Goal: Task Accomplishment & Management: Complete application form

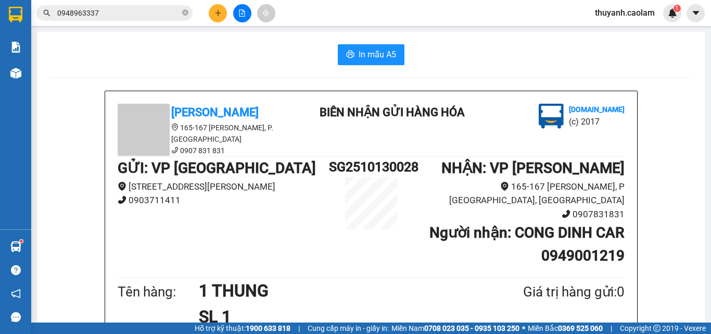
click at [133, 10] on input "0948963337" at bounding box center [118, 12] width 123 height 11
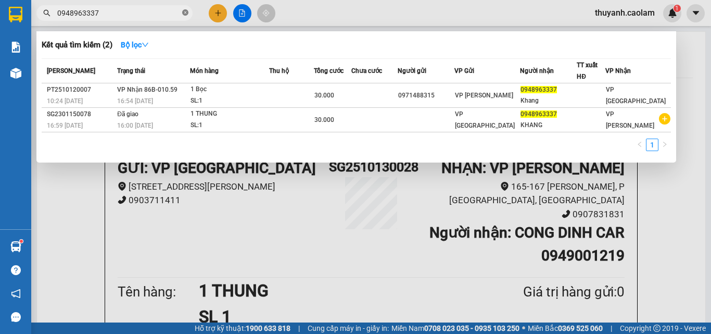
click at [184, 13] on icon "close-circle" at bounding box center [185, 12] width 6 height 6
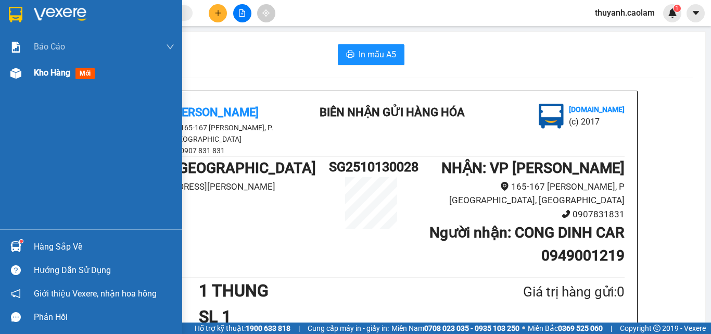
click at [58, 75] on span "Kho hàng" at bounding box center [52, 73] width 36 height 10
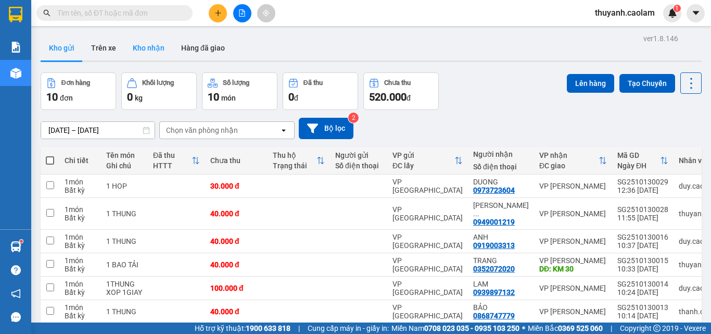
click at [147, 47] on button "Kho nhận" at bounding box center [148, 47] width 48 height 25
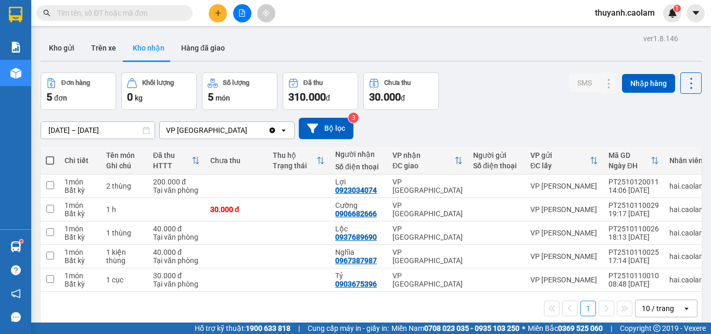
click at [175, 13] on input "text" at bounding box center [118, 12] width 123 height 11
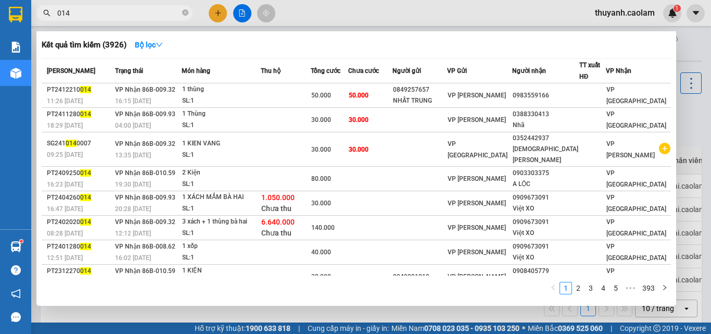
click at [58, 15] on input "014" at bounding box center [118, 12] width 123 height 11
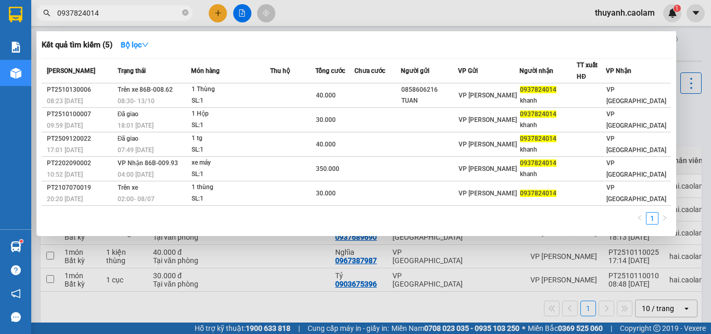
type input "0937824014"
click at [221, 12] on div at bounding box center [355, 167] width 711 height 334
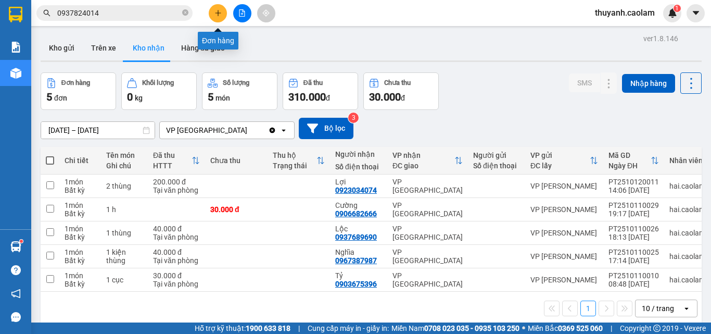
click at [222, 12] on button at bounding box center [218, 13] width 18 height 18
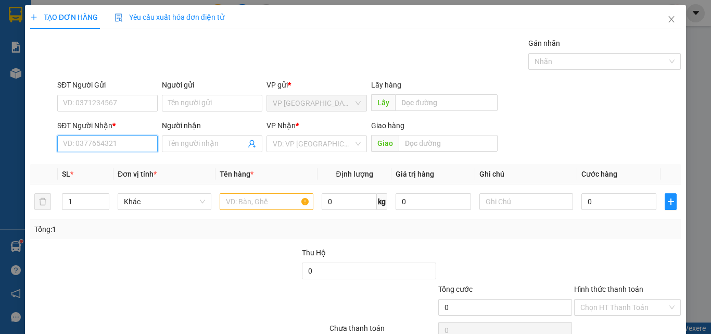
click at [140, 144] on input "SĐT Người Nhận *" at bounding box center [107, 143] width 100 height 17
click at [109, 141] on input "689" at bounding box center [107, 143] width 100 height 17
click at [121, 161] on div "0393575686 - khang" at bounding box center [106, 164] width 87 height 11
type input "0393575686"
type input "khang"
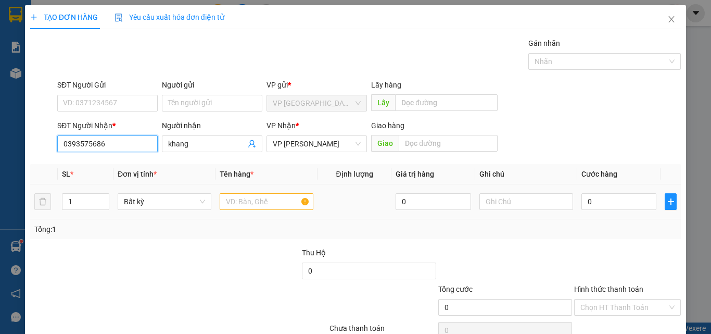
type input "0393575686"
click at [260, 206] on input "text" at bounding box center [267, 201] width 94 height 17
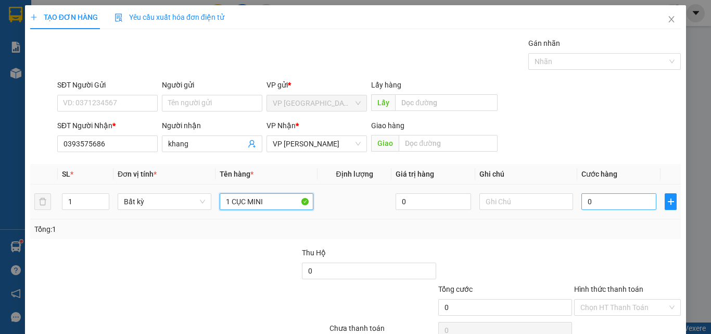
type input "1 CỤC MINI"
click at [597, 200] on input "0" at bounding box center [619, 201] width 75 height 17
type input "3"
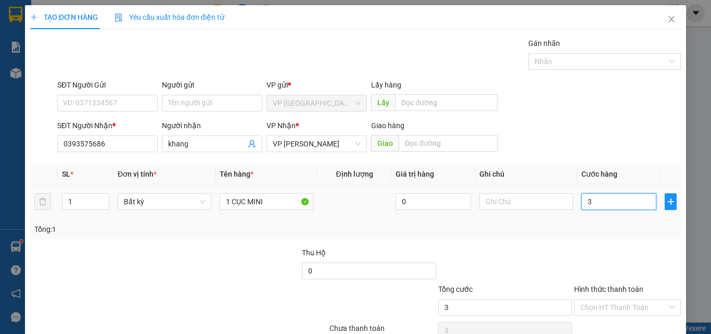
type input "30"
type input "30.000"
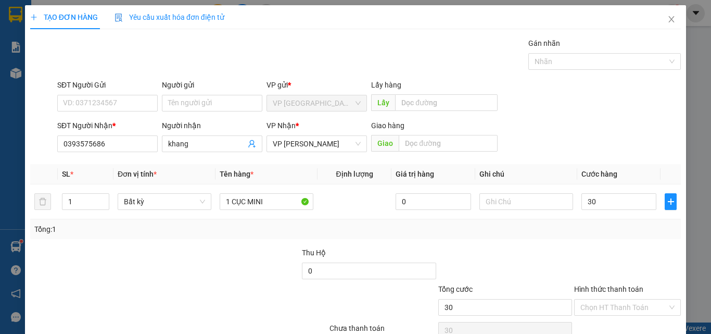
type input "30.000"
click at [573, 243] on div "Transit Pickup Surcharge Ids Transit Deliver Surcharge Ids Transit Deliver Surc…" at bounding box center [355, 200] width 651 height 327
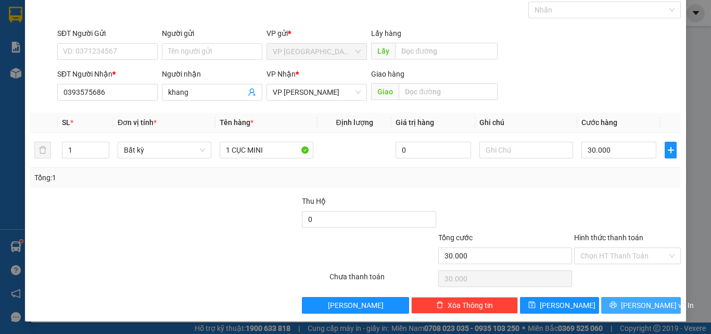
click at [611, 305] on button "[PERSON_NAME] và In" at bounding box center [641, 305] width 80 height 17
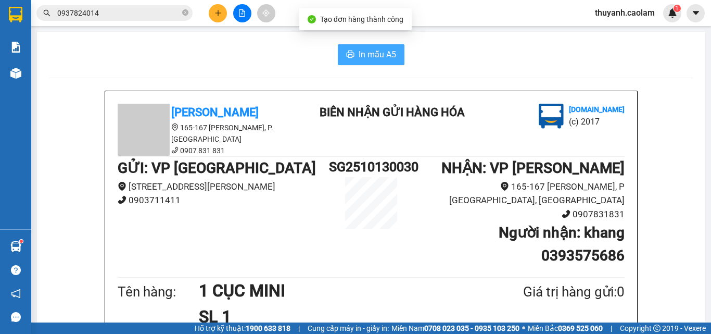
click at [383, 52] on span "In mẫu A5" at bounding box center [377, 54] width 37 height 13
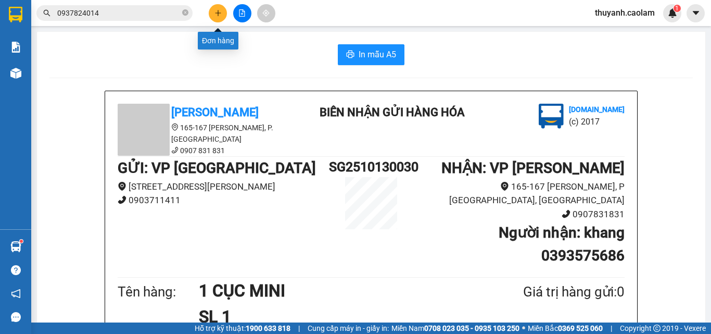
click at [216, 15] on icon "plus" at bounding box center [218, 12] width 7 height 7
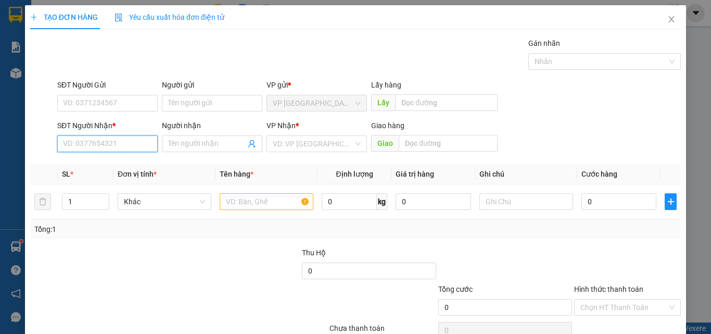
click at [118, 143] on input "SĐT Người Nhận *" at bounding box center [107, 143] width 100 height 17
click at [131, 141] on input "552" at bounding box center [107, 143] width 100 height 17
type input "0979279434"
click at [123, 162] on div "0979279434 - NGA" at bounding box center [106, 164] width 87 height 11
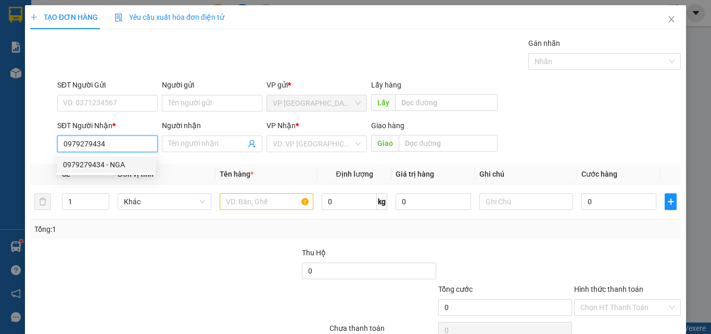
type input "NGA"
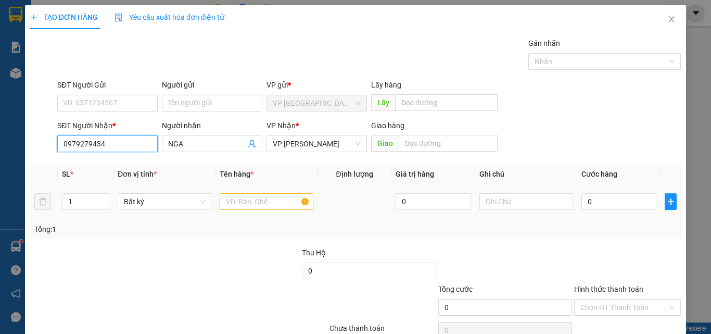
type input "0979279434"
click at [276, 203] on input "text" at bounding box center [267, 201] width 94 height 17
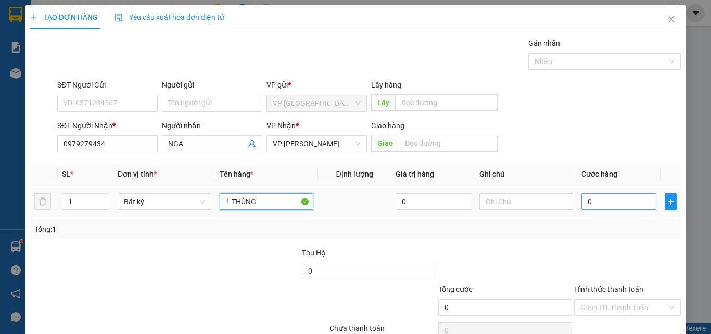
type input "1 THÙNG"
click at [597, 196] on input "0" at bounding box center [619, 201] width 75 height 17
type input "6"
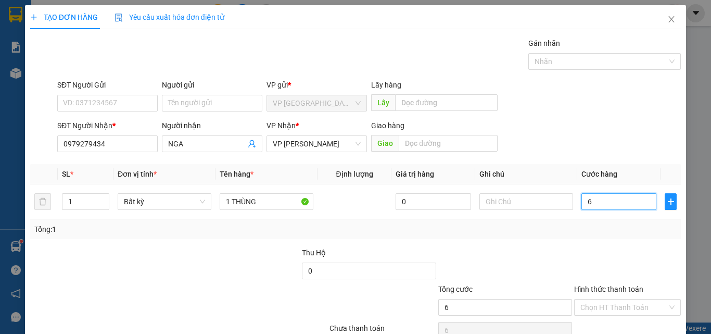
type input "60"
type input "6"
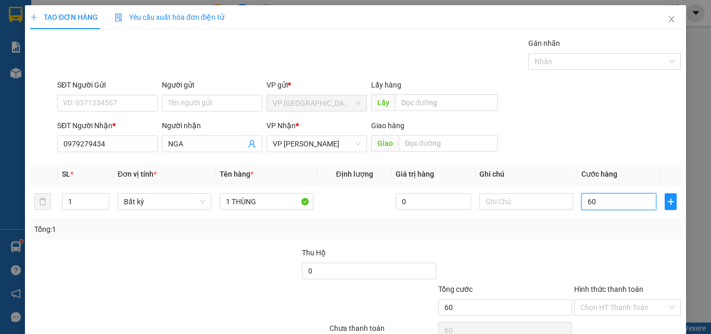
type input "6"
type input "0"
type input "07"
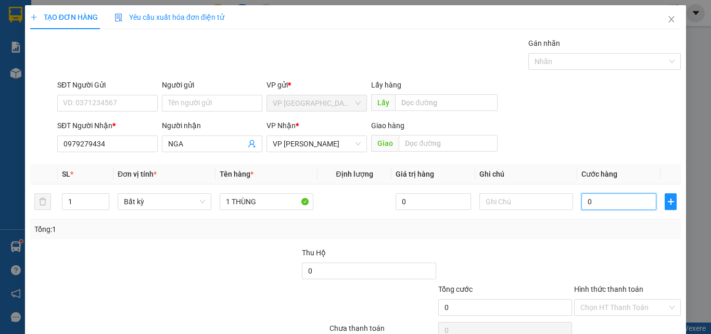
type input "7"
type input "070"
type input "70"
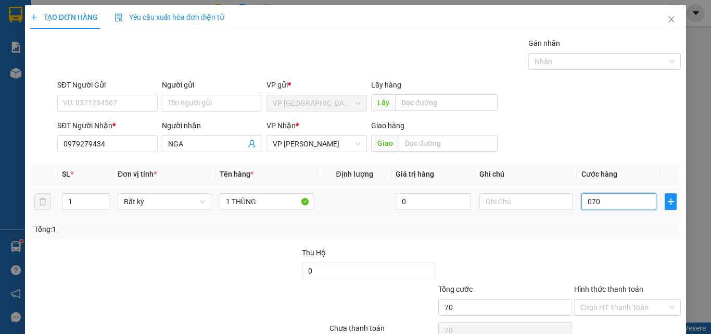
click at [586, 198] on input "070" at bounding box center [619, 201] width 75 height 17
type input "7"
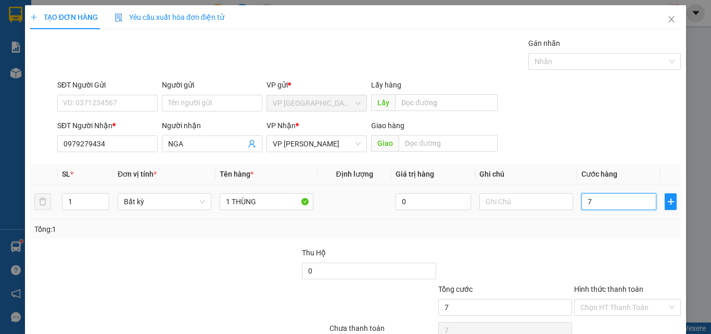
type input "70"
type input "70.000"
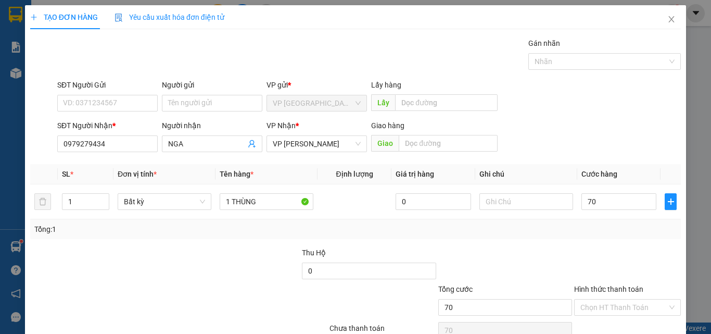
type input "70.000"
drag, startPoint x: 586, startPoint y: 249, endPoint x: 587, endPoint y: 267, distance: 18.3
click at [586, 250] on div at bounding box center [627, 265] width 109 height 36
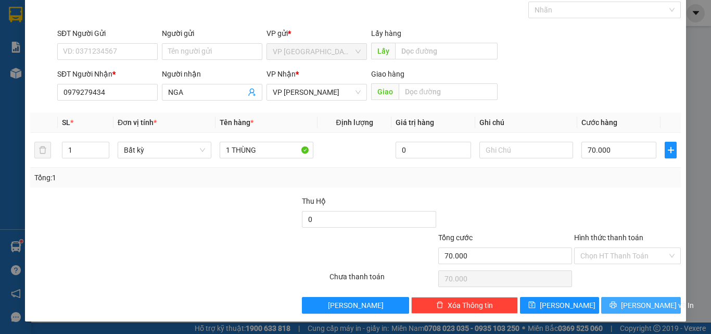
click at [628, 303] on span "[PERSON_NAME] và In" at bounding box center [657, 304] width 73 height 11
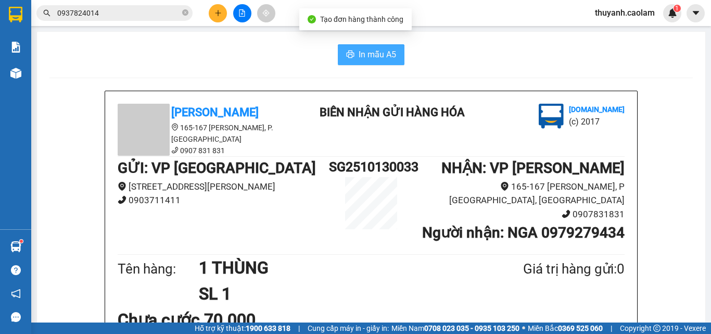
drag, startPoint x: 361, startPoint y: 54, endPoint x: 423, endPoint y: 140, distance: 106.2
click at [363, 57] on span "In mẫu A5" at bounding box center [377, 54] width 37 height 13
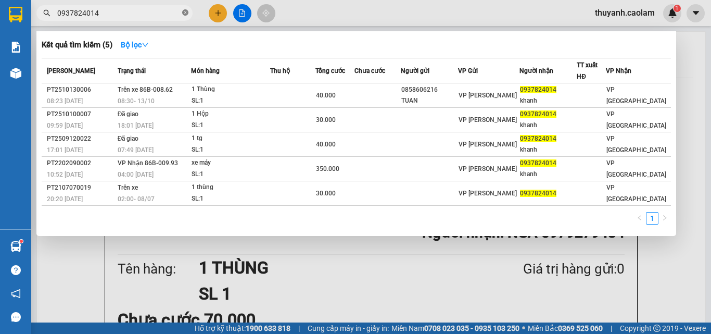
click at [185, 11] on icon "close-circle" at bounding box center [185, 12] width 6 height 6
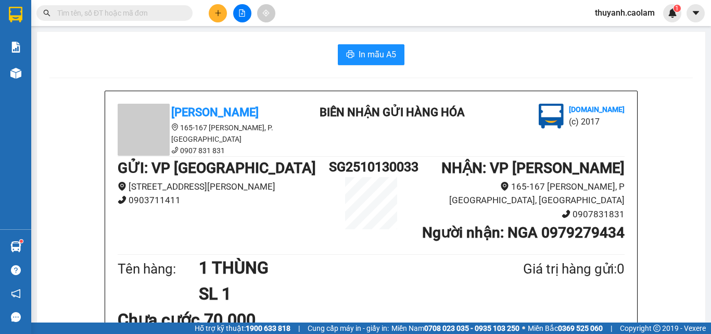
click at [179, 14] on input "text" at bounding box center [118, 12] width 123 height 11
click at [222, 14] on button at bounding box center [218, 13] width 18 height 18
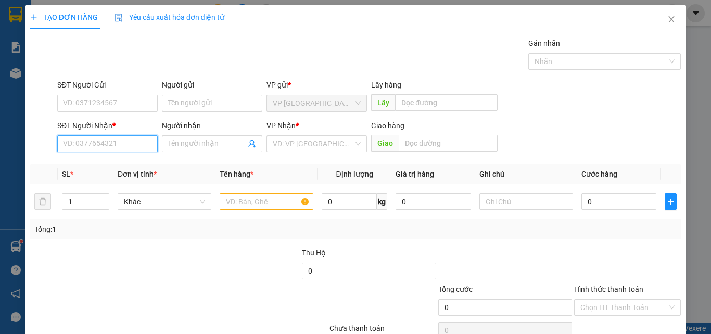
click at [95, 136] on input "SĐT Người Nhận *" at bounding box center [107, 143] width 100 height 17
type input "09"
click at [274, 201] on input "text" at bounding box center [267, 201] width 94 height 17
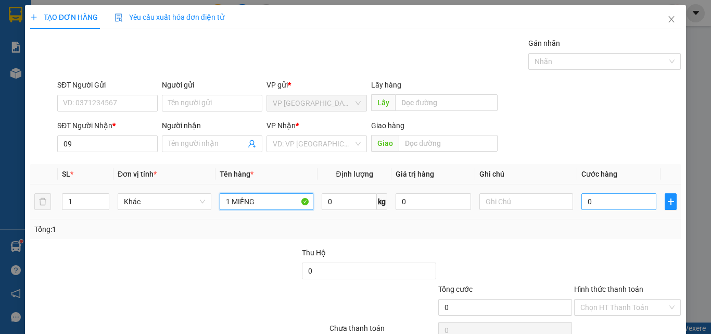
type input "1 MIẾNG"
click at [592, 206] on input "0" at bounding box center [619, 201] width 75 height 17
type input "3"
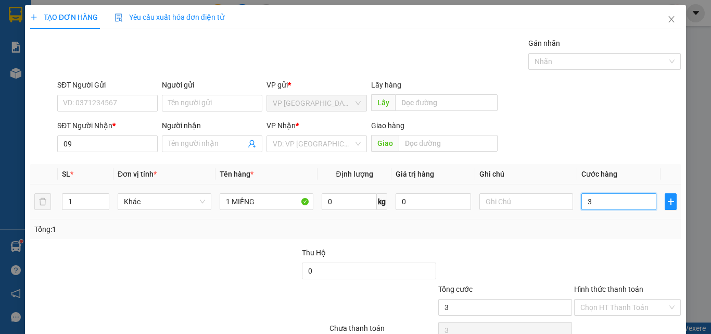
type input "30"
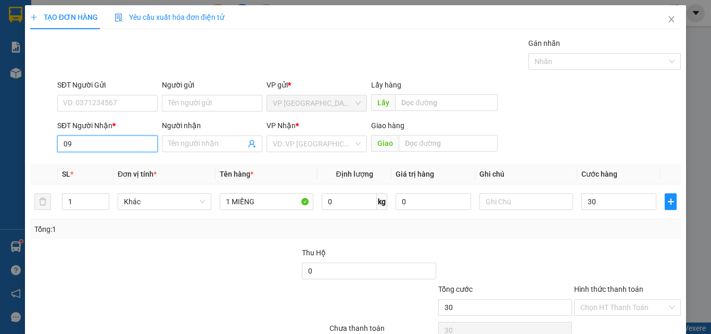
type input "30.000"
click at [93, 148] on input "09" at bounding box center [107, 143] width 100 height 17
click at [85, 162] on div "0901686335" at bounding box center [106, 164] width 87 height 11
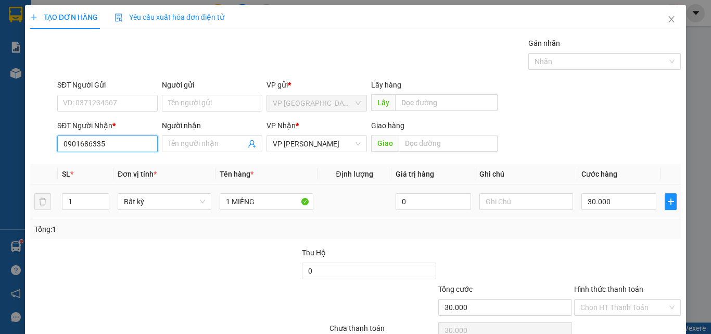
scroll to position [52, 0]
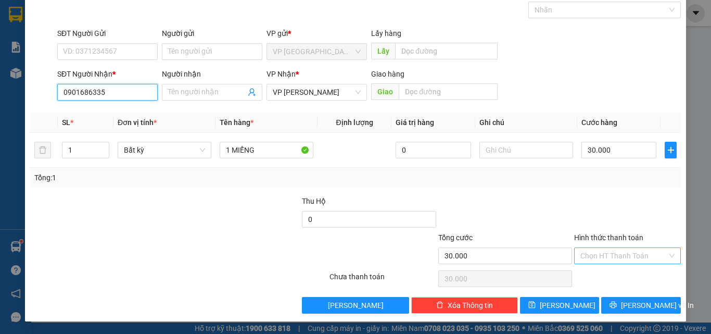
type input "0901686335"
click at [622, 257] on input "Hình thức thanh toán" at bounding box center [624, 256] width 87 height 16
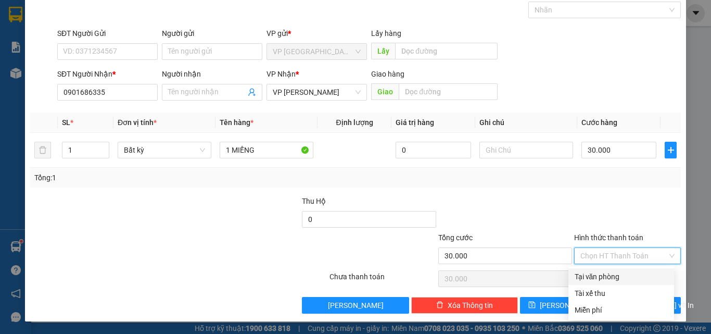
click at [599, 283] on div "Tại văn phòng" at bounding box center [622, 276] width 106 height 17
type input "0"
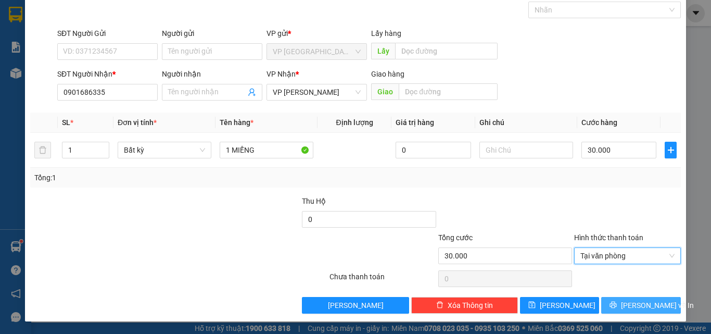
click at [639, 310] on span "[PERSON_NAME] và In" at bounding box center [657, 304] width 73 height 11
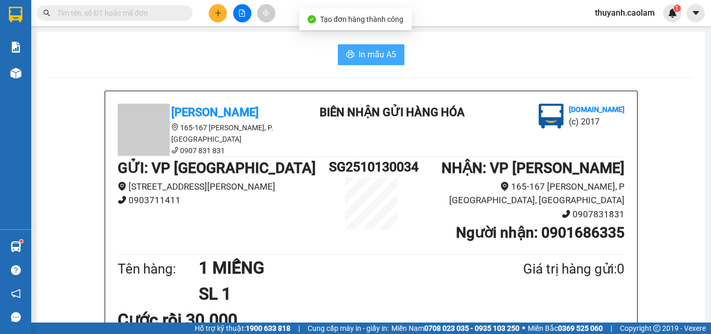
click at [384, 56] on span "In mẫu A5" at bounding box center [377, 54] width 37 height 13
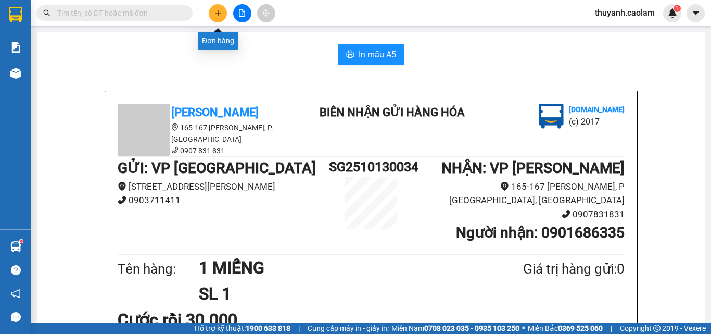
click at [221, 15] on icon "plus" at bounding box center [218, 12] width 7 height 7
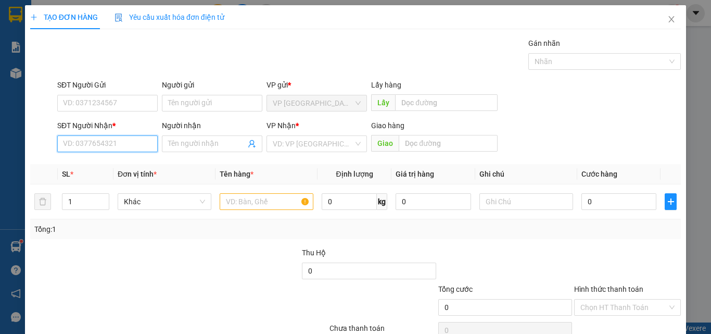
click at [136, 143] on input "SĐT Người Nhận *" at bounding box center [107, 143] width 100 height 17
type input "0906970708"
click at [123, 168] on div "0906970708 - HÙNG" at bounding box center [106, 164] width 87 height 11
type input "HÙNG"
type input "0906970708"
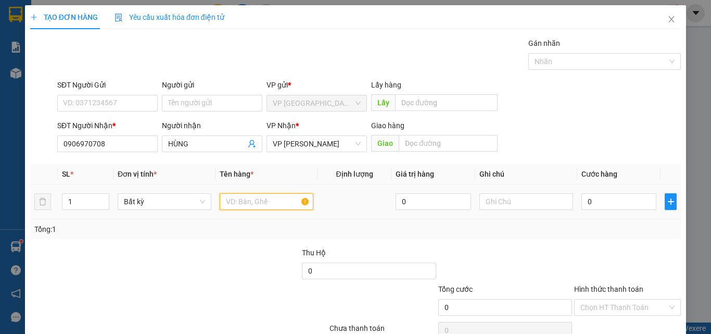
click at [255, 201] on input "text" at bounding box center [267, 201] width 94 height 17
type input "1 KIỆN"
click at [586, 205] on input "0" at bounding box center [619, 201] width 75 height 17
type input "3"
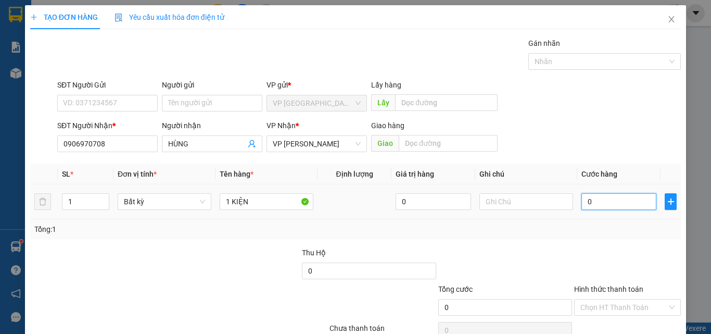
type input "3"
type input "30"
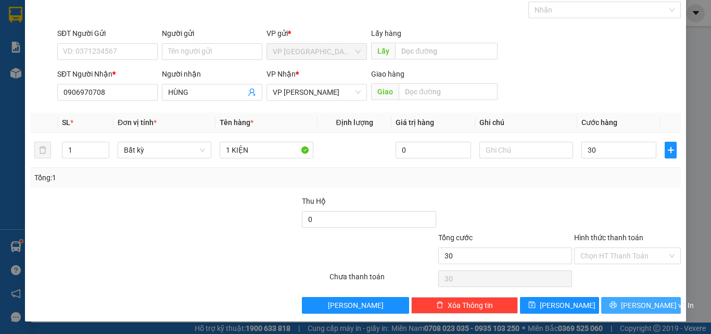
type input "30.000"
click at [631, 304] on span "[PERSON_NAME] và In" at bounding box center [657, 304] width 73 height 11
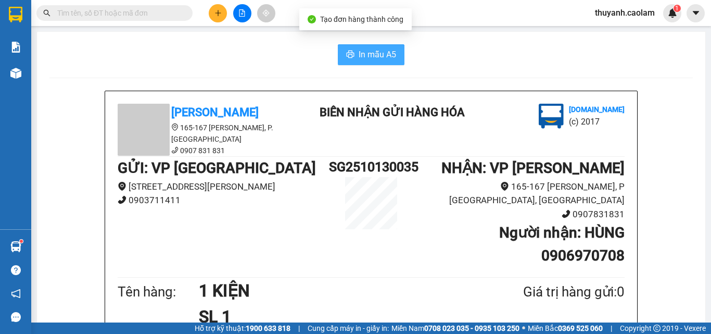
click at [388, 49] on span "In mẫu A5" at bounding box center [377, 54] width 37 height 13
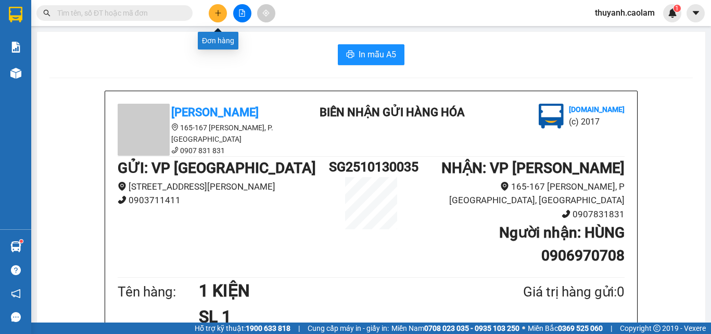
click at [220, 9] on icon "plus" at bounding box center [218, 12] width 7 height 7
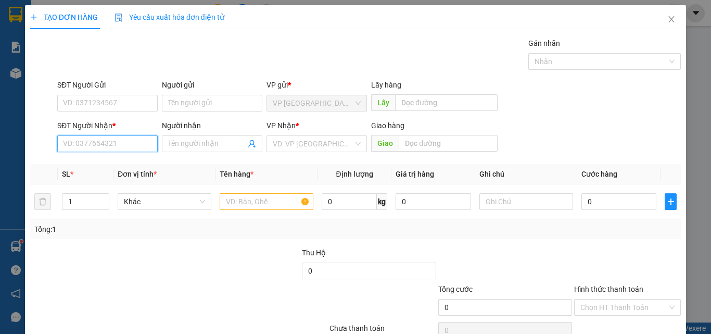
click at [144, 146] on input "SĐT Người Nhận *" at bounding box center [107, 143] width 100 height 17
click at [104, 166] on div "0865907953 - THUONG" at bounding box center [106, 164] width 87 height 11
type input "0865907953"
type input "THUONG"
type input "0865907953"
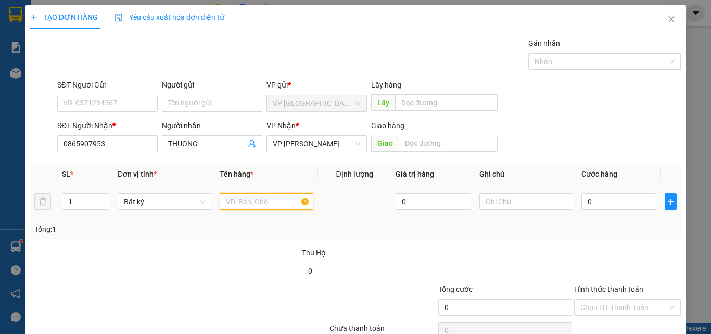
click at [235, 204] on input "text" at bounding box center [267, 201] width 94 height 17
type input "3 THÙNG"
click at [622, 204] on input "0" at bounding box center [619, 201] width 75 height 17
type input "1"
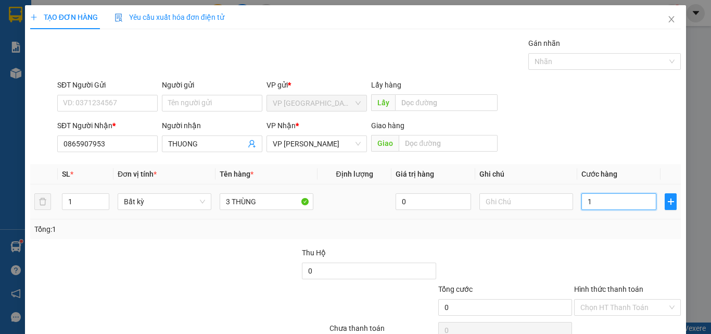
type input "1"
type input "18"
type input "180"
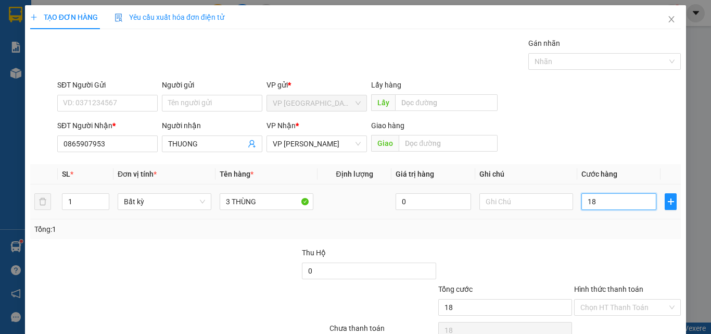
type input "180"
type input "180.000"
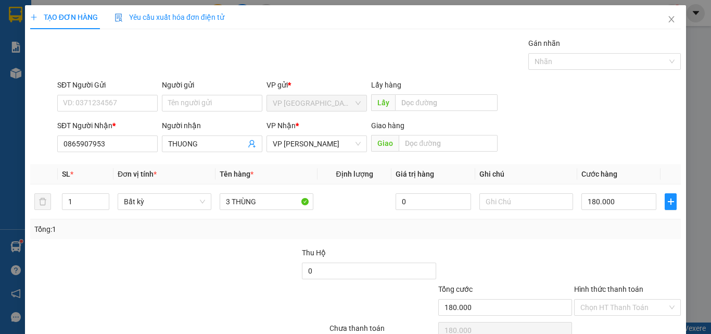
drag, startPoint x: 616, startPoint y: 236, endPoint x: 610, endPoint y: 252, distance: 17.5
click at [616, 236] on div "Tổng: 1" at bounding box center [355, 229] width 651 height 20
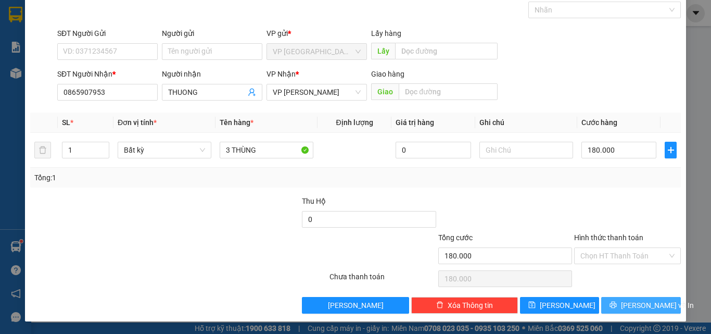
click at [627, 306] on span "[PERSON_NAME] và In" at bounding box center [657, 304] width 73 height 11
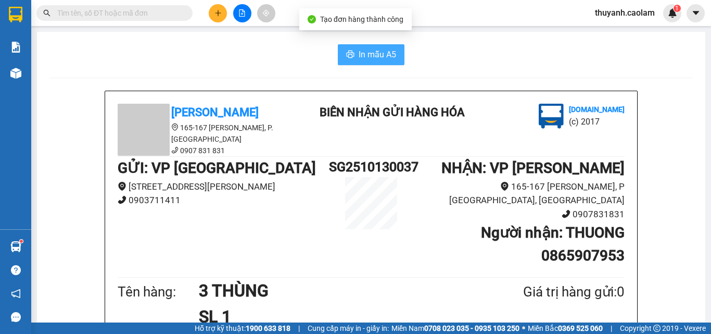
click at [373, 54] on span "In mẫu A5" at bounding box center [377, 54] width 37 height 13
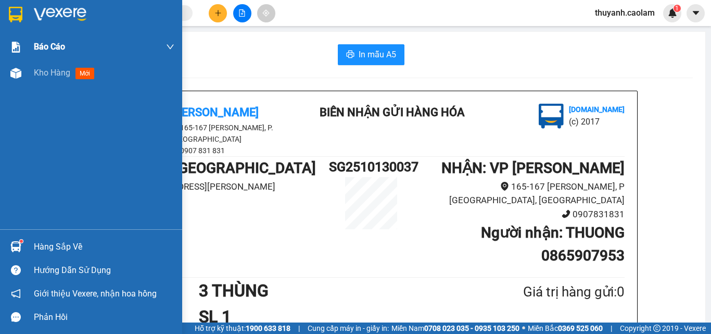
click at [19, 14] on img at bounding box center [16, 15] width 14 height 16
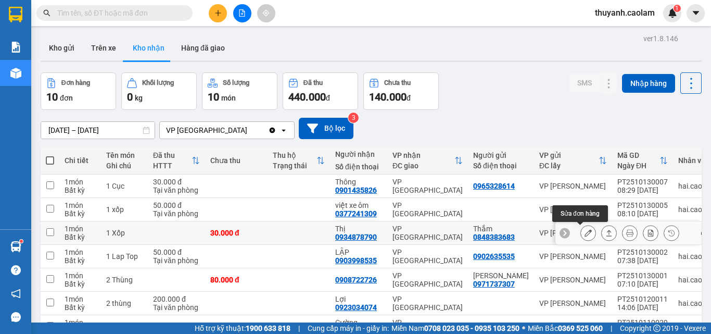
click at [581, 231] on button at bounding box center [588, 233] width 15 height 18
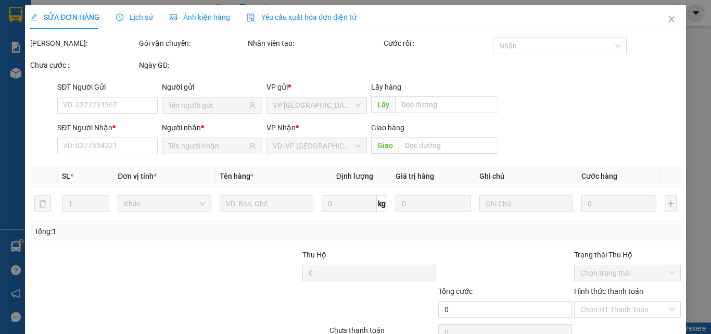
type input "0848383683"
type input "Thắm"
type input "0934878790"
type input "Thị"
type input "30.000"
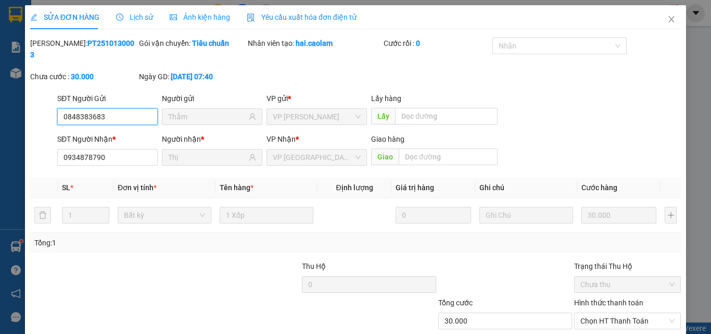
scroll to position [54, 0]
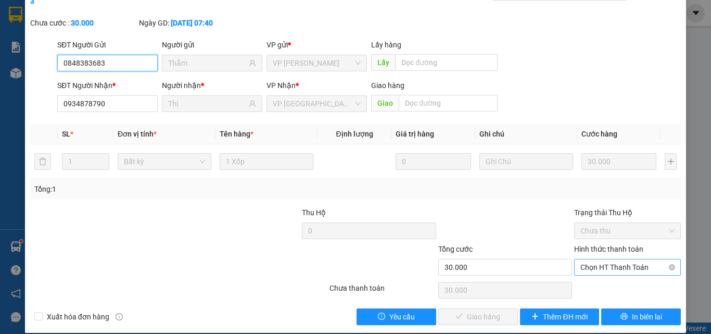
click at [583, 259] on span "Chọn HT Thanh Toán" at bounding box center [628, 267] width 94 height 16
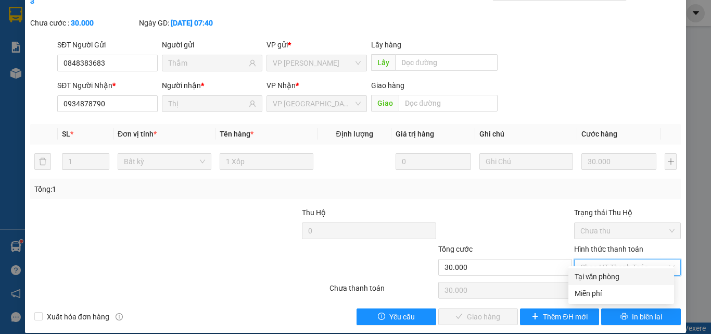
click at [600, 274] on div "Tại văn phòng" at bounding box center [621, 276] width 93 height 11
type input "0"
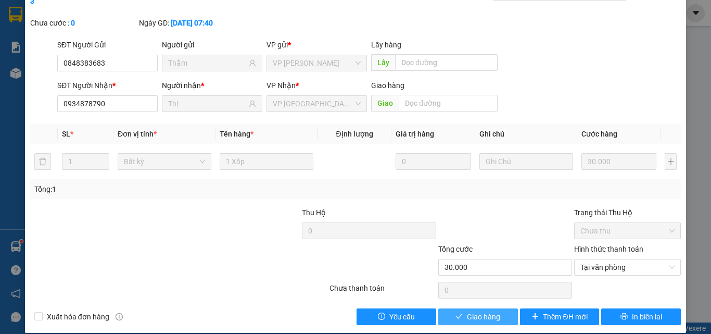
click at [488, 311] on span "Giao hàng" at bounding box center [483, 316] width 33 height 11
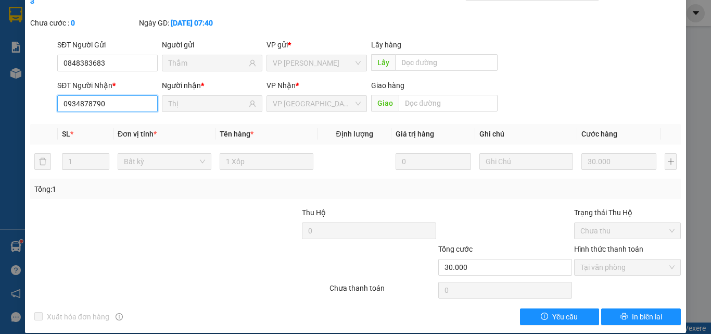
click at [105, 95] on input "0934878790" at bounding box center [107, 103] width 100 height 17
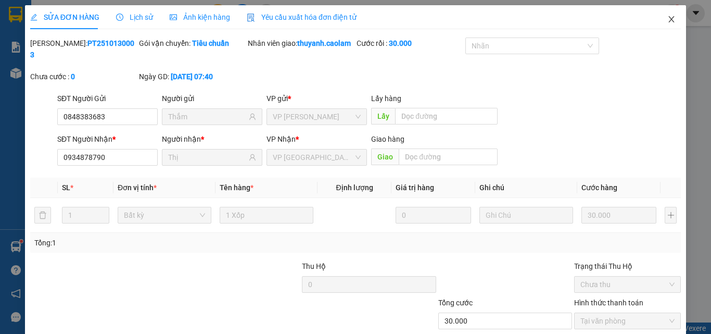
click at [667, 18] on icon "close" at bounding box center [671, 19] width 8 height 8
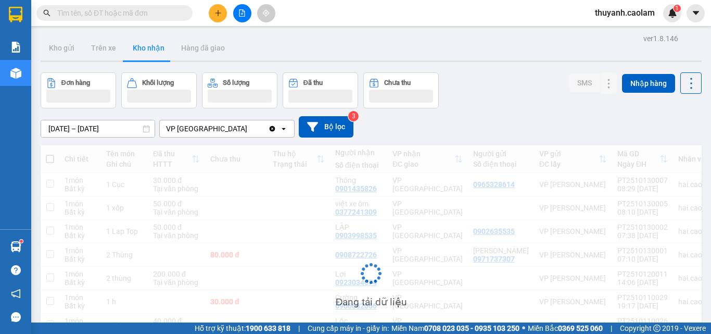
click at [216, 18] on button at bounding box center [218, 13] width 18 height 18
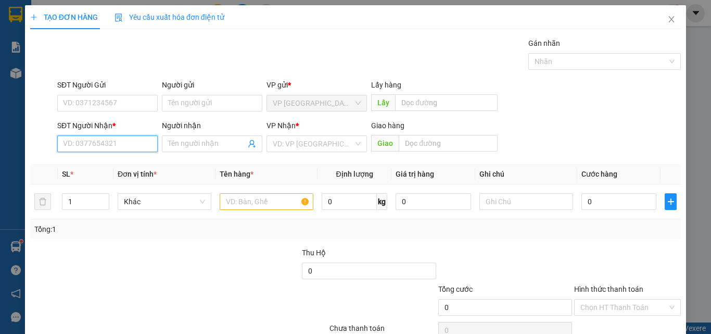
click at [130, 143] on input "SĐT Người Nhận *" at bounding box center [107, 143] width 100 height 17
click at [155, 162] on div "0949001219 - CONG DINH CAR" at bounding box center [114, 164] width 102 height 11
type input "0949001219"
type input "[PERSON_NAME] CAR"
type input "0949001219"
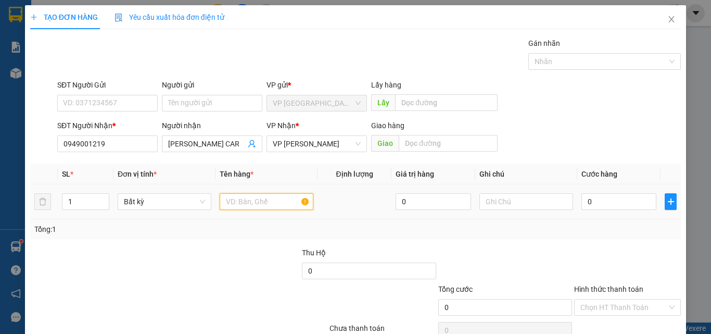
click at [244, 199] on input "text" at bounding box center [267, 201] width 94 height 17
type input "1 KIỆN"
click at [604, 206] on input "0" at bounding box center [619, 201] width 75 height 17
type input "5"
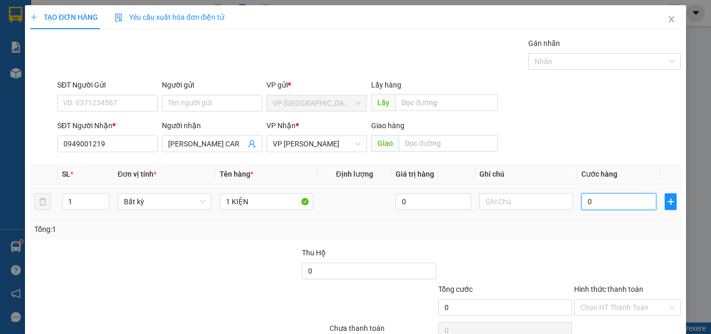
type input "5"
type input "50"
type input "50.000"
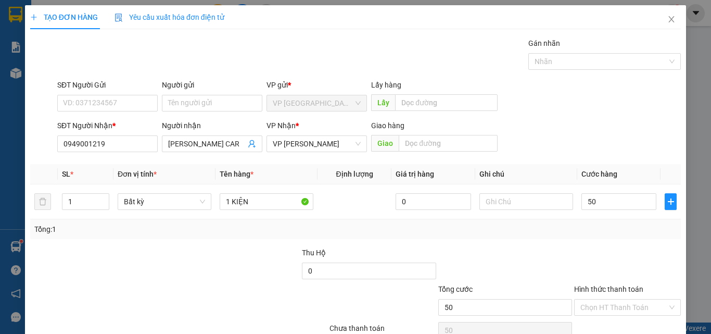
type input "50.000"
click at [600, 232] on div "Tổng: 1" at bounding box center [355, 228] width 642 height 11
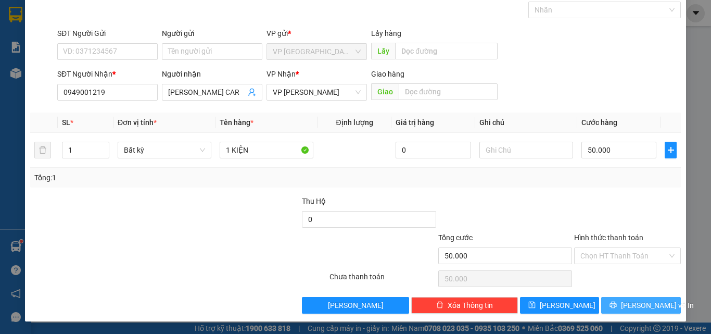
click at [629, 302] on span "[PERSON_NAME] và In" at bounding box center [657, 304] width 73 height 11
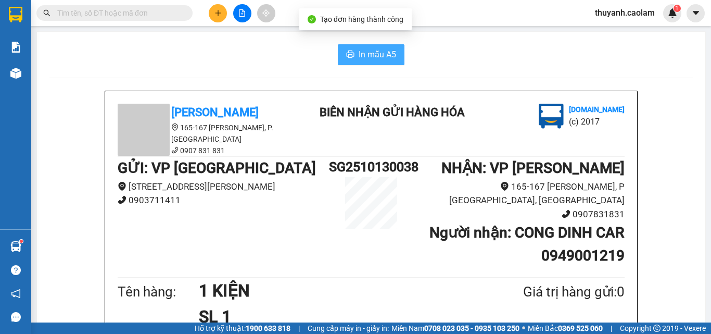
click at [370, 52] on span "In mẫu A5" at bounding box center [377, 54] width 37 height 13
click at [392, 50] on button "In mẫu A5" at bounding box center [371, 54] width 67 height 21
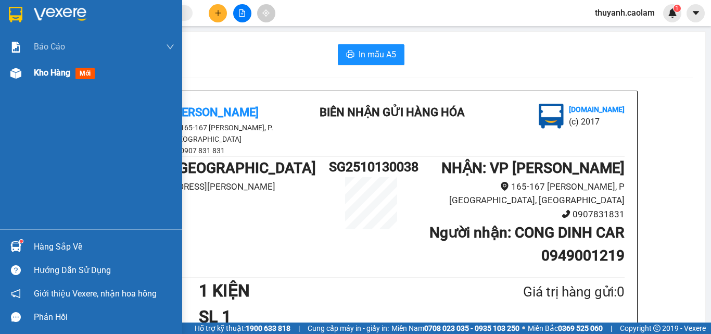
click at [26, 71] on div "Kho hàng mới" at bounding box center [91, 73] width 182 height 26
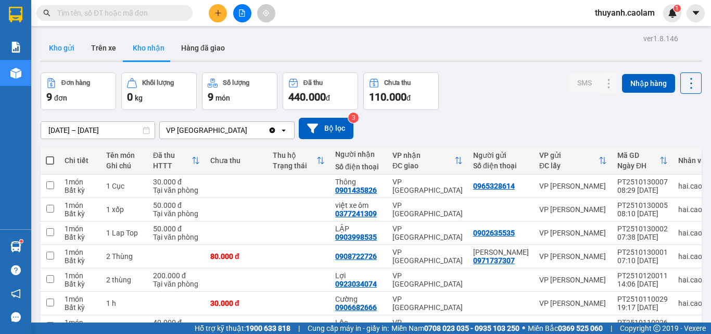
click at [69, 46] on button "Kho gửi" at bounding box center [62, 47] width 42 height 25
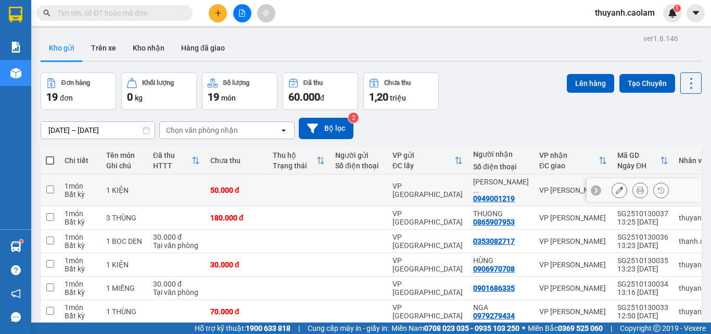
click at [271, 188] on td at bounding box center [299, 190] width 62 height 32
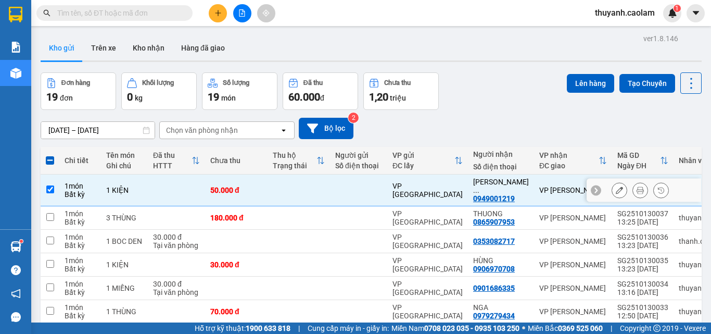
click at [46, 185] on input "checkbox" at bounding box center [50, 189] width 8 height 8
checkbox input "false"
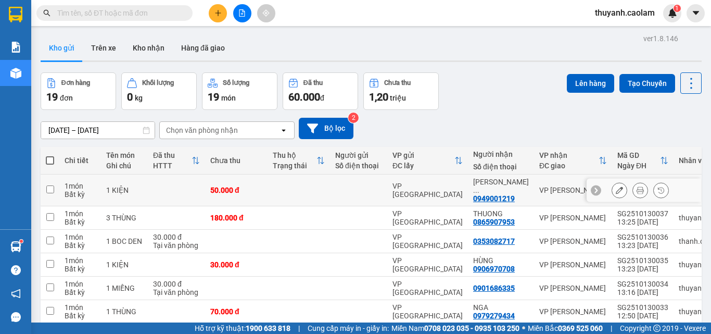
click at [616, 187] on icon at bounding box center [619, 189] width 7 height 7
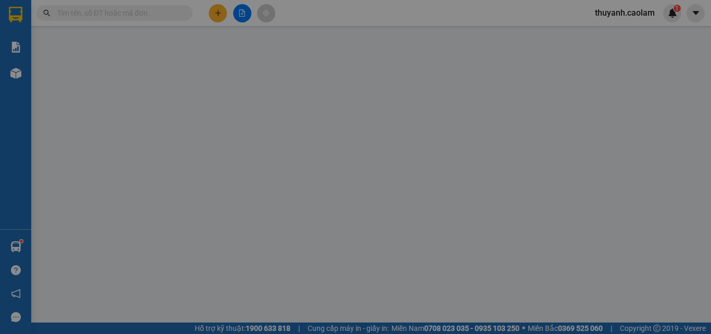
type input "0949001219"
type input "50.000"
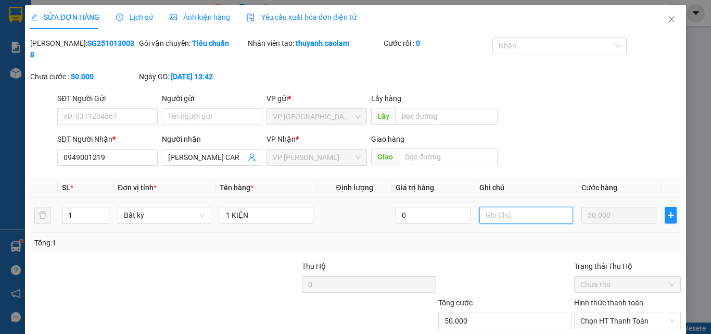
click at [541, 207] on input "text" at bounding box center [527, 215] width 94 height 17
type input "HUY DON"
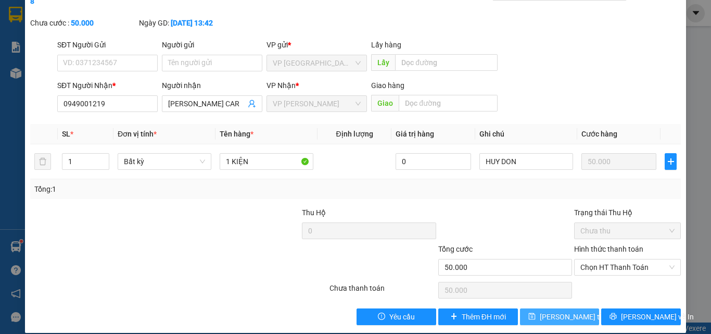
click at [555, 311] on span "[PERSON_NAME] thay đổi" at bounding box center [581, 316] width 83 height 11
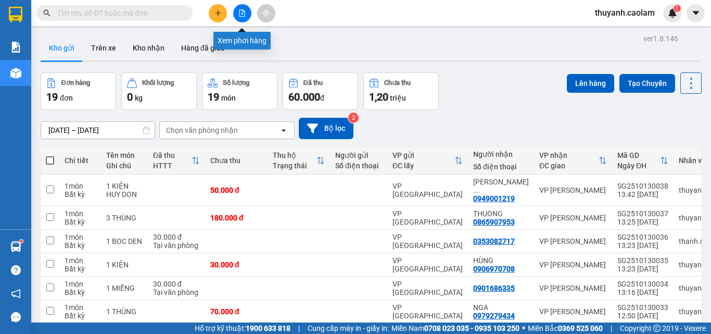
click at [244, 10] on icon "file-add" at bounding box center [241, 12] width 7 height 7
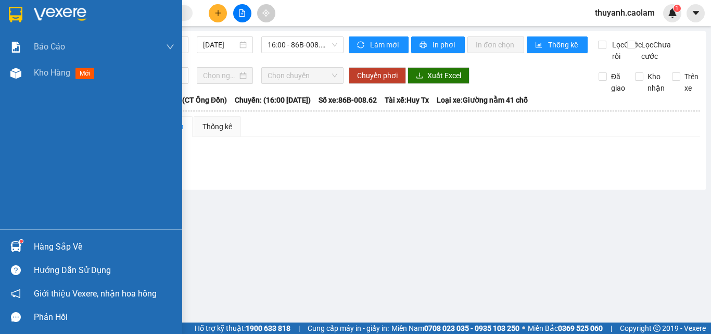
drag, startPoint x: 6, startPoint y: 22, endPoint x: 58, endPoint y: 1, distance: 56.3
click at [12, 14] on div at bounding box center [16, 14] width 18 height 18
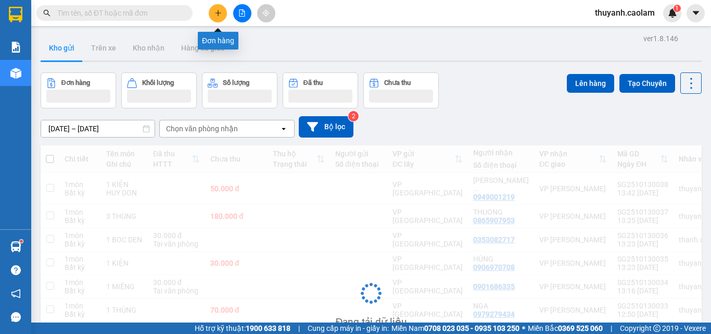
click at [236, 10] on button at bounding box center [242, 13] width 18 height 18
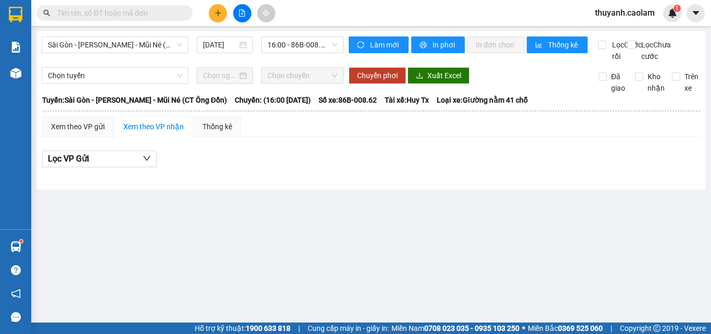
click at [225, 14] on button at bounding box center [218, 13] width 18 height 18
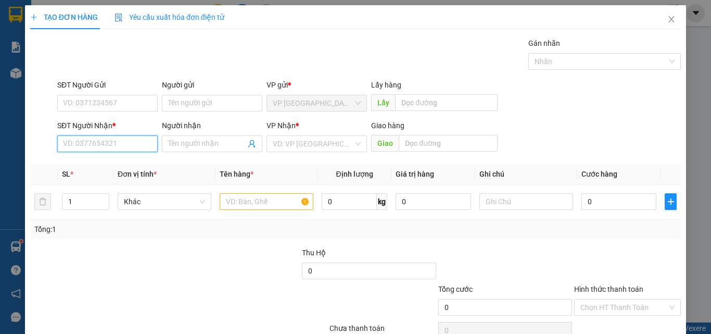
click at [121, 142] on input "SĐT Người Nhận *" at bounding box center [107, 143] width 100 height 17
drag, startPoint x: 152, startPoint y: 166, endPoint x: 402, endPoint y: 205, distance: 254.0
click at [152, 165] on div "0949001219 - CONG DINH CAR" at bounding box center [114, 164] width 102 height 11
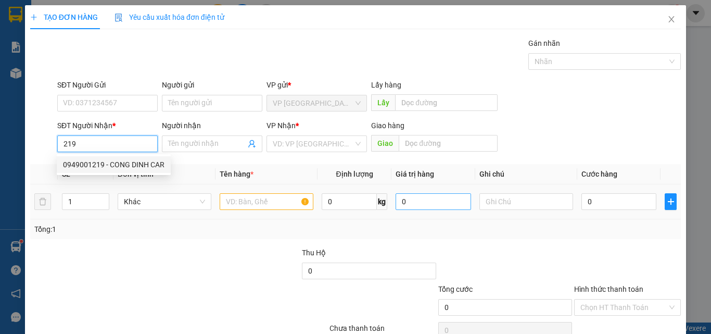
type input "0949001219"
type input "[PERSON_NAME] CAR"
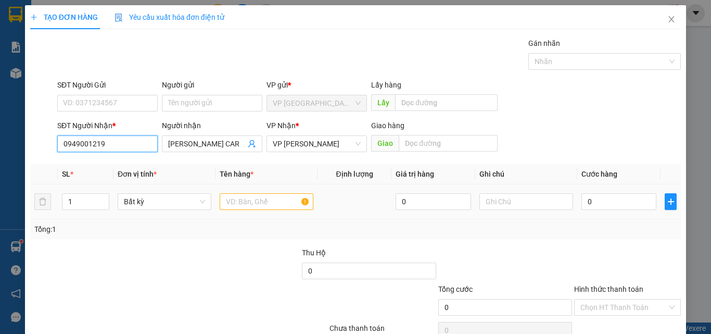
type input "0949001219"
click at [280, 207] on input "text" at bounding box center [267, 201] width 94 height 17
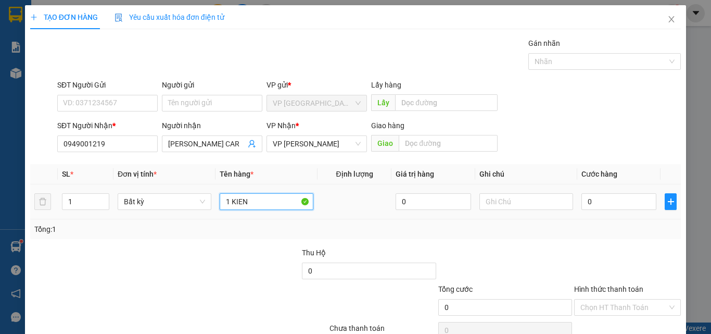
type input "1 KIEN"
type input "7"
type input "70"
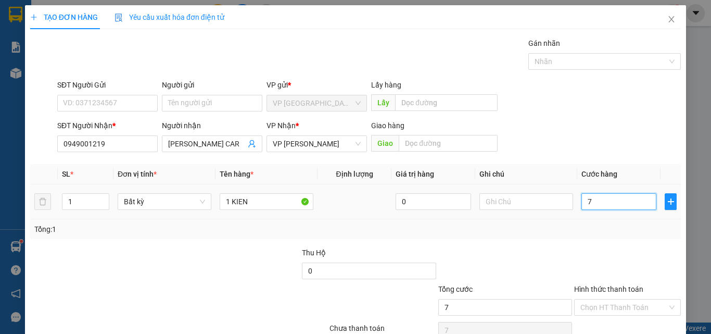
type input "70"
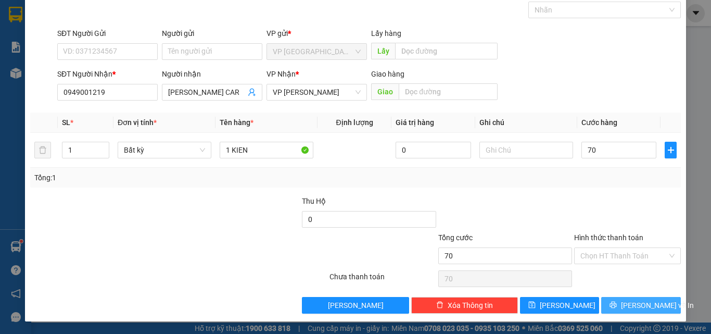
type input "70.000"
click at [649, 311] on button "[PERSON_NAME] và In" at bounding box center [641, 305] width 80 height 17
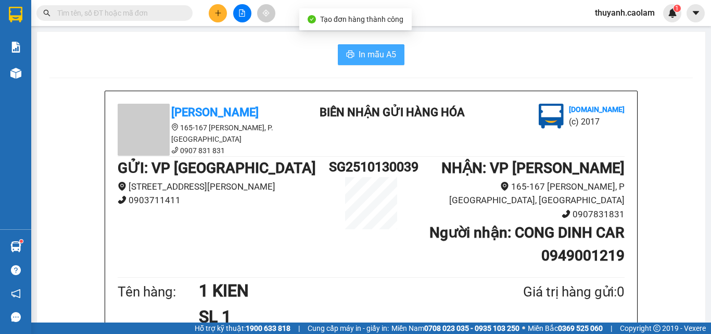
click at [376, 51] on span "In mẫu A5" at bounding box center [377, 54] width 37 height 13
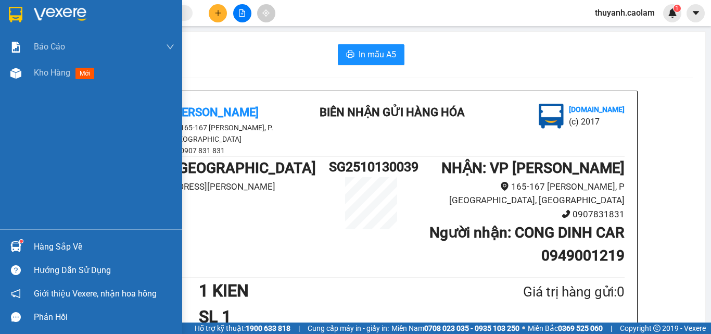
click at [11, 24] on div at bounding box center [91, 17] width 182 height 34
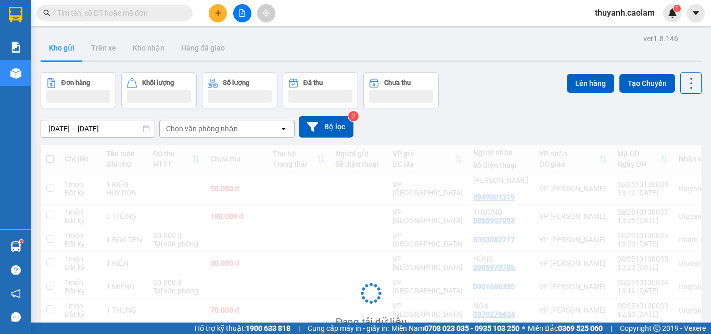
click at [244, 14] on icon "file-add" at bounding box center [241, 12] width 7 height 7
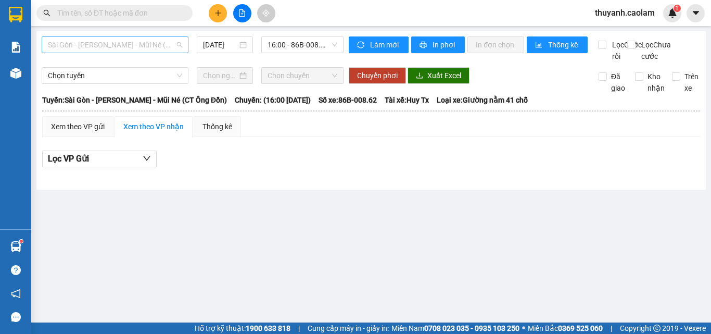
click at [166, 49] on span "Sài Gòn - [PERSON_NAME] - Mũi Né (CT Ông Đồn)" at bounding box center [115, 45] width 134 height 16
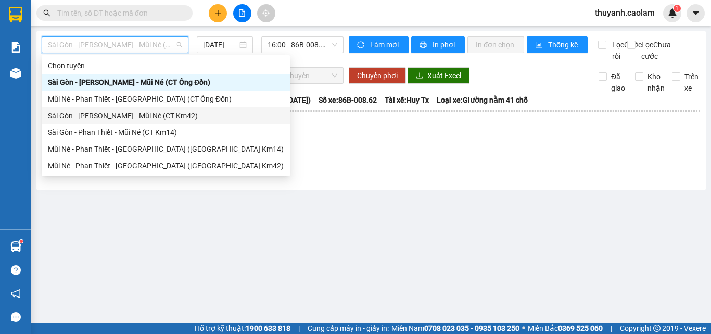
drag, startPoint x: 165, startPoint y: 118, endPoint x: 206, endPoint y: 91, distance: 48.5
click at [168, 112] on div "Sài Gòn - [PERSON_NAME] - Mũi Né (CT Km42)" at bounding box center [166, 115] width 236 height 11
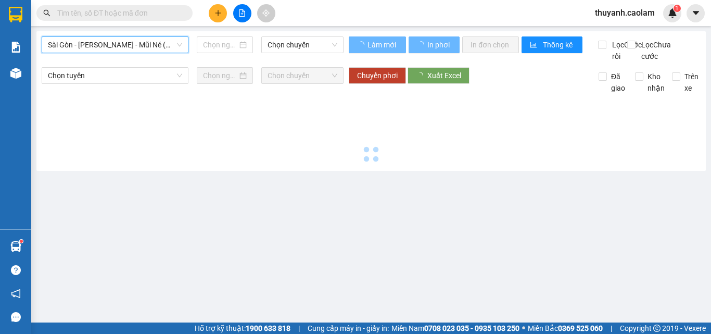
type input "[DATE]"
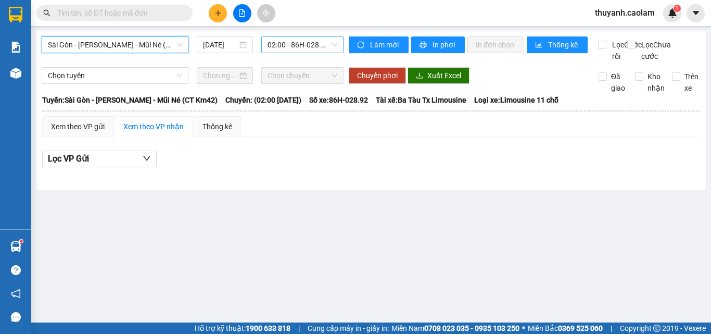
click at [317, 51] on div "Sài Gòn - Phan Thiết - Mũi Né (CT Km42) [GEOGRAPHIC_DATA] - [GEOGRAPHIC_DATA] -…" at bounding box center [193, 49] width 302 height 26
click at [296, 37] on span "02:00 - 86H-028.92" at bounding box center [303, 45] width 70 height 16
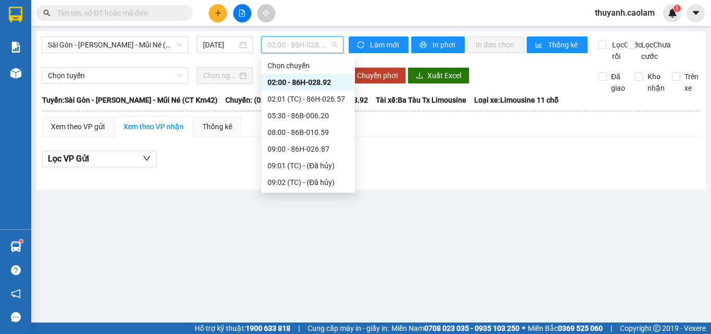
scroll to position [167, 0]
click at [308, 82] on div "12:00 - 86H-026.52" at bounding box center [308, 82] width 81 height 11
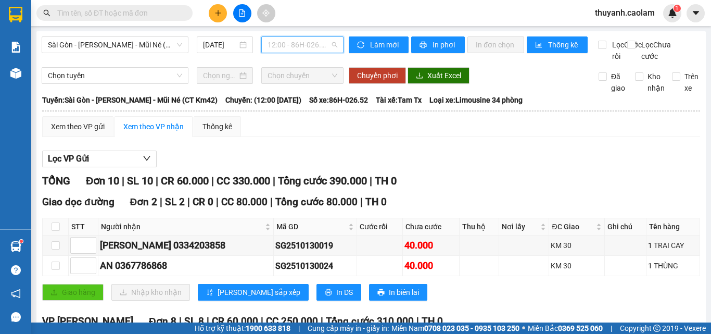
drag, startPoint x: 286, startPoint y: 42, endPoint x: 293, endPoint y: 113, distance: 72.2
click at [285, 45] on span "12:00 - 86H-026.52" at bounding box center [303, 45] width 70 height 16
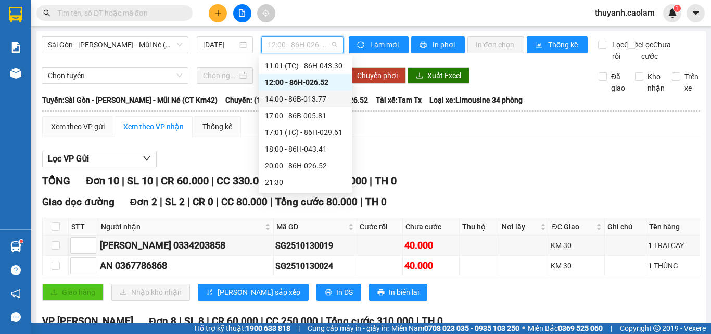
click at [303, 98] on div "14:00 - 86B-013.77" at bounding box center [305, 98] width 81 height 11
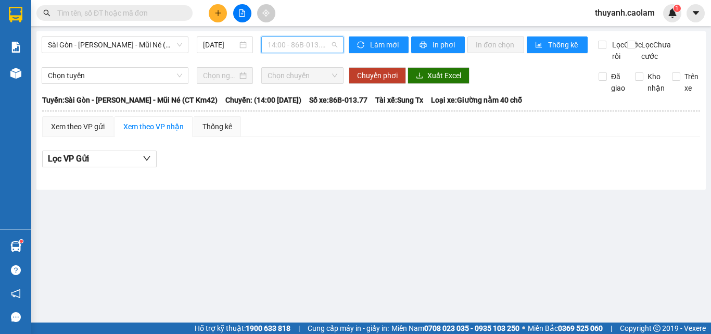
drag, startPoint x: 304, startPoint y: 40, endPoint x: 332, endPoint y: 105, distance: 70.9
click at [304, 41] on span "14:00 - 86B-013.77" at bounding box center [303, 45] width 70 height 16
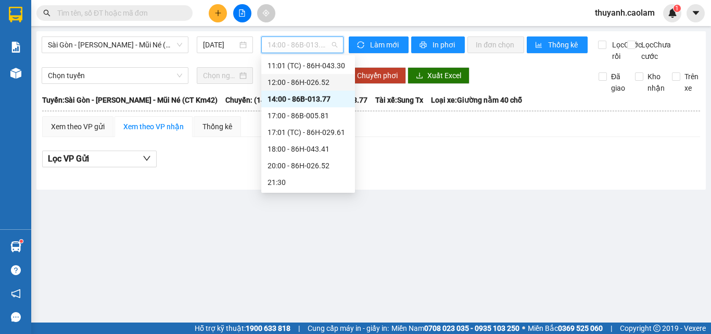
scroll to position [62, 0]
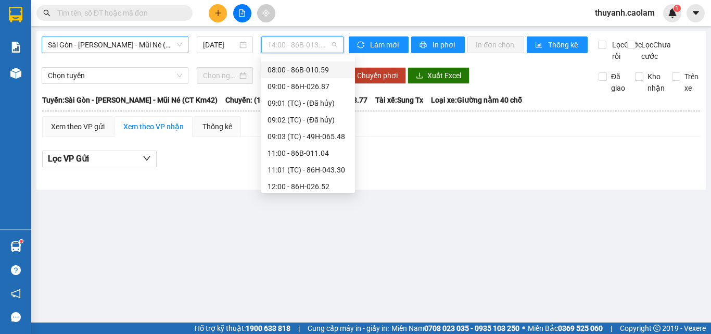
click at [131, 44] on span "Sài Gòn - [PERSON_NAME] - Mũi Né (CT Km42)" at bounding box center [115, 45] width 134 height 16
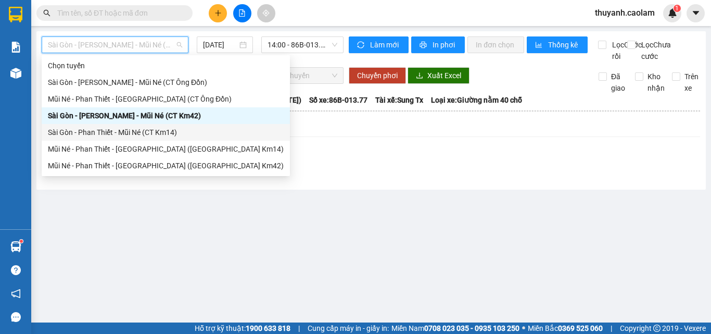
click at [161, 134] on div "Sài Gòn - Phan Thiết - Mũi Né (CT Km14)" at bounding box center [166, 132] width 236 height 11
type input "[DATE]"
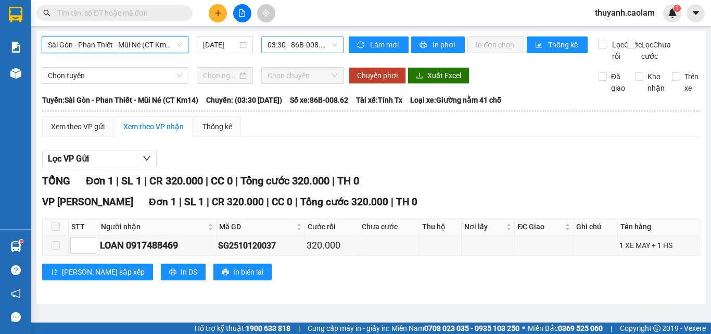
click at [291, 47] on span "03:30 - 86B-008.62" at bounding box center [303, 45] width 70 height 16
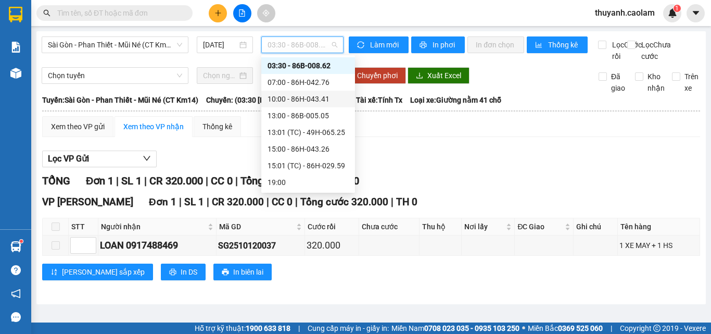
click at [309, 94] on div "10:00 - 86H-043.41" at bounding box center [308, 98] width 81 height 11
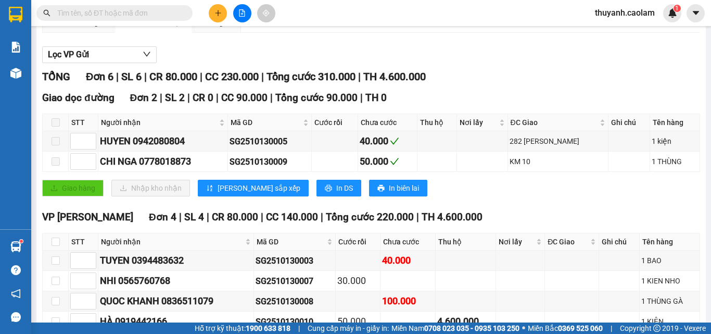
scroll to position [179, 0]
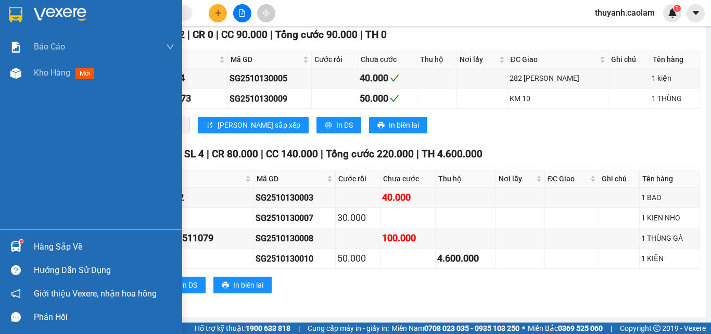
click at [25, 16] on div at bounding box center [91, 17] width 182 height 34
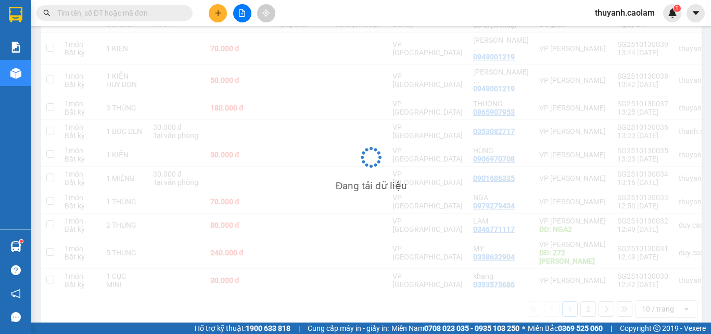
scroll to position [142, 0]
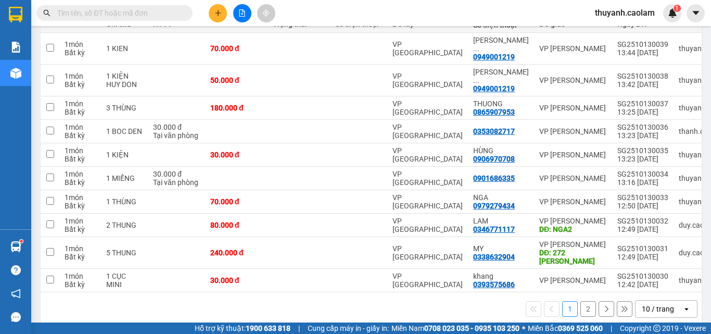
click at [583, 301] on button "2" at bounding box center [589, 309] width 16 height 16
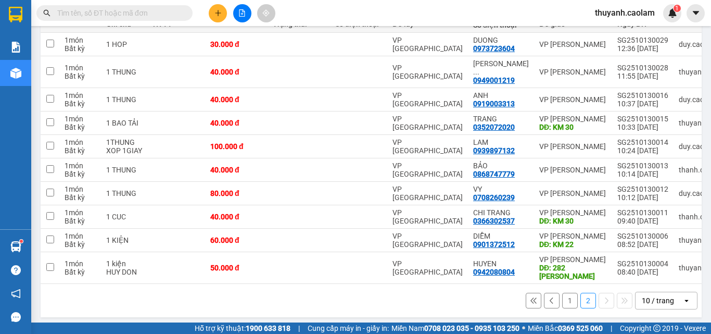
click at [563, 297] on button "1" at bounding box center [570, 301] width 16 height 16
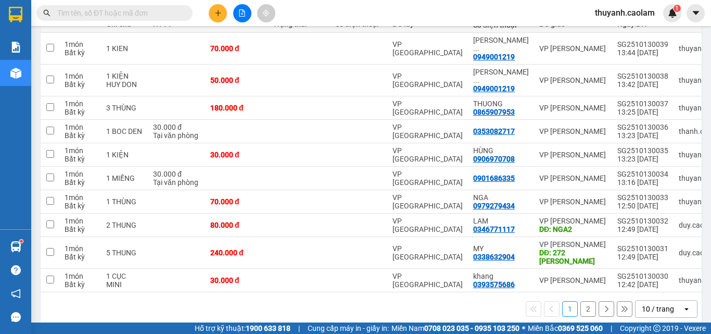
scroll to position [90, 0]
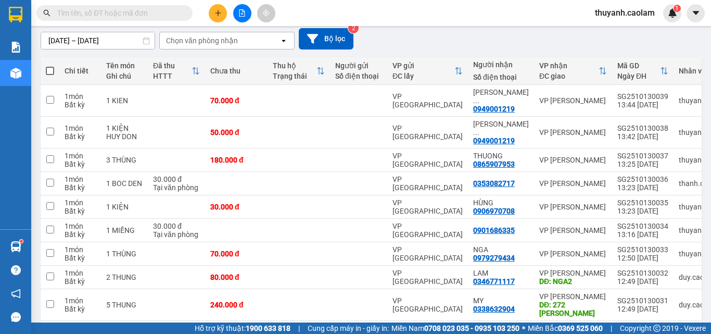
click at [53, 69] on span at bounding box center [50, 71] width 8 height 8
click at [50, 66] on input "checkbox" at bounding box center [50, 66] width 0 height 0
checkbox input "true"
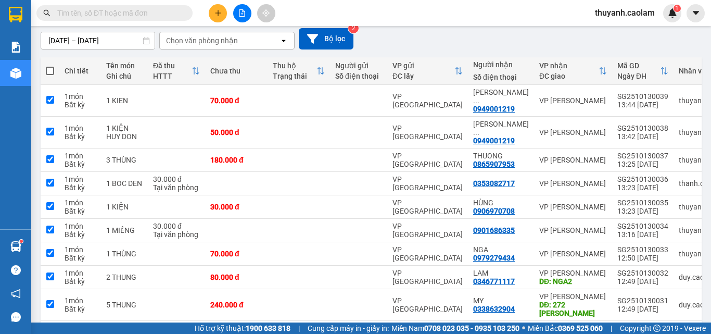
checkbox input "true"
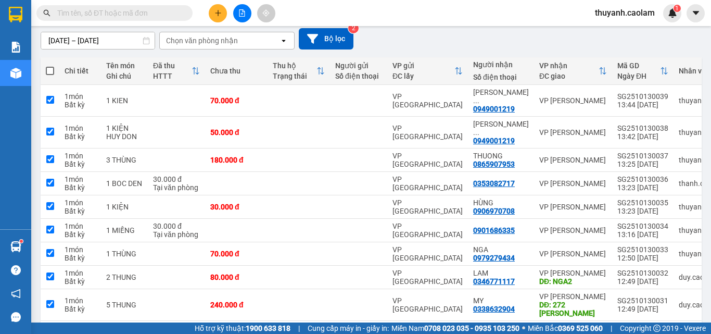
checkbox input "true"
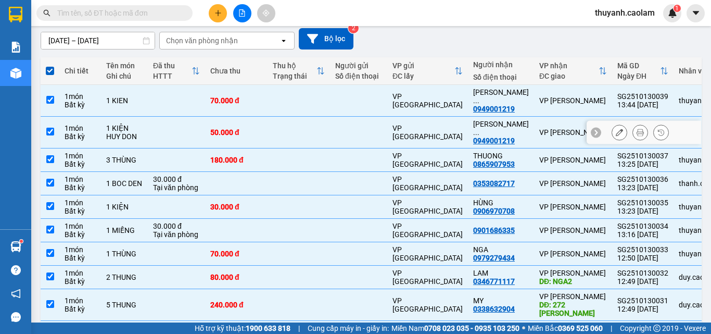
click at [49, 128] on input "checkbox" at bounding box center [50, 132] width 8 height 8
checkbox input "false"
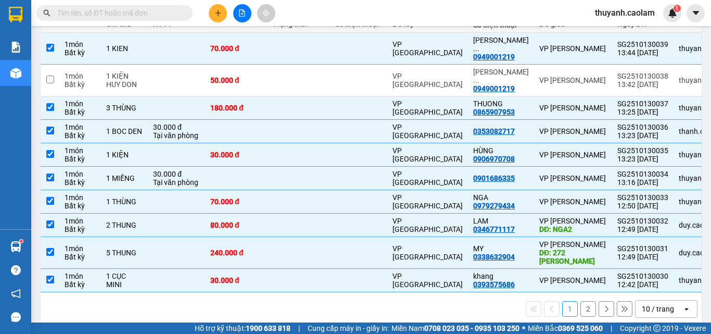
scroll to position [0, 0]
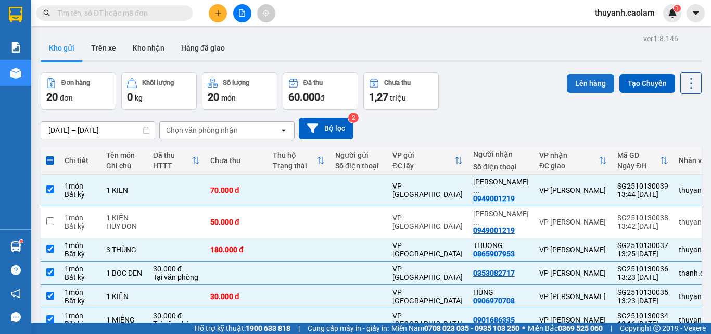
click at [567, 81] on button "Lên hàng" at bounding box center [590, 83] width 47 height 19
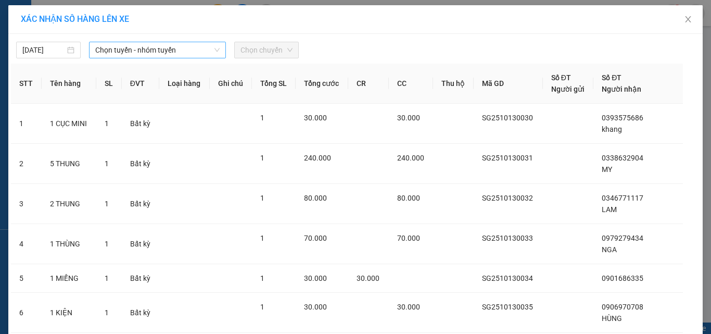
drag, startPoint x: 134, startPoint y: 49, endPoint x: 166, endPoint y: 56, distance: 32.1
click at [136, 47] on span "Chọn tuyến - nhóm tuyến" at bounding box center [157, 50] width 124 height 16
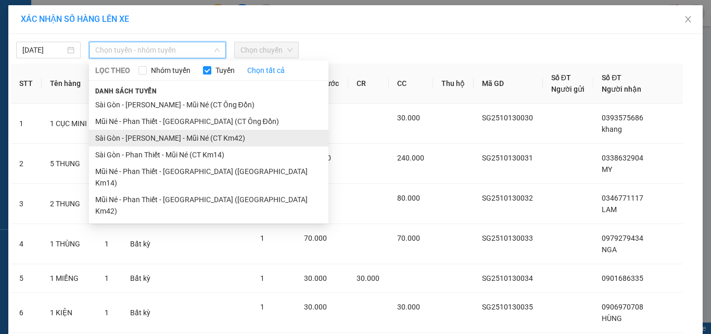
drag, startPoint x: 225, startPoint y: 137, endPoint x: 236, endPoint y: 113, distance: 27.0
click at [225, 136] on li "Sài Gòn - [PERSON_NAME] - Mũi Né (CT Km42)" at bounding box center [208, 138] width 239 height 17
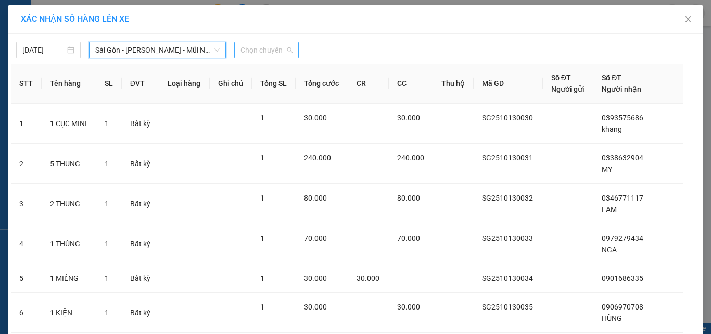
click at [264, 57] on span "Chọn chuyến" at bounding box center [267, 50] width 52 height 16
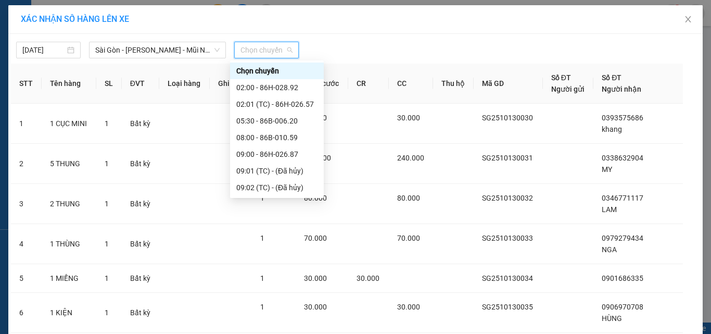
scroll to position [156, 0]
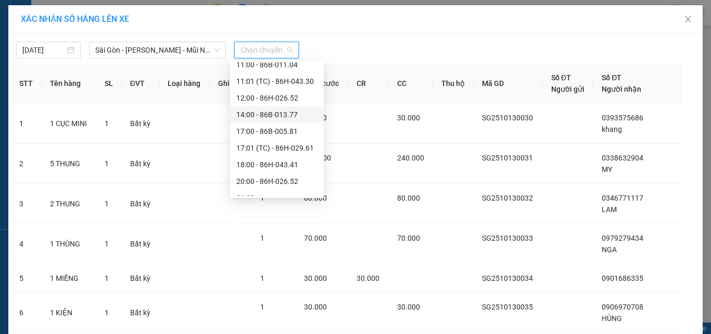
click at [267, 111] on div "14:00 - 86B-013.77" at bounding box center [276, 114] width 81 height 11
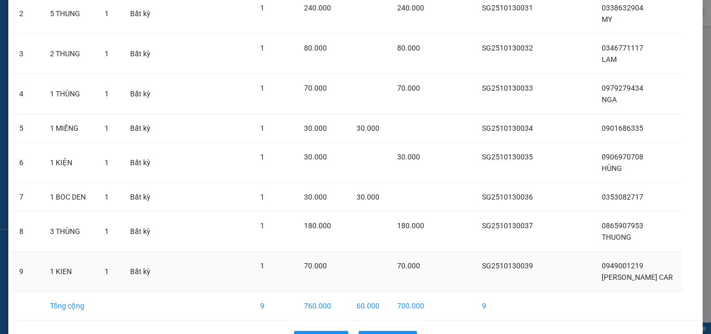
scroll to position [190, 0]
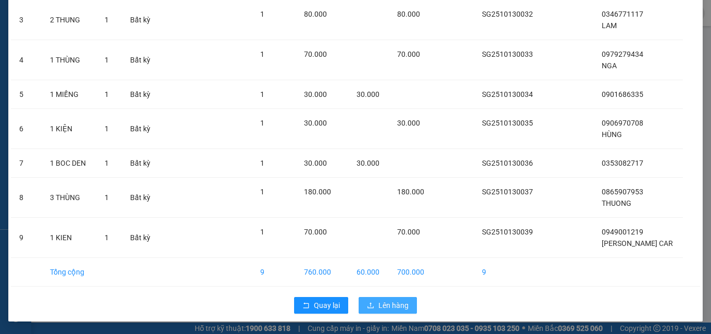
click at [397, 304] on span "Lên hàng" at bounding box center [394, 304] width 30 height 11
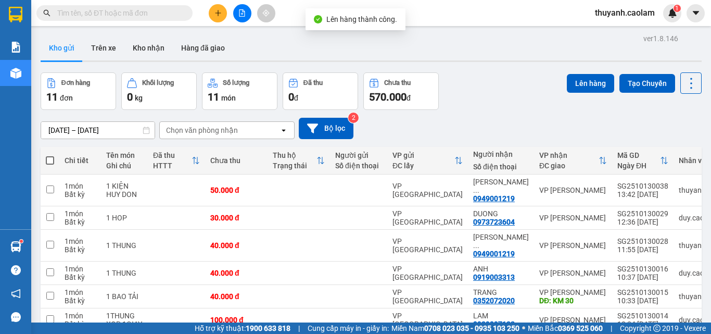
click at [48, 160] on span at bounding box center [50, 160] width 8 height 8
click at [50, 155] on input "checkbox" at bounding box center [50, 155] width 0 height 0
checkbox input "true"
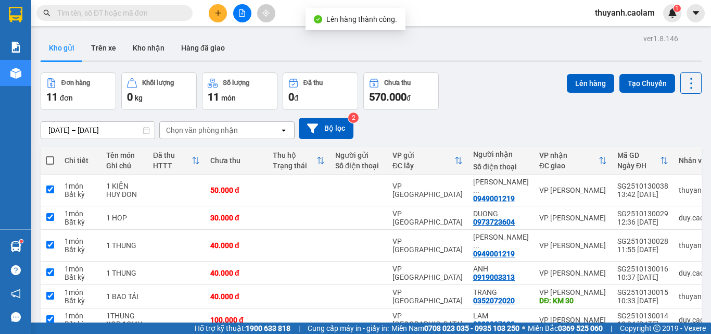
checkbox input "true"
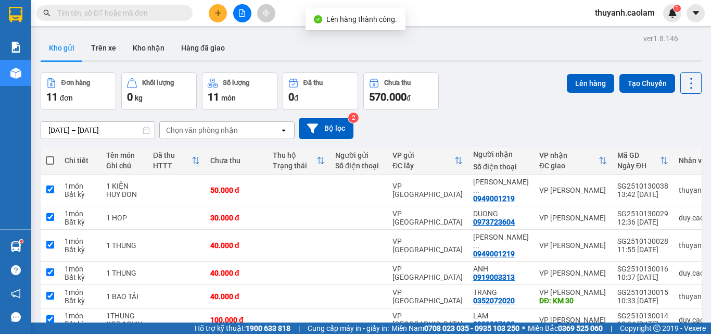
checkbox input "true"
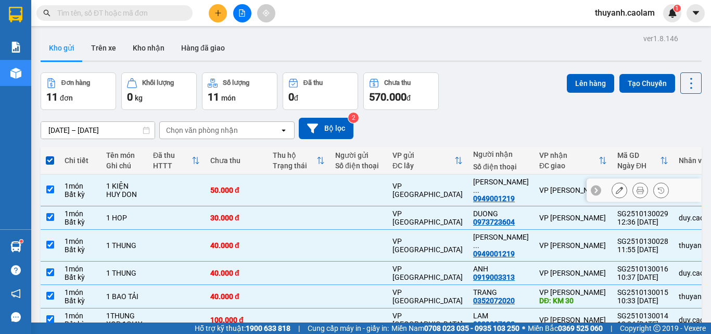
drag, startPoint x: 52, startPoint y: 189, endPoint x: 75, endPoint y: 180, distance: 25.0
click at [54, 184] on td at bounding box center [50, 190] width 19 height 32
checkbox input "false"
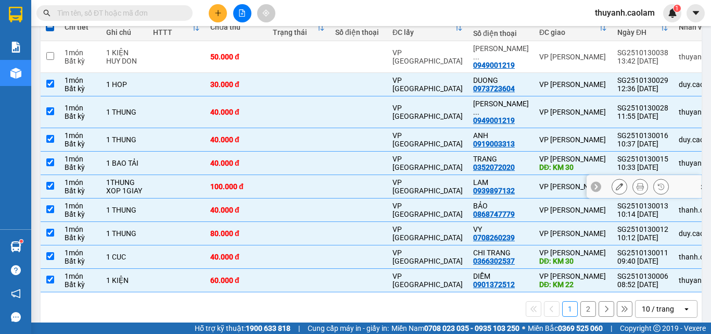
scroll to position [29, 0]
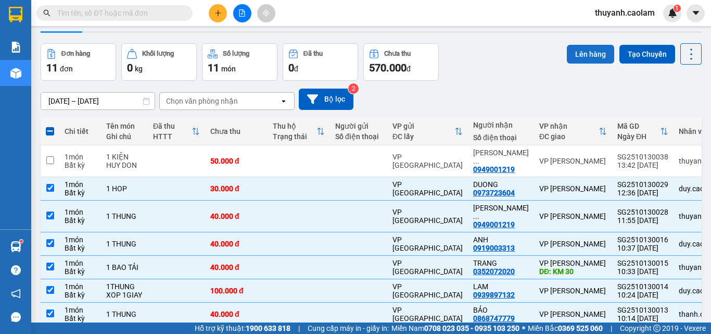
click at [585, 51] on button "Lên hàng" at bounding box center [590, 54] width 47 height 19
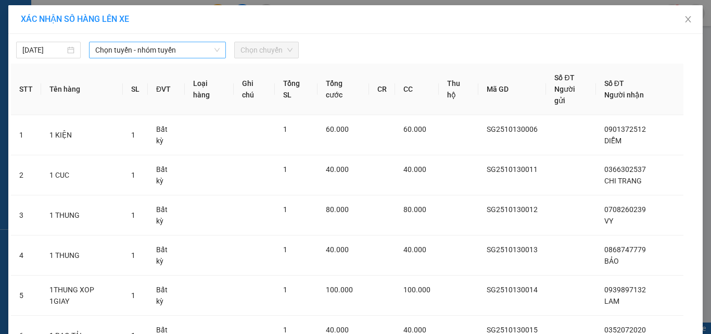
click at [179, 53] on span "Chọn tuyến - nhóm tuyến" at bounding box center [157, 50] width 124 height 16
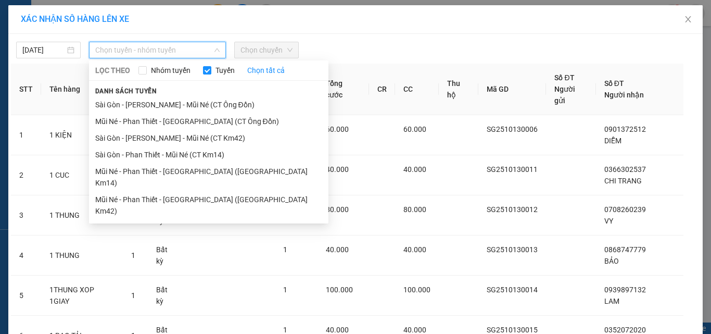
drag, startPoint x: 225, startPoint y: 138, endPoint x: 236, endPoint y: 60, distance: 78.9
click at [225, 133] on li "Sài Gòn - [PERSON_NAME] - Mũi Né (CT Km42)" at bounding box center [208, 138] width 239 height 17
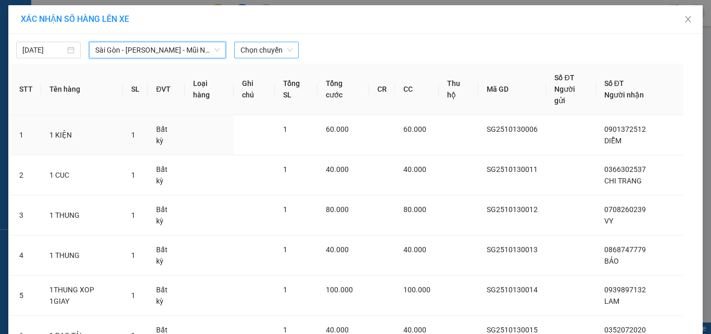
click at [251, 45] on span "Chọn chuyến" at bounding box center [267, 50] width 52 height 16
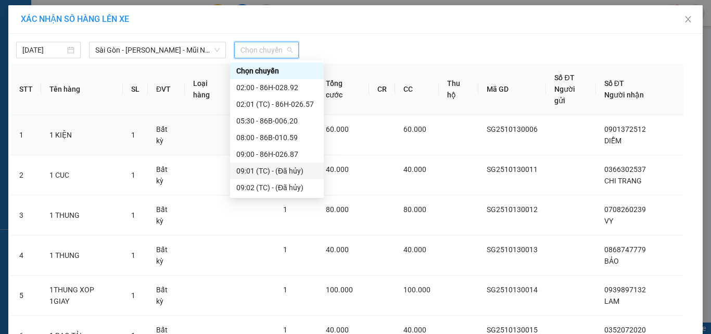
scroll to position [167, 0]
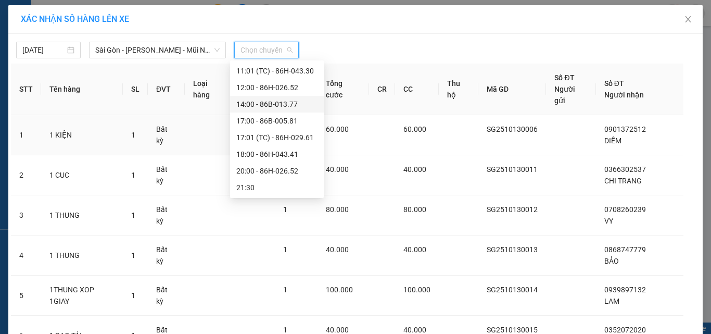
click at [281, 107] on div "14:00 - 86B-013.77" at bounding box center [276, 103] width 81 height 11
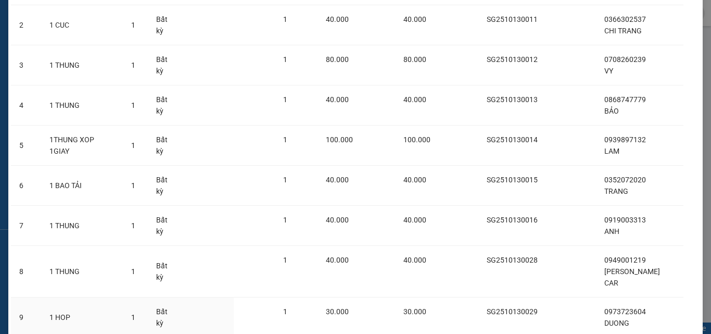
scroll to position [213, 0]
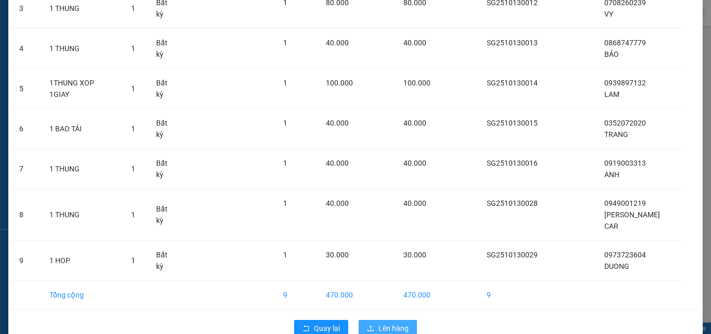
click at [401, 322] on span "Lên hàng" at bounding box center [394, 327] width 30 height 11
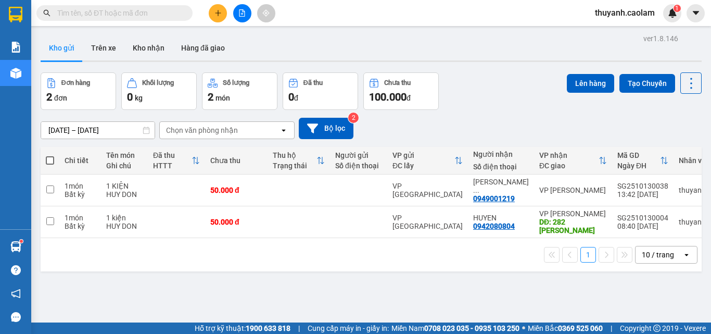
drag, startPoint x: 237, startPoint y: 14, endPoint x: 235, endPoint y: 29, distance: 15.8
click at [238, 14] on button at bounding box center [242, 13] width 18 height 18
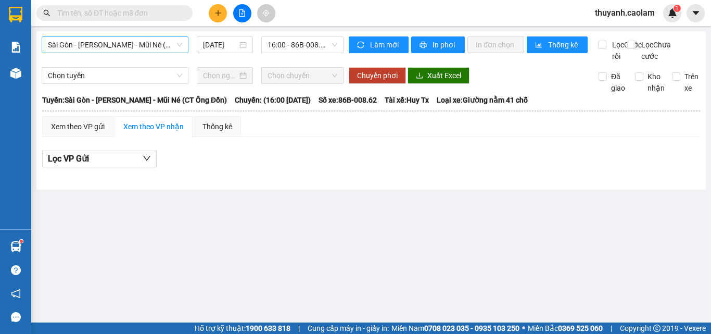
drag, startPoint x: 142, startPoint y: 49, endPoint x: 150, endPoint y: 47, distance: 8.7
click at [144, 43] on span "Sài Gòn - [PERSON_NAME] - Mũi Né (CT Ông Đồn)" at bounding box center [115, 45] width 134 height 16
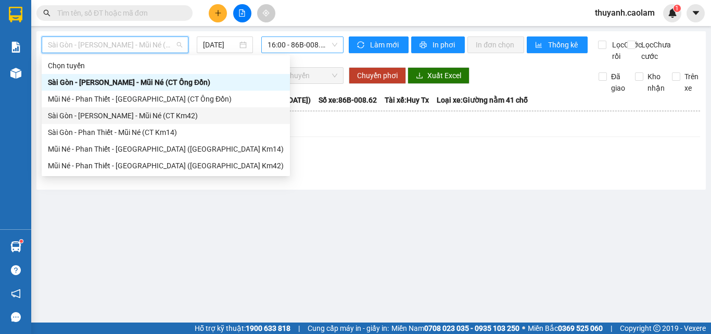
drag, startPoint x: 174, startPoint y: 116, endPoint x: 303, endPoint y: 39, distance: 149.6
click at [179, 111] on div "Sài Gòn - [PERSON_NAME] - Mũi Né (CT Km42)" at bounding box center [166, 115] width 236 height 11
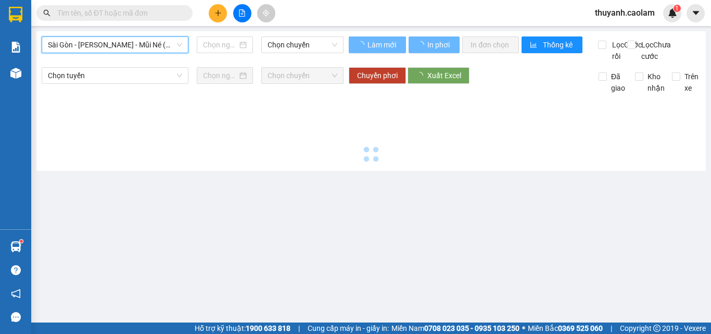
type input "[DATE]"
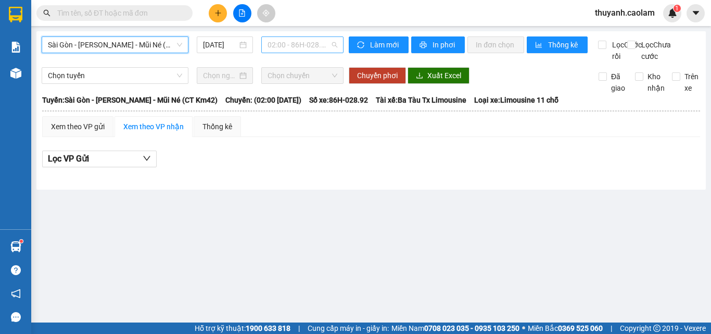
click at [323, 44] on span "02:00 - 86H-028.92" at bounding box center [303, 45] width 70 height 16
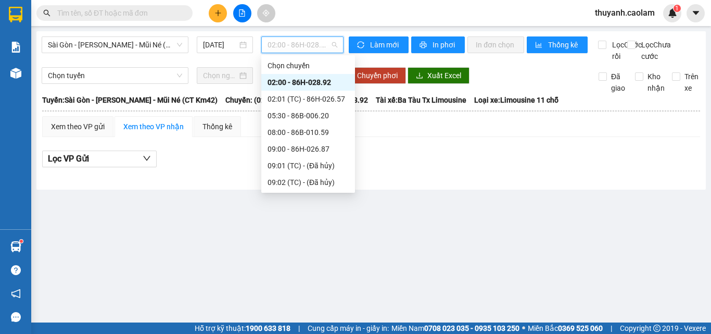
scroll to position [104, 0]
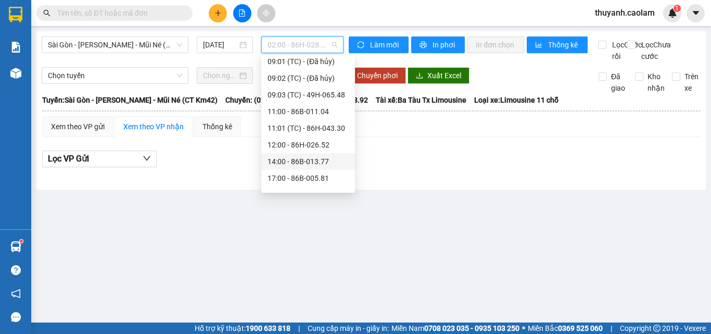
click at [308, 162] on div "14:00 - 86B-013.77" at bounding box center [308, 161] width 81 height 11
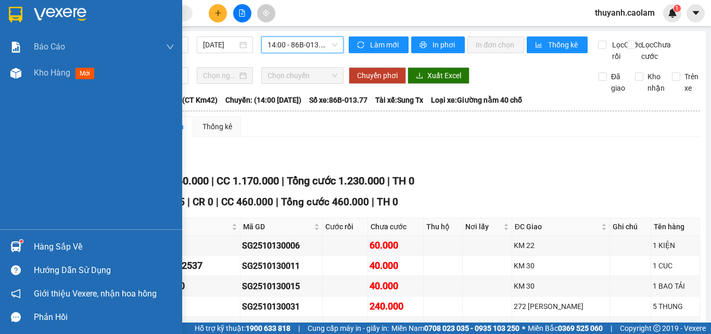
click at [14, 20] on img at bounding box center [16, 15] width 14 height 16
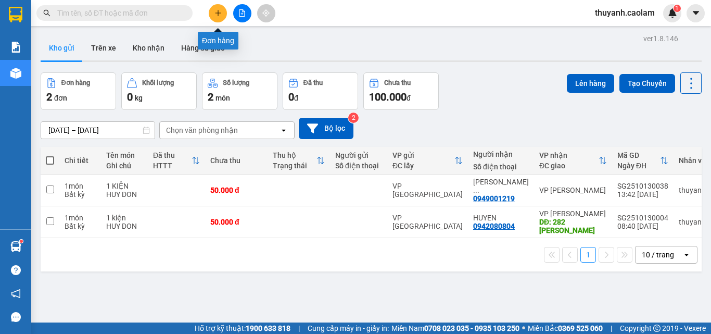
click at [216, 13] on icon "plus" at bounding box center [218, 12] width 6 height 1
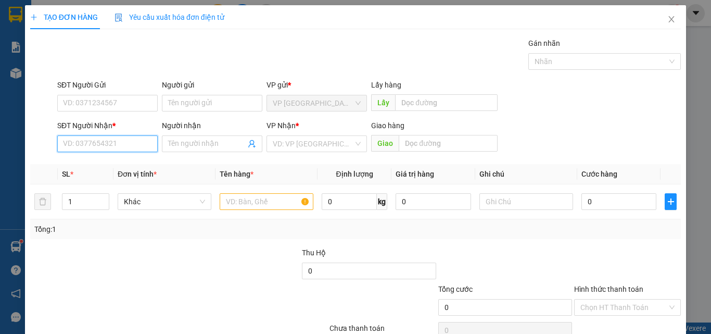
click at [140, 142] on input "SĐT Người Nhận *" at bounding box center [107, 143] width 100 height 17
click at [64, 143] on input "8882" at bounding box center [107, 143] width 100 height 17
type input "0942488882"
click at [215, 145] on input "Người nhận" at bounding box center [207, 143] width 78 height 11
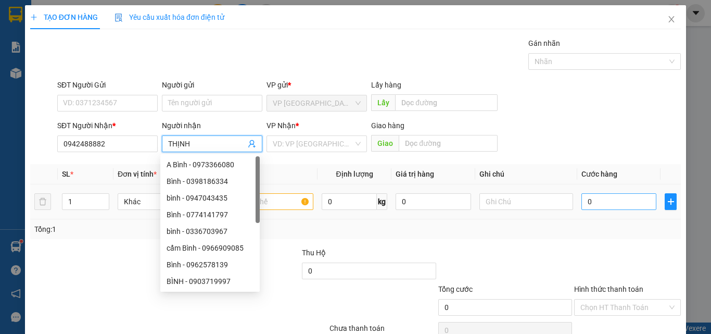
type input "THỊNH"
click at [602, 203] on input "0" at bounding box center [619, 201] width 75 height 17
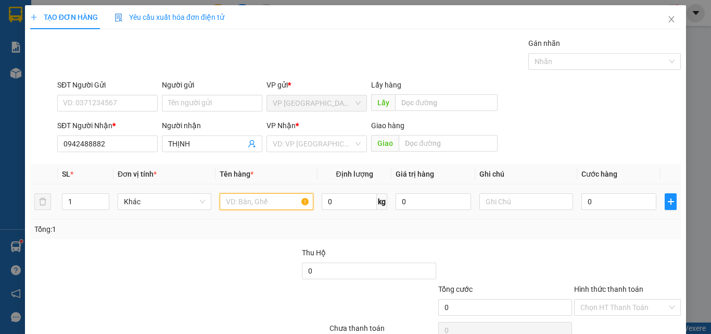
click at [279, 208] on input "text" at bounding box center [267, 201] width 94 height 17
type input "1 THÙNG"
click at [609, 207] on input "0" at bounding box center [619, 201] width 75 height 17
type input "4"
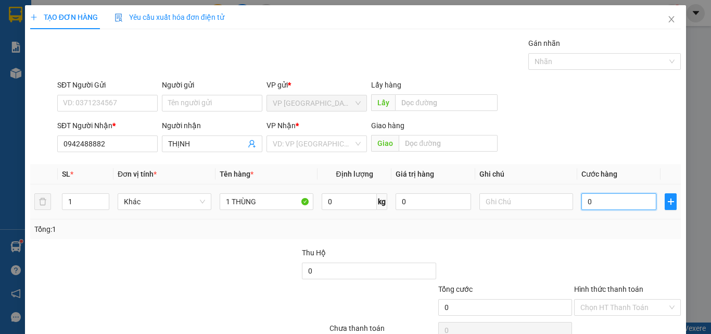
type input "4"
type input "40"
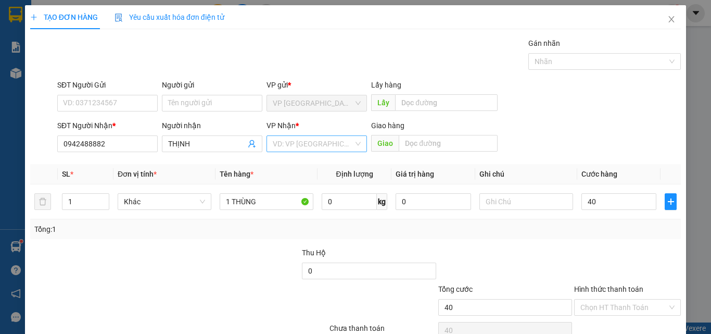
click at [309, 144] on input "search" at bounding box center [313, 144] width 81 height 16
type input "40.000"
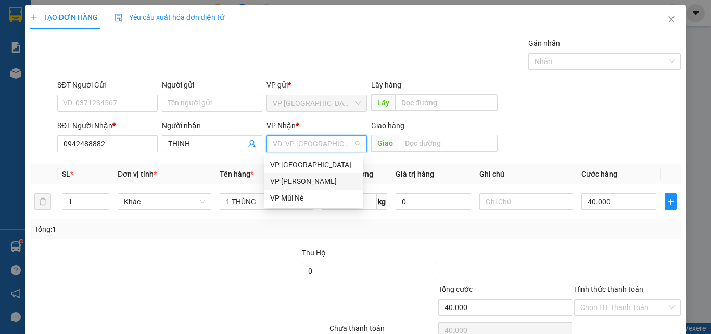
click at [318, 179] on div "VP [PERSON_NAME]" at bounding box center [313, 180] width 87 height 11
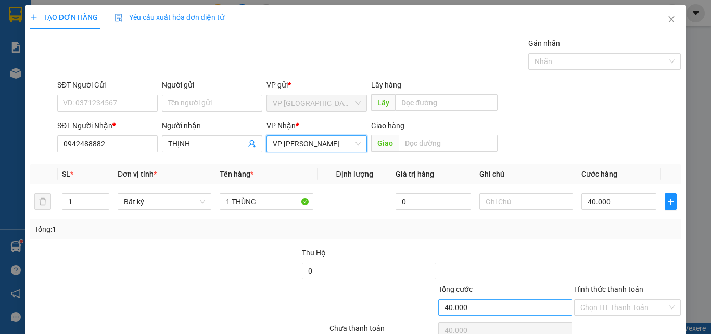
scroll to position [52, 0]
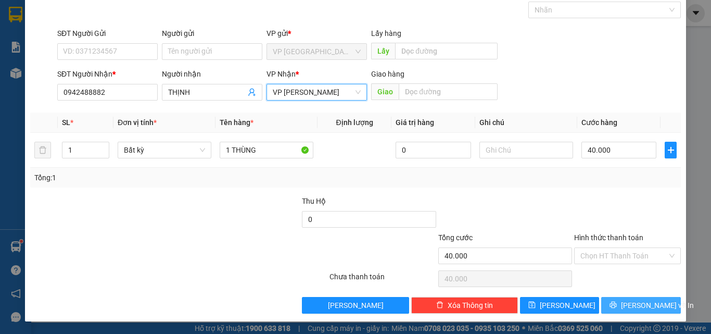
click at [625, 304] on button "[PERSON_NAME] và In" at bounding box center [641, 305] width 80 height 17
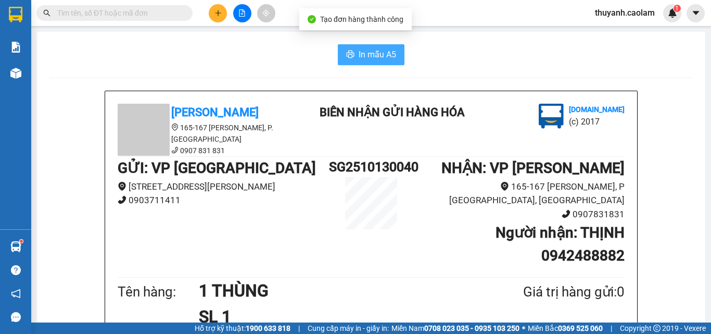
click at [386, 52] on span "In mẫu A5" at bounding box center [377, 54] width 37 height 13
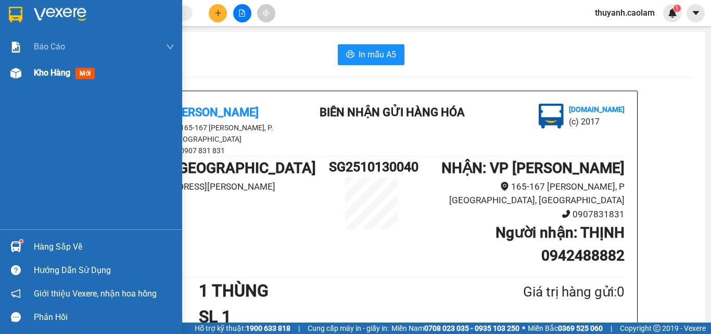
click at [22, 75] on div at bounding box center [16, 73] width 18 height 18
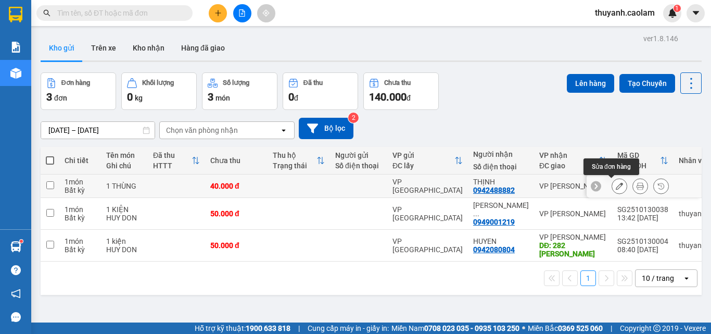
click at [616, 188] on icon at bounding box center [619, 185] width 7 height 7
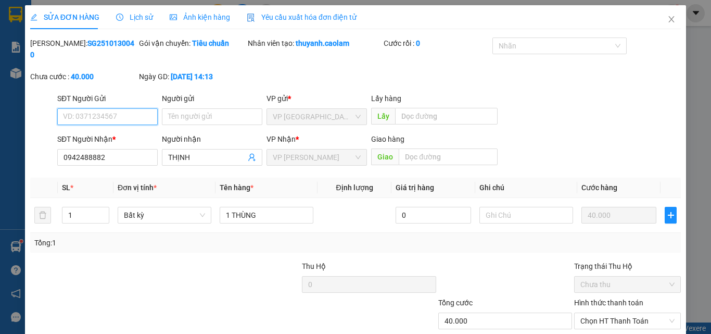
type input "0942488882"
type input "40.000"
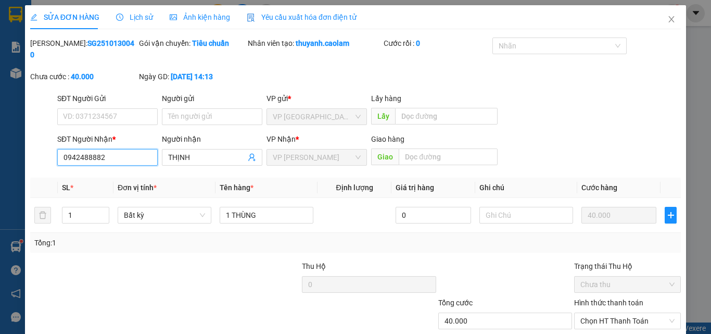
click at [82, 150] on input "0942488882" at bounding box center [107, 157] width 100 height 17
click at [90, 149] on input "0942488882" at bounding box center [107, 157] width 100 height 17
type input "0942484882"
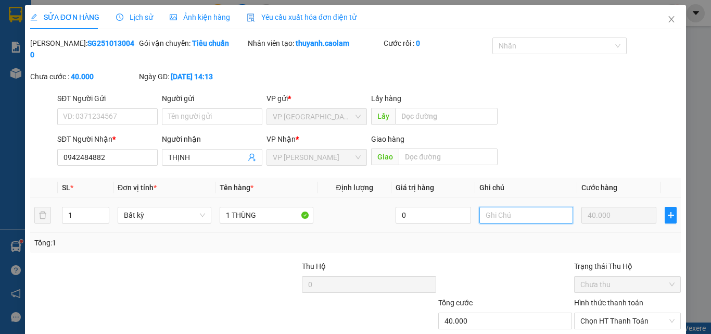
click at [538, 208] on input "text" at bounding box center [527, 215] width 94 height 17
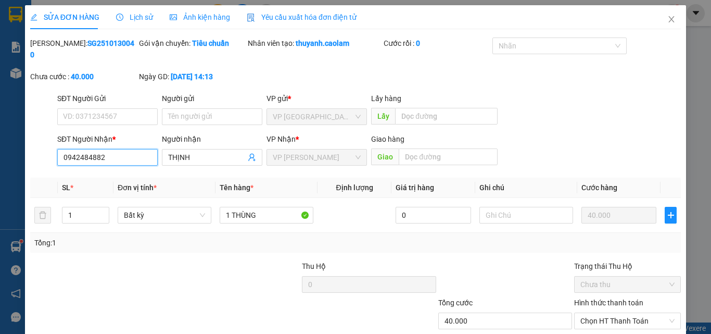
click at [104, 149] on input "0942484882" at bounding box center [107, 157] width 100 height 17
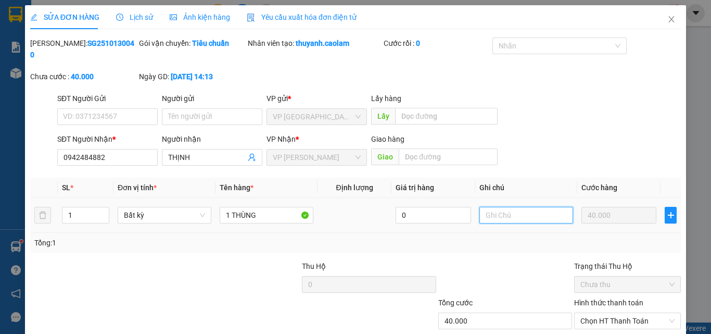
click at [532, 207] on input "text" at bounding box center [527, 215] width 94 height 17
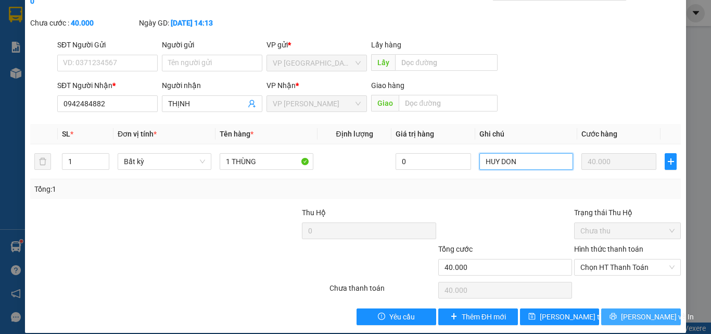
type input "HUY DON"
click at [615, 312] on icon "printer" at bounding box center [613, 315] width 7 height 7
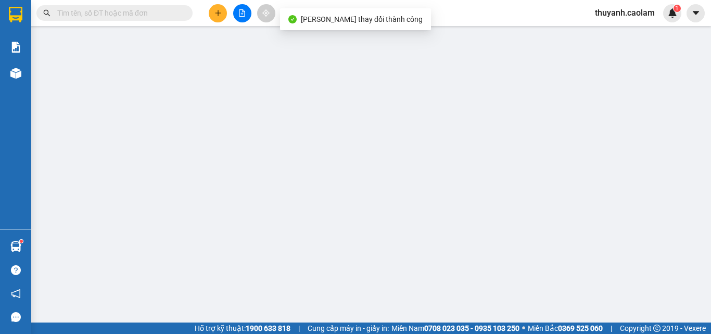
type input "0942484882"
type input "40.000"
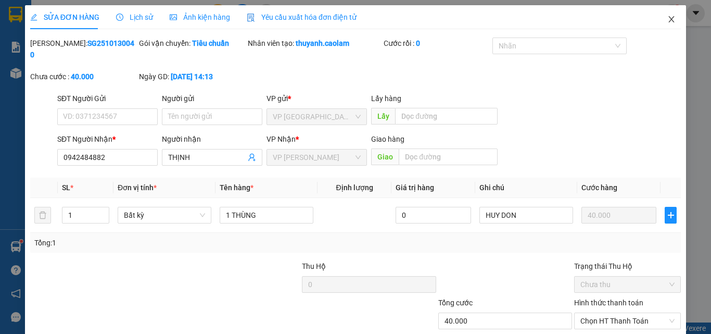
click at [667, 18] on icon "close" at bounding box center [671, 19] width 8 height 8
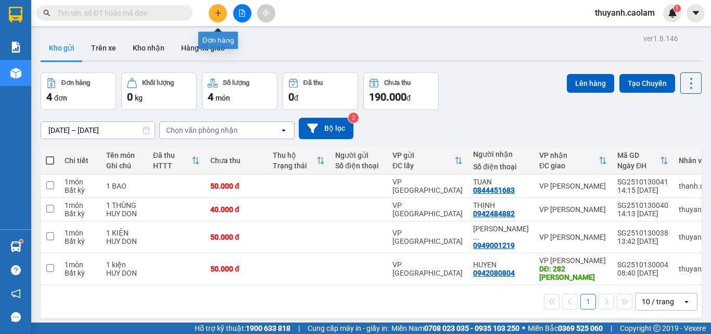
click at [218, 16] on icon "plus" at bounding box center [218, 12] width 7 height 7
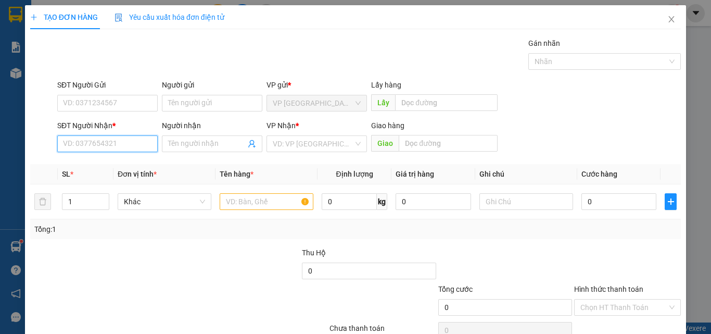
click at [125, 140] on input "SĐT Người Nhận *" at bounding box center [107, 143] width 100 height 17
paste input "0942484882"
type input "0942484882"
click at [190, 140] on input "Người nhận" at bounding box center [207, 143] width 78 height 11
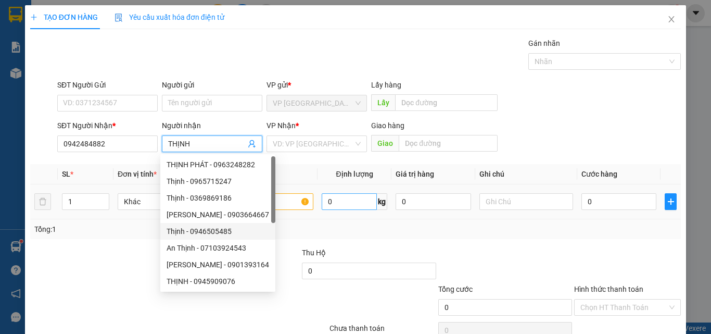
type input "THỊNH"
click at [351, 205] on input "0" at bounding box center [349, 201] width 55 height 17
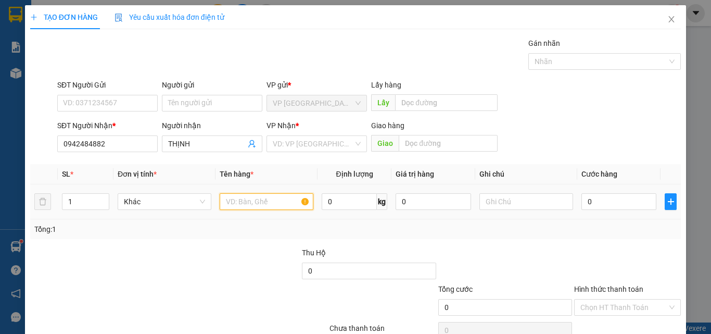
click at [285, 204] on input "text" at bounding box center [267, 201] width 94 height 17
type input "1 KIỆN"
click at [597, 209] on input "0" at bounding box center [619, 201] width 75 height 17
type input "7"
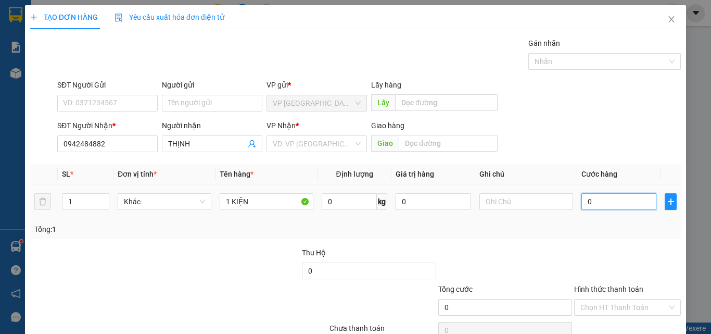
type input "7"
type input "70"
type input "70.000"
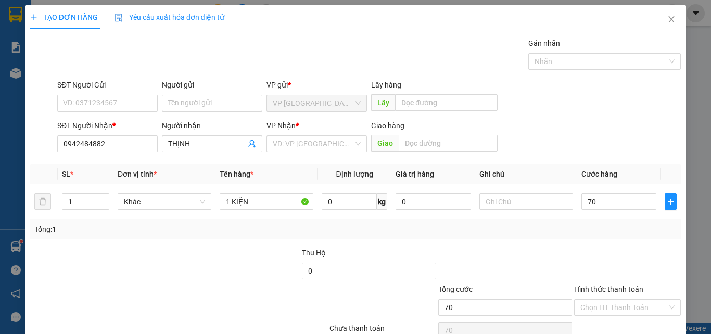
type input "70.000"
click at [589, 234] on div "Tổng: 1" at bounding box center [355, 228] width 642 height 11
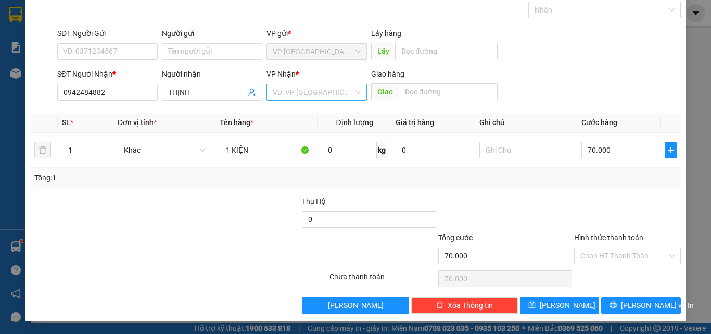
click at [330, 90] on input "search" at bounding box center [313, 92] width 81 height 16
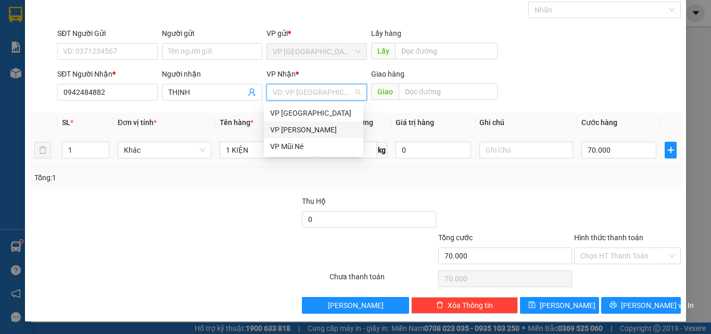
drag, startPoint x: 316, startPoint y: 129, endPoint x: 372, endPoint y: 143, distance: 57.5
click at [316, 130] on div "VP [PERSON_NAME]" at bounding box center [313, 129] width 87 height 11
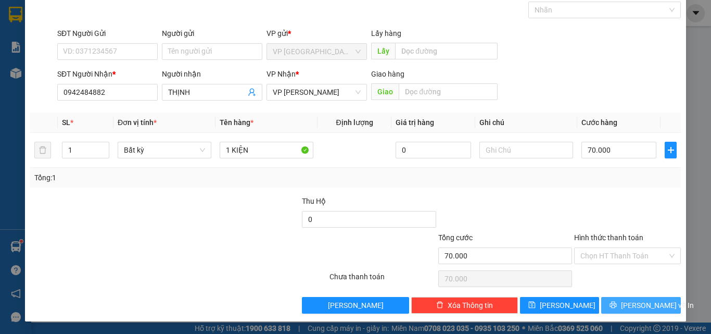
click at [634, 304] on span "[PERSON_NAME] và In" at bounding box center [657, 304] width 73 height 11
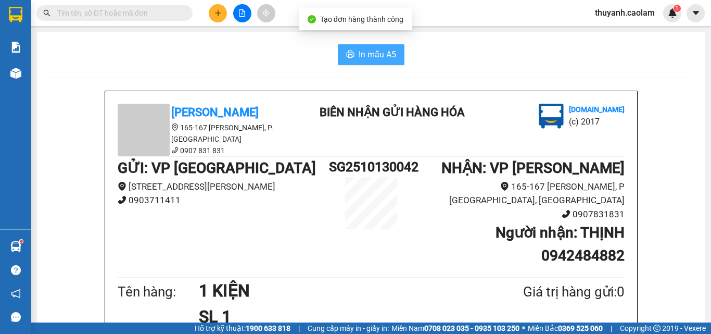
click at [347, 52] on icon "printer" at bounding box center [351, 54] width 8 height 7
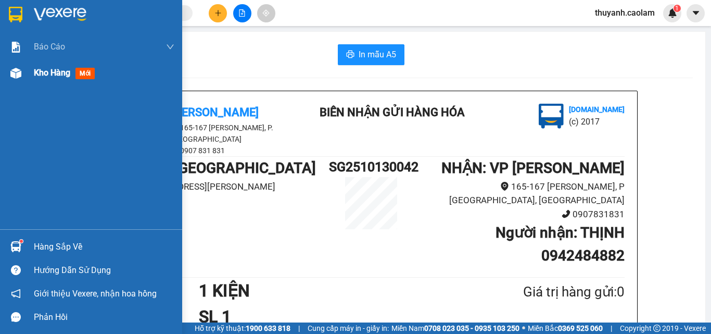
click at [23, 75] on div at bounding box center [16, 73] width 18 height 18
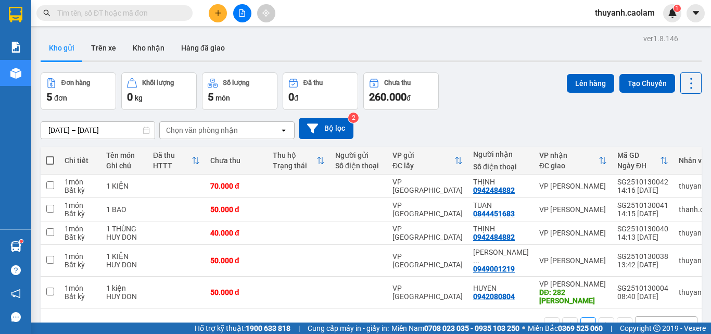
drag, startPoint x: 242, startPoint y: 13, endPoint x: 250, endPoint y: 8, distance: 10.3
click at [242, 9] on button at bounding box center [242, 13] width 18 height 18
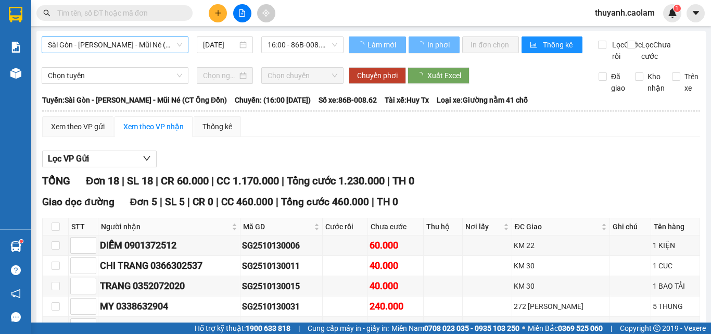
click at [141, 51] on span "Sài Gòn - [PERSON_NAME] - Mũi Né (CT Ông Đồn)" at bounding box center [115, 45] width 134 height 16
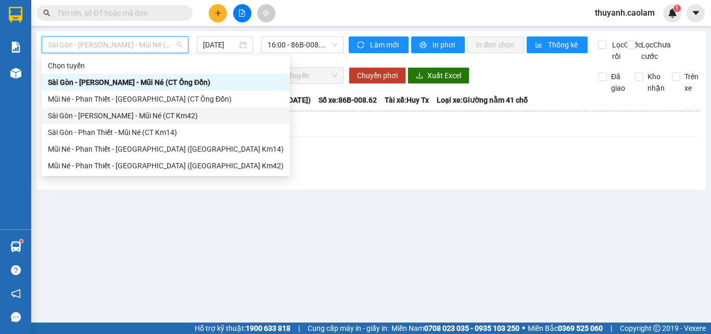
click at [141, 123] on div "Sài Gòn - [PERSON_NAME] - Mũi Né (CT Km42)" at bounding box center [166, 115] width 248 height 17
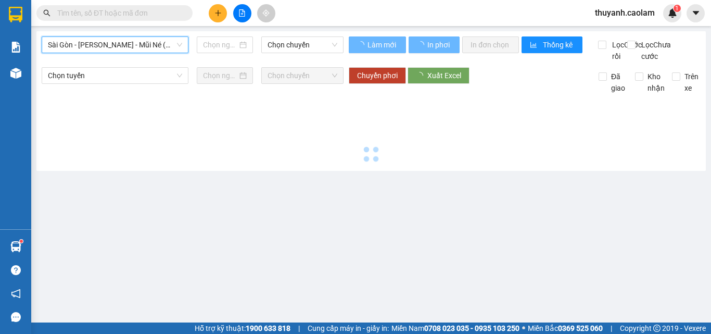
type input "[DATE]"
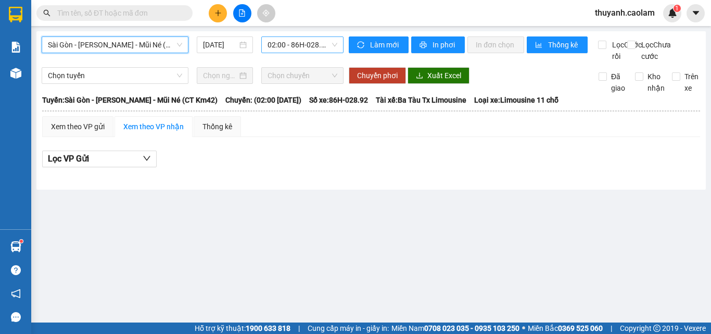
click at [290, 52] on span "02:00 - 86H-028.92" at bounding box center [303, 45] width 70 height 16
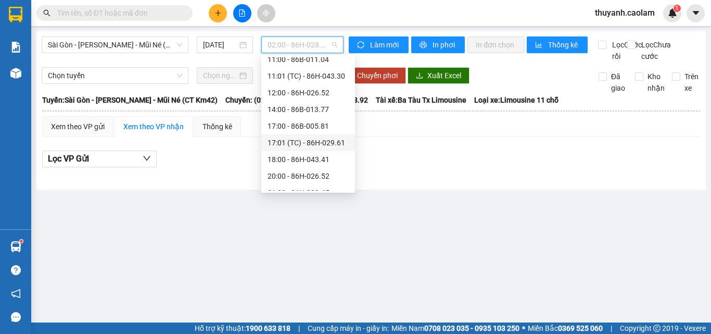
scroll to position [167, 0]
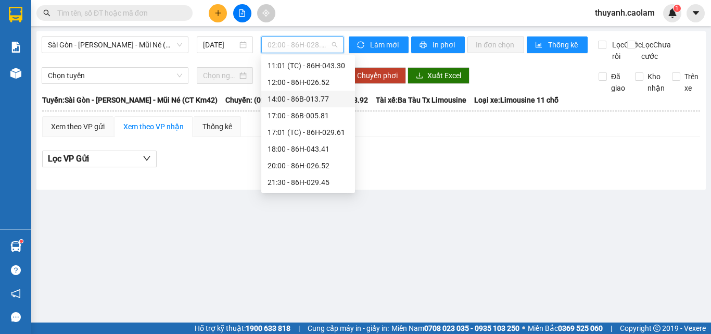
click at [319, 97] on div "14:00 - 86B-013.77" at bounding box center [308, 98] width 81 height 11
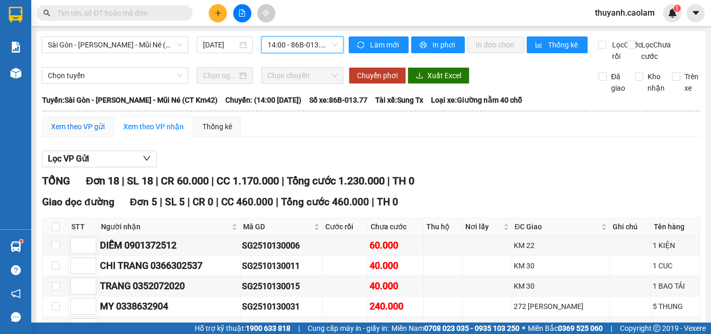
click at [72, 132] on div "Xem theo VP gửi" at bounding box center [78, 126] width 54 height 11
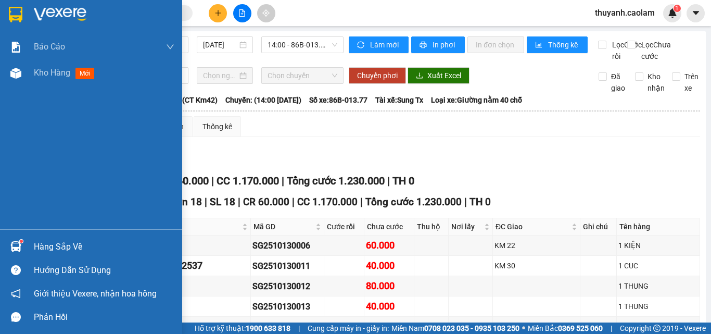
click at [15, 4] on div at bounding box center [91, 17] width 182 height 34
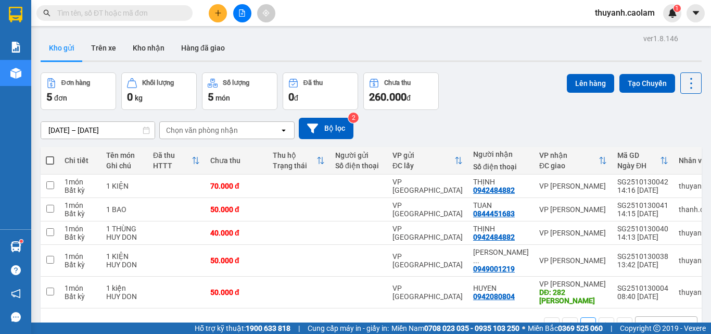
click at [242, 9] on button at bounding box center [242, 13] width 18 height 18
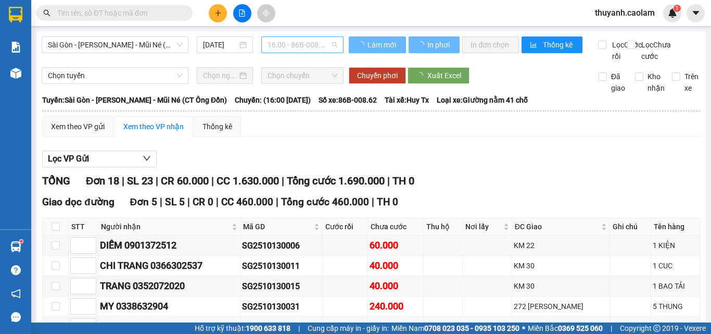
click at [305, 46] on span "16:00 - 86B-008.62" at bounding box center [303, 45] width 70 height 16
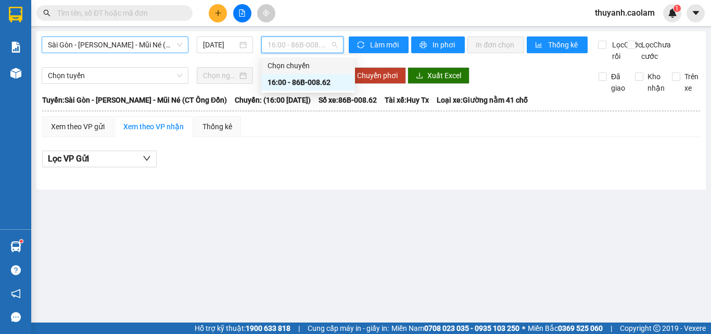
click at [159, 39] on span "Sài Gòn - [PERSON_NAME] - Mũi Né (CT Ông Đồn)" at bounding box center [115, 45] width 134 height 16
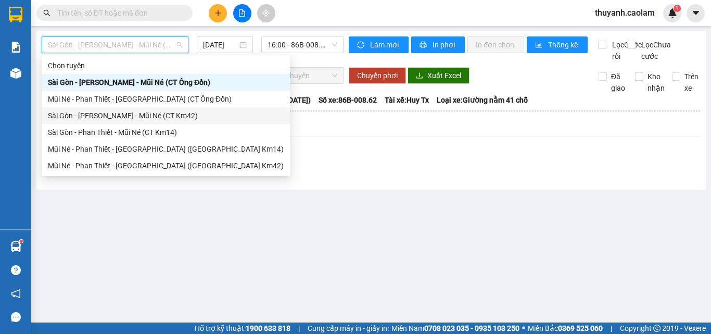
click at [169, 111] on div "Sài Gòn - [PERSON_NAME] - Mũi Né (CT Km42)" at bounding box center [166, 115] width 236 height 11
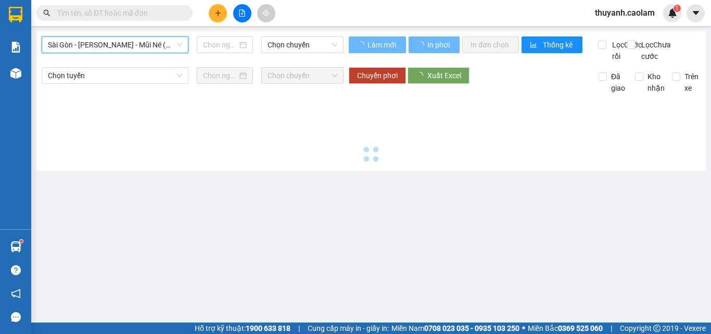
type input "[DATE]"
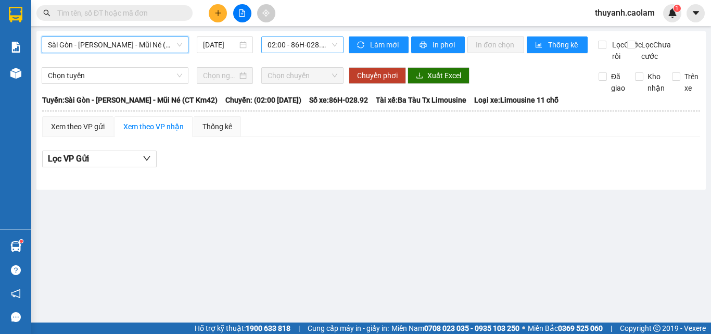
click at [308, 41] on span "02:00 - 86H-028.92" at bounding box center [303, 45] width 70 height 16
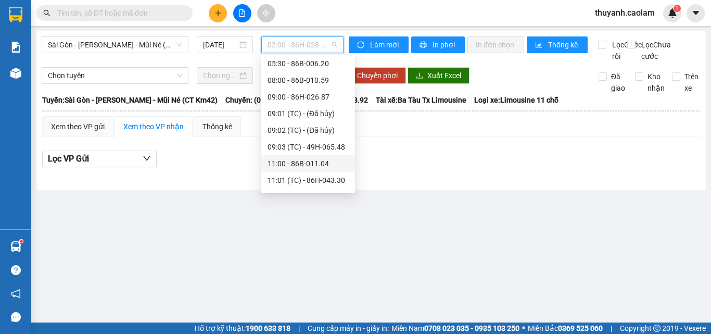
scroll to position [156, 0]
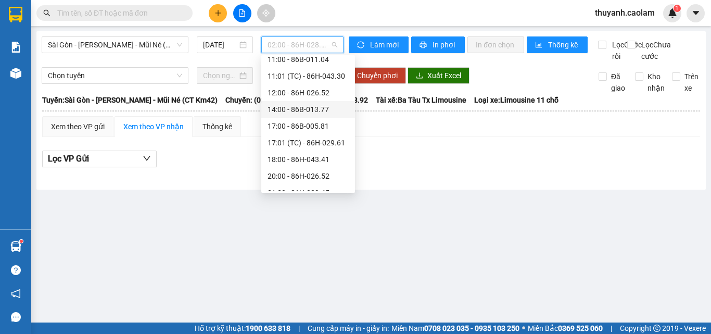
click at [328, 103] on div "14:00 - 86B-013.77" at bounding box center [308, 109] width 94 height 17
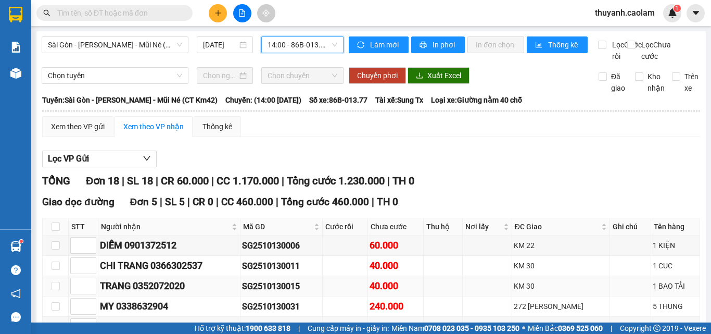
scroll to position [104, 0]
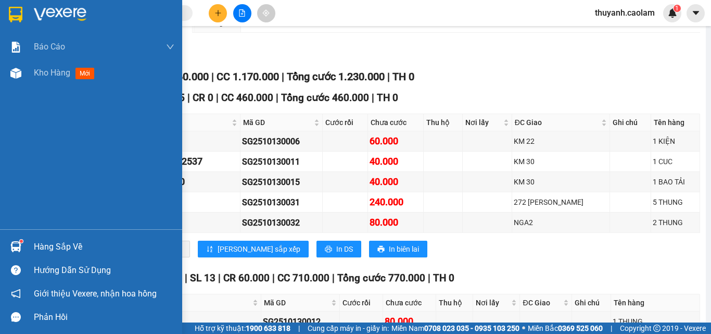
click at [27, 19] on div at bounding box center [91, 17] width 182 height 34
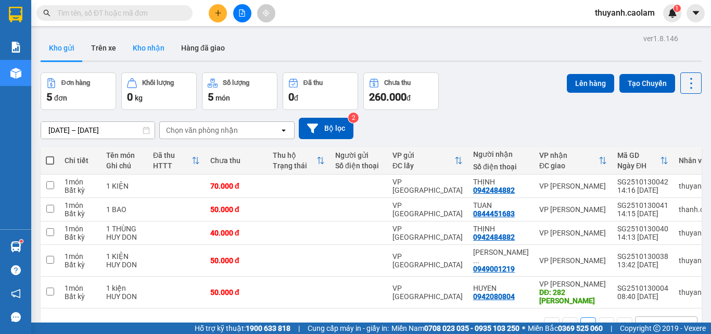
drag, startPoint x: 147, startPoint y: 54, endPoint x: 178, endPoint y: 66, distance: 33.5
click at [148, 53] on button "Kho nhận" at bounding box center [148, 47] width 48 height 25
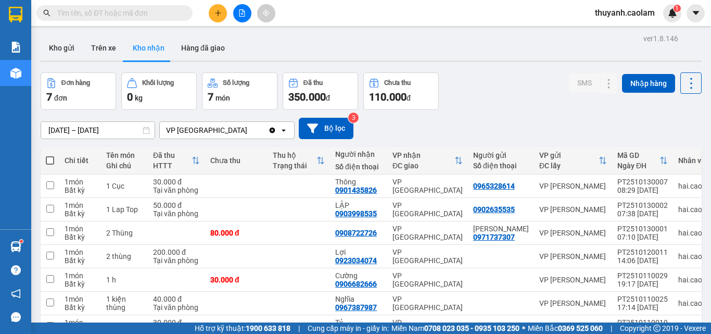
click at [209, 14] on div at bounding box center [242, 13] width 78 height 18
drag, startPoint x: 208, startPoint y: 14, endPoint x: 196, endPoint y: 22, distance: 14.5
click at [206, 13] on div at bounding box center [242, 13] width 78 height 18
click at [206, 15] on div at bounding box center [242, 13] width 78 height 18
click at [208, 16] on div at bounding box center [242, 13] width 78 height 18
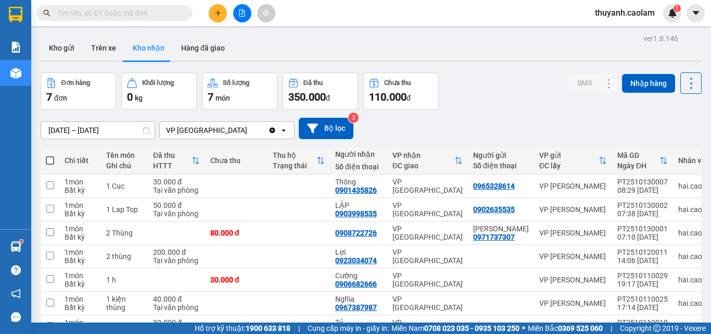
click at [212, 13] on button at bounding box center [218, 13] width 18 height 18
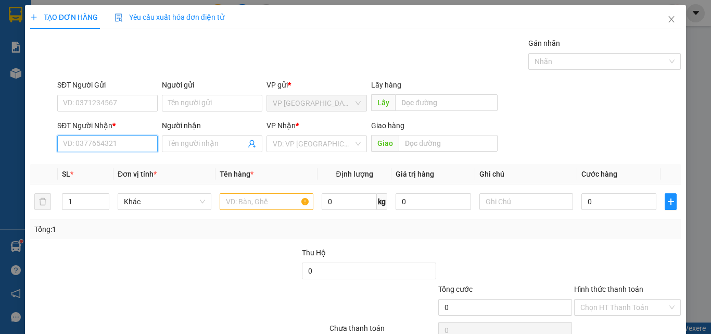
drag, startPoint x: 102, startPoint y: 141, endPoint x: 138, endPoint y: 127, distance: 39.5
click at [102, 141] on input "SĐT Người Nhận *" at bounding box center [107, 143] width 100 height 17
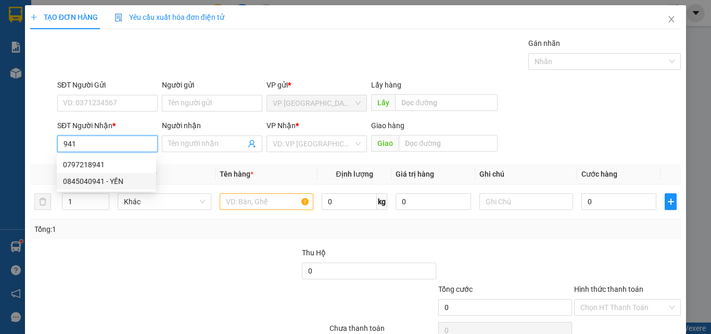
click at [132, 179] on div "0845040941 - YẾN" at bounding box center [106, 180] width 87 height 11
type input "0845040941"
type input "YẾN"
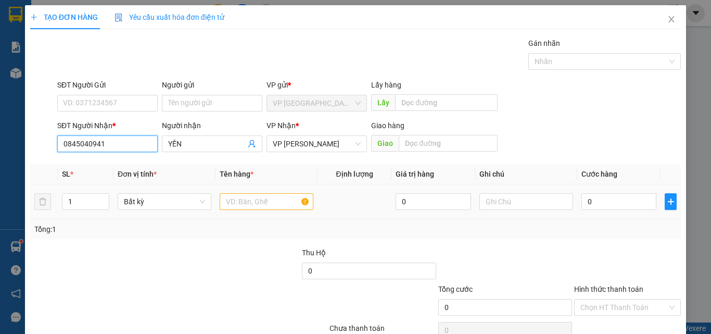
type input "0845040941"
click at [255, 204] on input "text" at bounding box center [267, 201] width 94 height 17
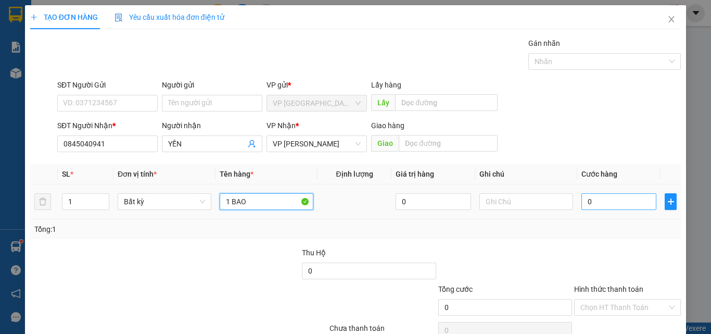
type input "1 BAO"
click at [597, 199] on input "0" at bounding box center [619, 201] width 75 height 17
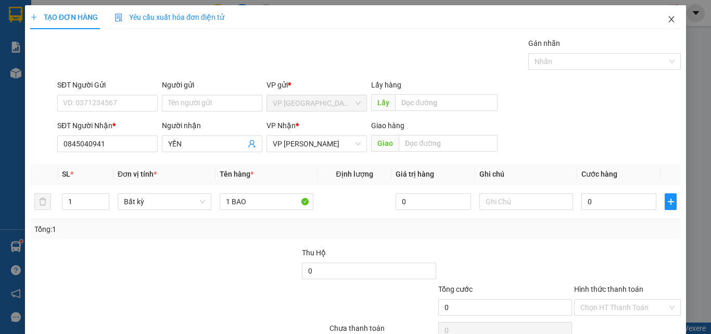
click at [667, 17] on icon "close" at bounding box center [671, 19] width 8 height 8
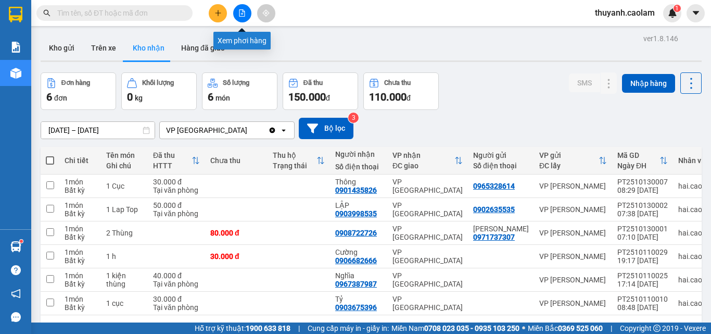
click at [241, 6] on button at bounding box center [242, 13] width 18 height 18
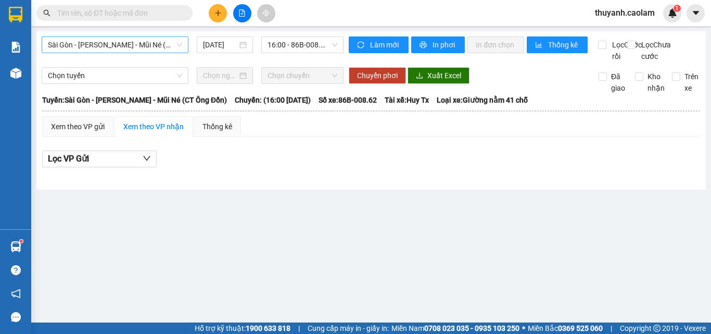
click at [147, 40] on span "Sài Gòn - [PERSON_NAME] - Mũi Né (CT Ông Đồn)" at bounding box center [115, 45] width 134 height 16
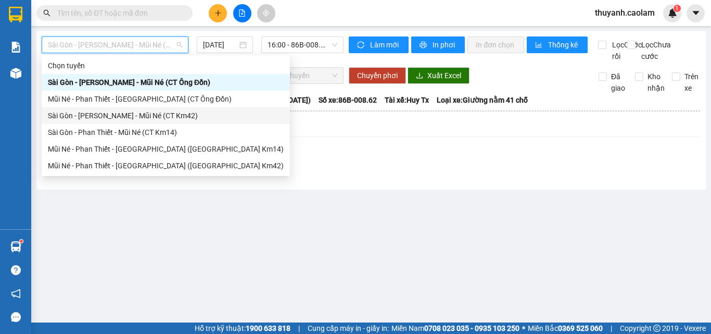
click at [173, 116] on div "Sài Gòn - [PERSON_NAME] - Mũi Né (CT Km42)" at bounding box center [166, 115] width 236 height 11
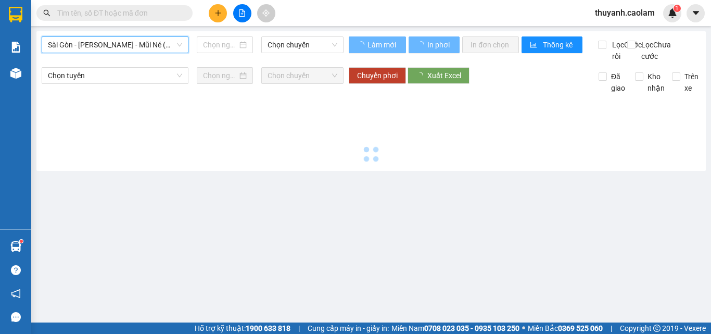
type input "[DATE]"
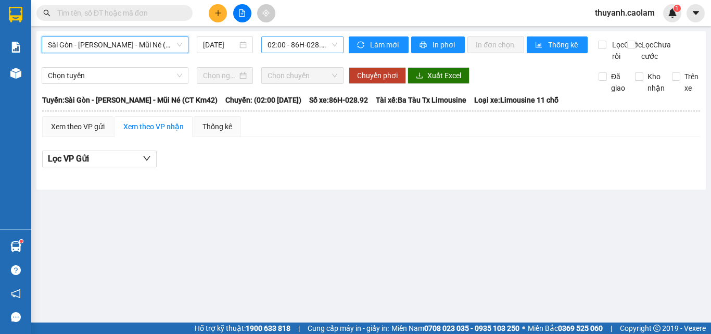
click at [313, 48] on span "02:00 - 86H-028.92" at bounding box center [303, 45] width 70 height 16
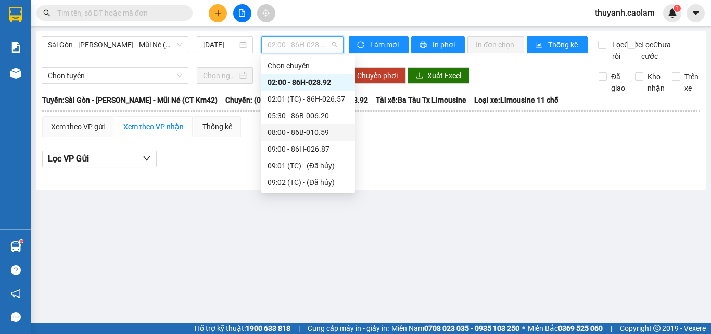
scroll to position [104, 0]
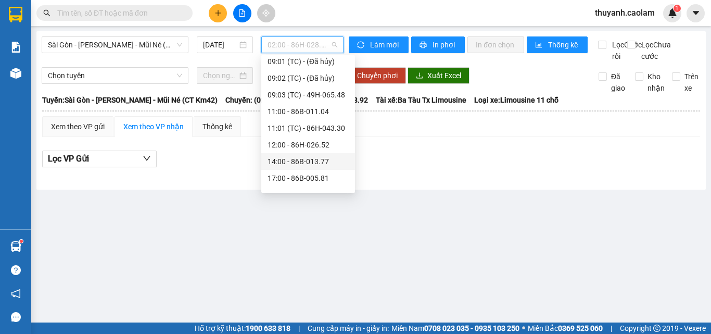
click at [323, 156] on div "14:00 - 86B-013.77" at bounding box center [308, 161] width 81 height 11
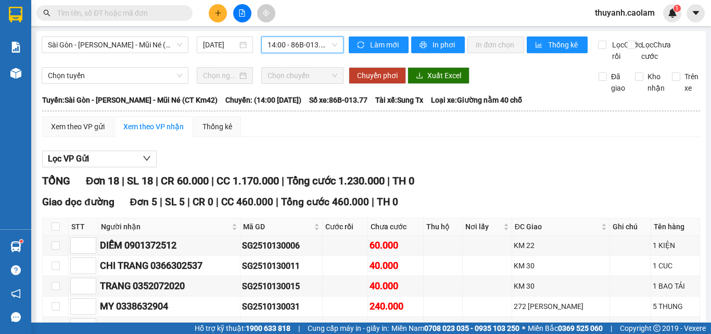
scroll to position [104, 0]
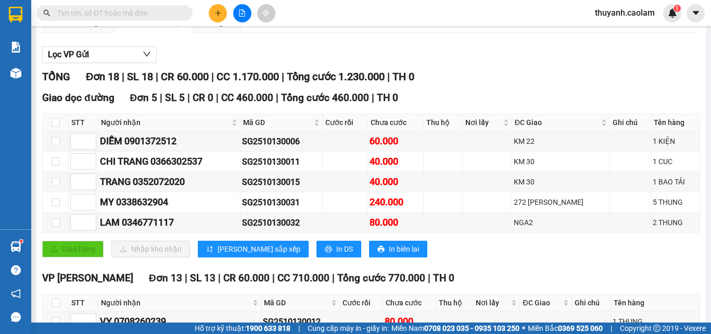
click at [82, 28] on div "Xem theo VP gửi" at bounding box center [78, 22] width 54 height 11
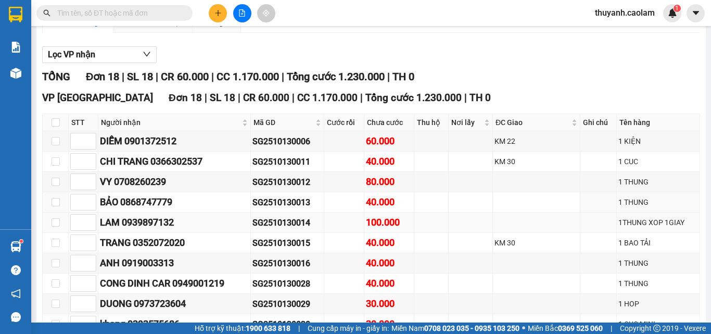
scroll to position [156, 0]
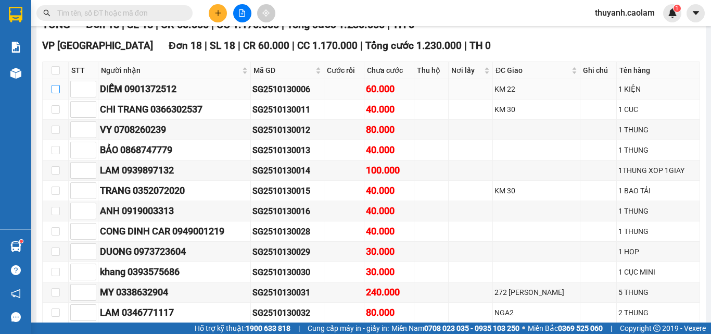
click at [57, 93] on input "checkbox" at bounding box center [56, 89] width 8 height 8
checkbox input "true"
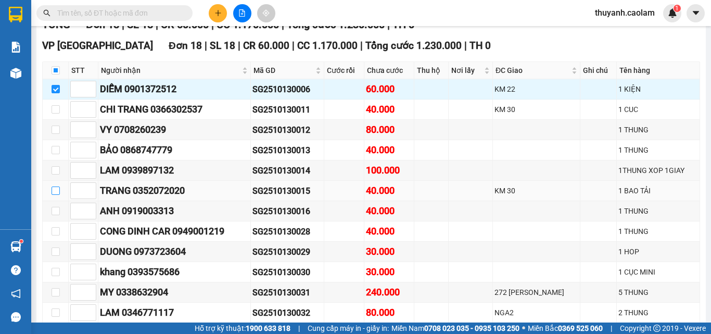
click at [53, 195] on input "checkbox" at bounding box center [56, 190] width 8 height 8
checkbox input "true"
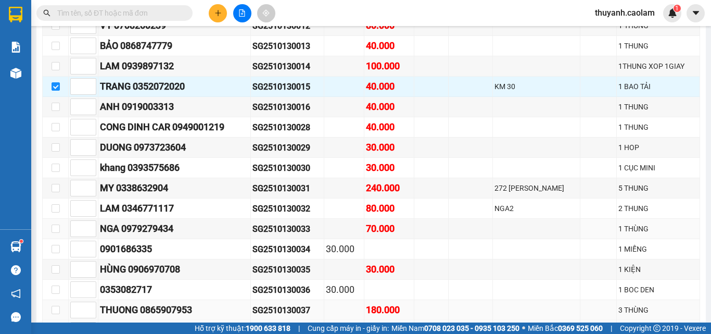
scroll to position [344, 0]
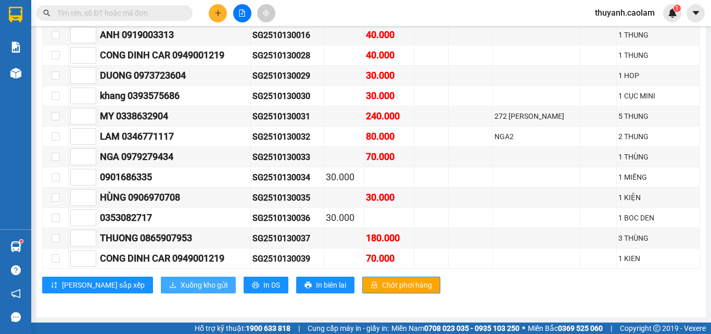
click at [181, 285] on span "Xuống kho gửi" at bounding box center [204, 284] width 47 height 11
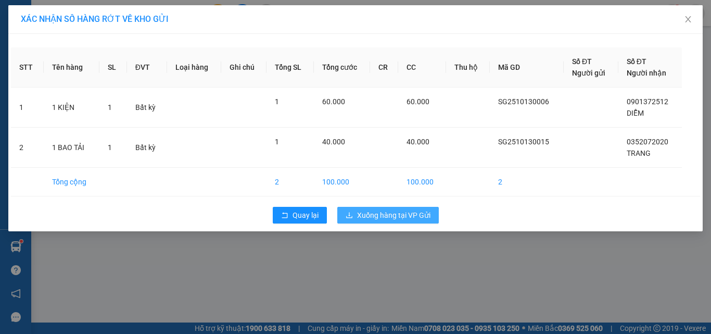
click at [410, 214] on span "Xuống hàng tại VP Gửi" at bounding box center [393, 214] width 73 height 11
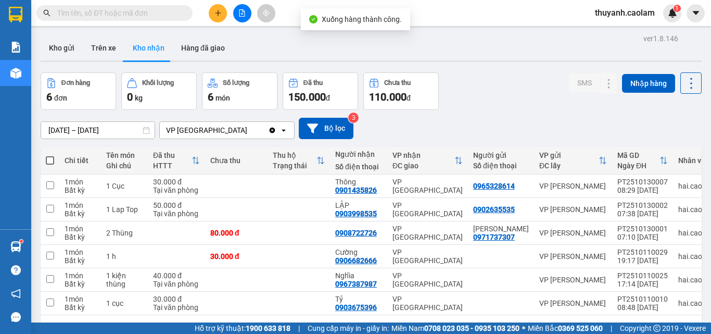
drag, startPoint x: 59, startPoint y: 48, endPoint x: 149, endPoint y: 34, distance: 91.2
click at [59, 45] on button "Kho gửi" at bounding box center [62, 47] width 42 height 25
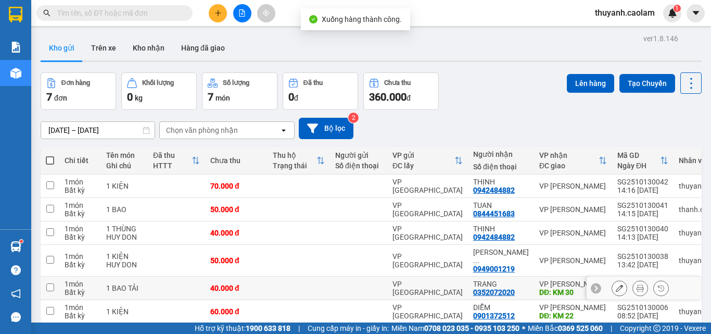
scroll to position [71, 0]
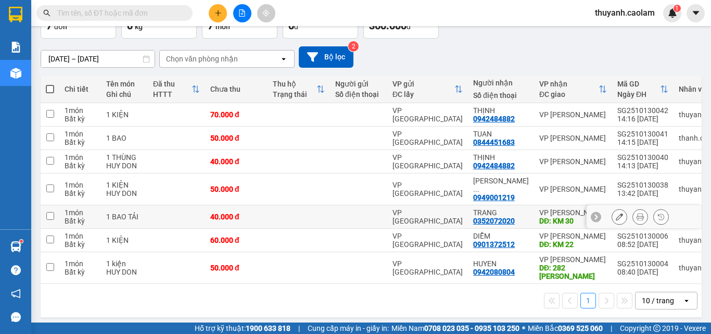
click at [56, 210] on td at bounding box center [50, 216] width 19 height 23
checkbox input "true"
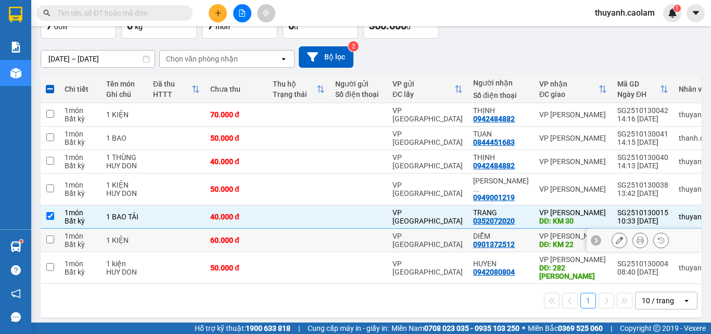
click at [48, 235] on input "checkbox" at bounding box center [50, 239] width 8 height 8
checkbox input "true"
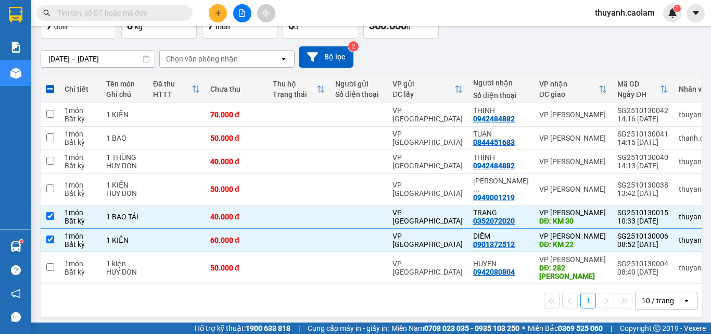
scroll to position [0, 0]
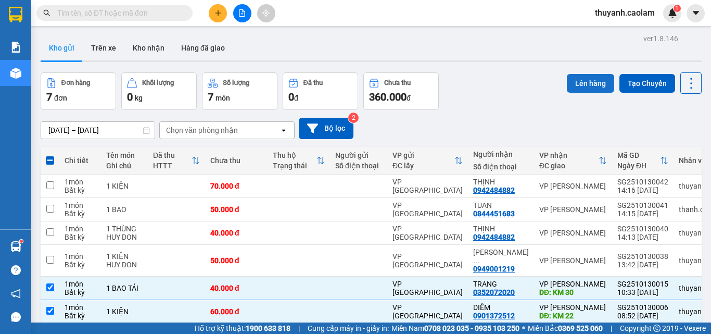
click at [570, 82] on button "Lên hàng" at bounding box center [590, 83] width 47 height 19
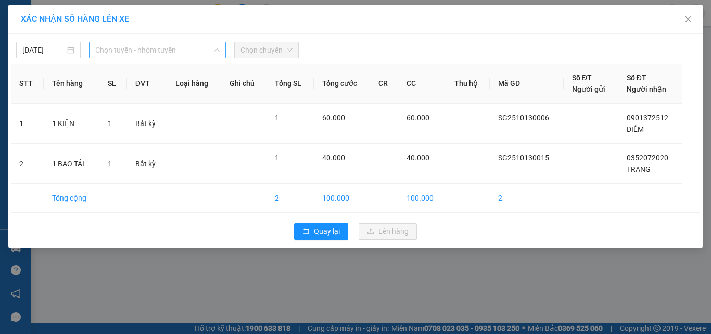
click at [132, 49] on span "Chọn tuyến - nhóm tuyến" at bounding box center [157, 50] width 124 height 16
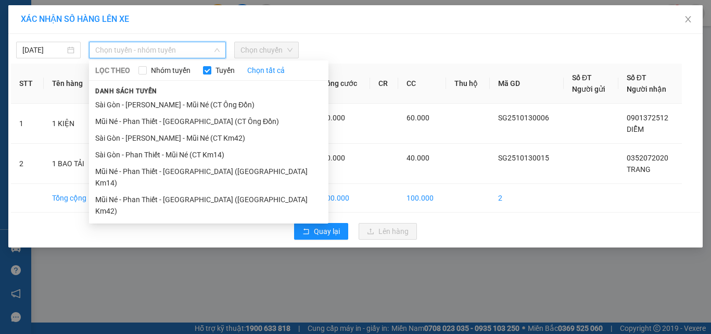
drag, startPoint x: 223, startPoint y: 140, endPoint x: 246, endPoint y: 84, distance: 59.8
click at [223, 133] on li "Sài Gòn - [PERSON_NAME] - Mũi Né (CT Km42)" at bounding box center [208, 138] width 239 height 17
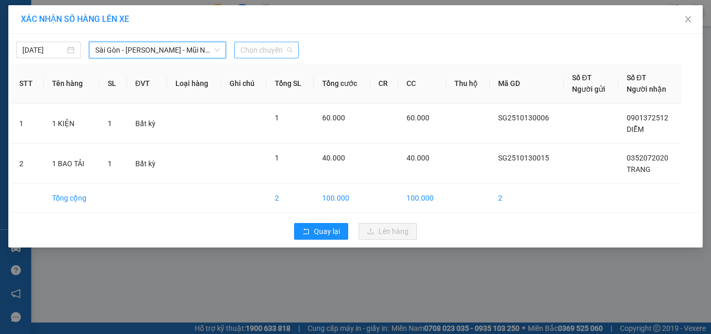
click at [261, 48] on span "Chọn chuyến" at bounding box center [267, 50] width 52 height 16
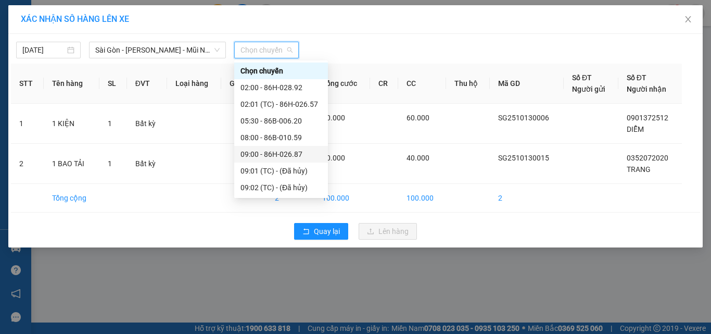
scroll to position [104, 0]
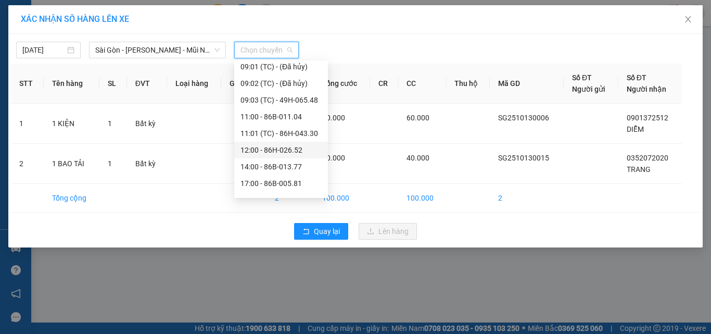
click at [284, 150] on div "12:00 - 86H-026.52" at bounding box center [281, 149] width 81 height 11
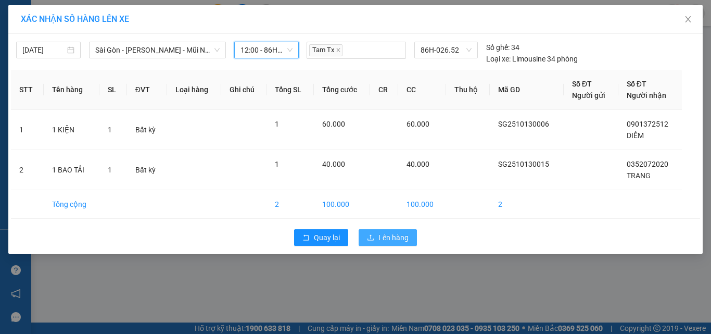
click at [386, 236] on span "Lên hàng" at bounding box center [394, 237] width 30 height 11
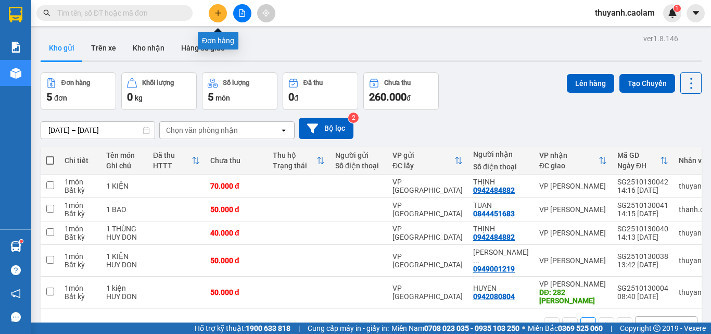
click at [215, 16] on icon "plus" at bounding box center [218, 12] width 7 height 7
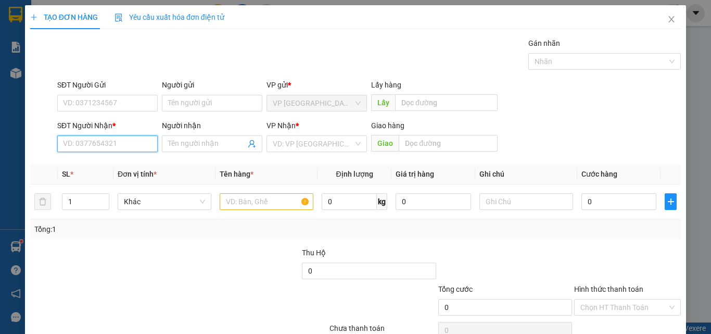
click at [120, 147] on input "SĐT Người Nhận *" at bounding box center [107, 143] width 100 height 17
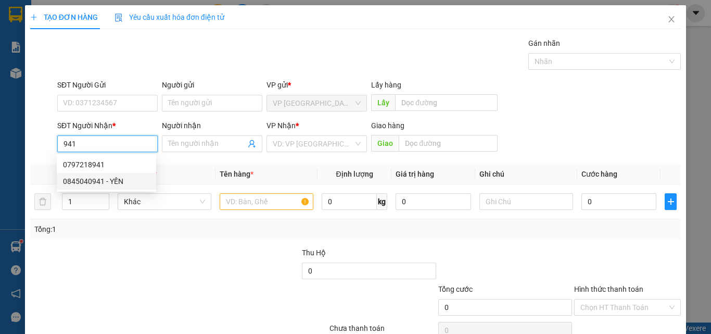
click at [122, 184] on div "0845040941 - YẾN" at bounding box center [106, 180] width 87 height 11
type input "0845040941"
type input "YẾN"
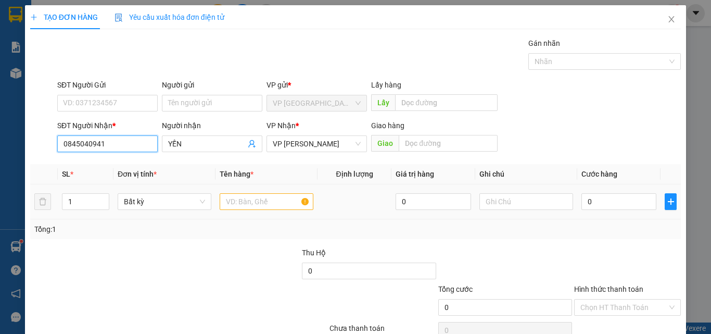
type input "0845040941"
click at [264, 203] on input "text" at bounding box center [267, 201] width 94 height 17
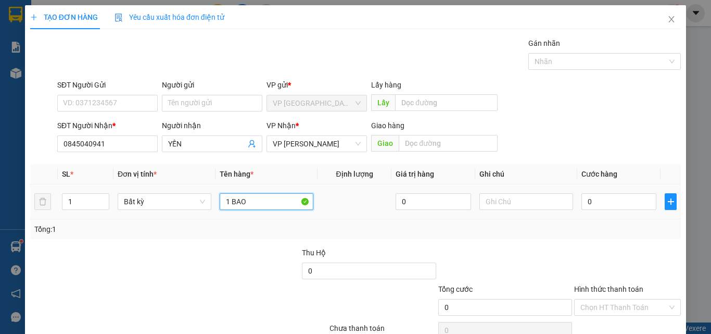
type input "1 BAO"
type input "6"
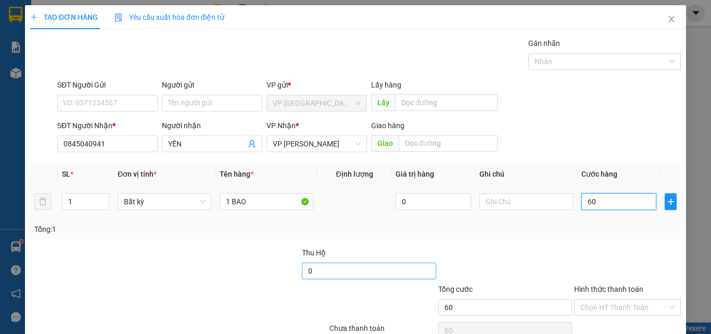
scroll to position [52, 0]
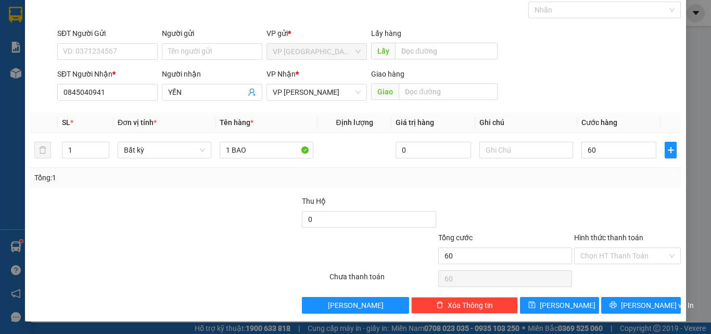
drag, startPoint x: 652, startPoint y: 288, endPoint x: 651, endPoint y: 296, distance: 7.8
click at [652, 288] on div "Chọn HT Thanh Toán" at bounding box center [627, 278] width 109 height 21
click at [651, 299] on span "[PERSON_NAME] và In" at bounding box center [657, 304] width 73 height 11
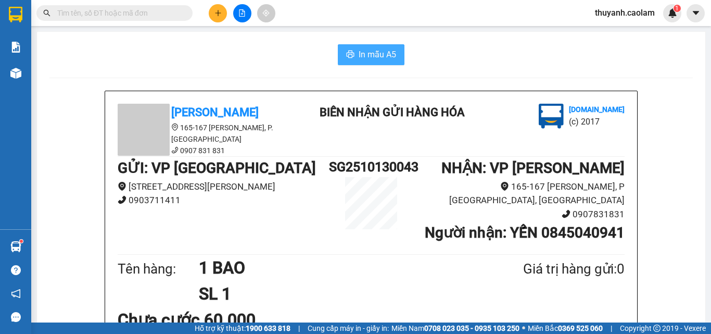
click at [351, 58] on button "In mẫu A5" at bounding box center [371, 54] width 67 height 21
click at [223, 14] on button at bounding box center [218, 13] width 18 height 18
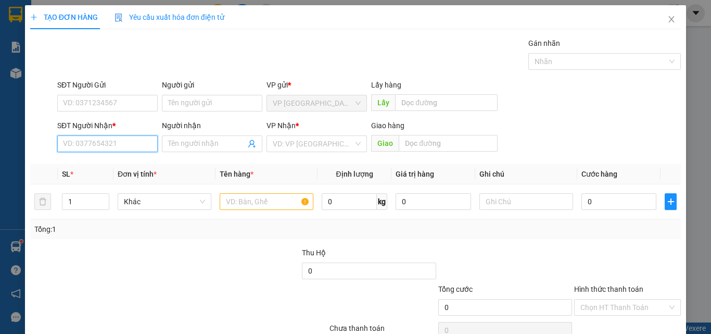
click at [135, 140] on input "SĐT Người Nhận *" at bounding box center [107, 143] width 100 height 17
click at [123, 163] on div "0839000196 - VY" at bounding box center [106, 164] width 87 height 11
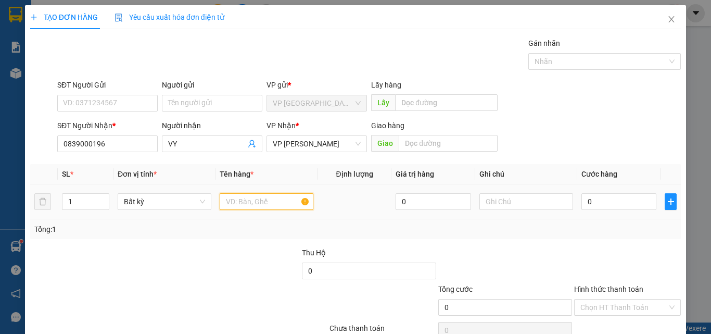
click at [257, 206] on input "text" at bounding box center [267, 201] width 94 height 17
click at [237, 200] on input "1 KIỆN" at bounding box center [267, 201] width 94 height 17
click at [630, 204] on input "0" at bounding box center [619, 201] width 75 height 17
click at [609, 245] on div "Transit Pickup Surcharge Ids Transit Deliver Surcharge Ids Transit Deliver Surc…" at bounding box center [355, 200] width 651 height 327
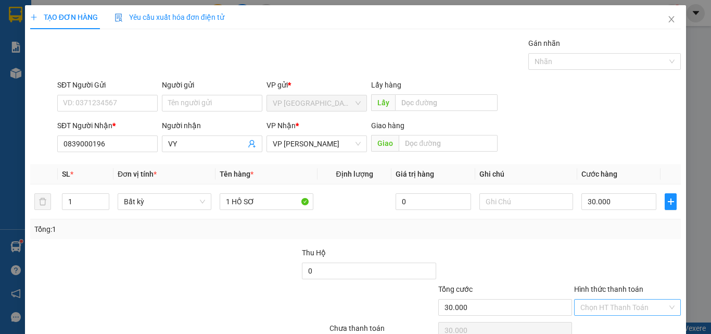
click at [612, 309] on input "Hình thức thanh toán" at bounding box center [624, 307] width 87 height 16
click at [582, 128] on div "SĐT Người Nhận * 0839000196 Người nhận VY VP Nhận * VP [PERSON_NAME] Giao hàng …" at bounding box center [369, 138] width 628 height 36
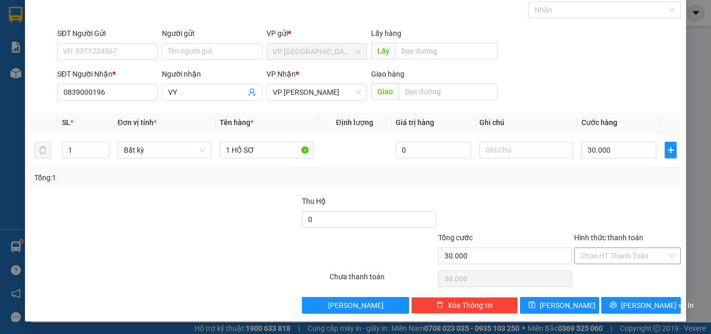
click at [622, 255] on input "Hình thức thanh toán" at bounding box center [624, 256] width 87 height 16
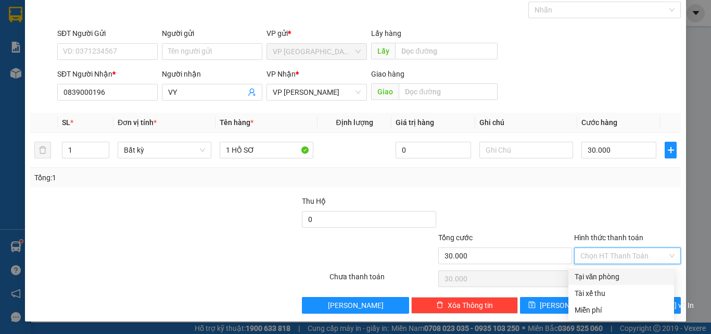
drag, startPoint x: 606, startPoint y: 277, endPoint x: 613, endPoint y: 302, distance: 26.7
click at [606, 277] on div "Tại văn phòng" at bounding box center [621, 276] width 93 height 11
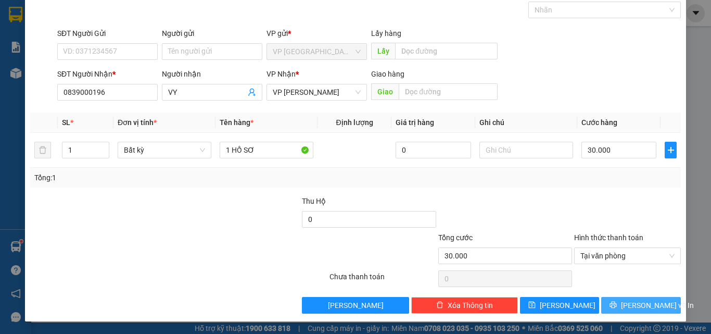
click at [622, 307] on button "[PERSON_NAME] và In" at bounding box center [641, 305] width 80 height 17
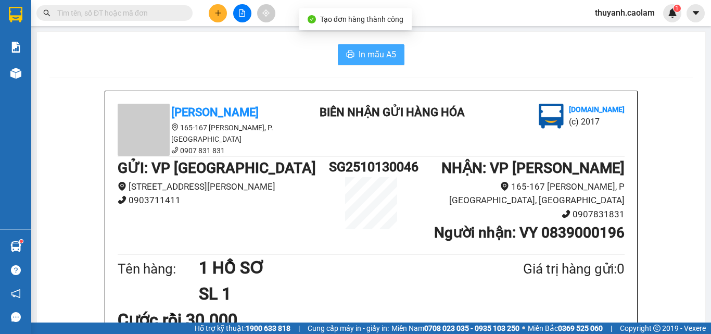
click at [362, 53] on span "In mẫu A5" at bounding box center [377, 54] width 37 height 13
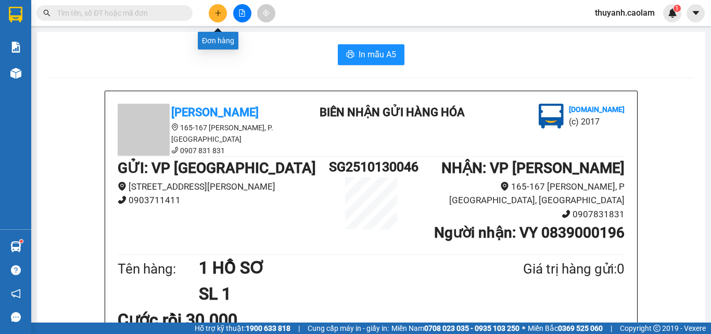
click at [218, 14] on icon "plus" at bounding box center [218, 12] width 7 height 7
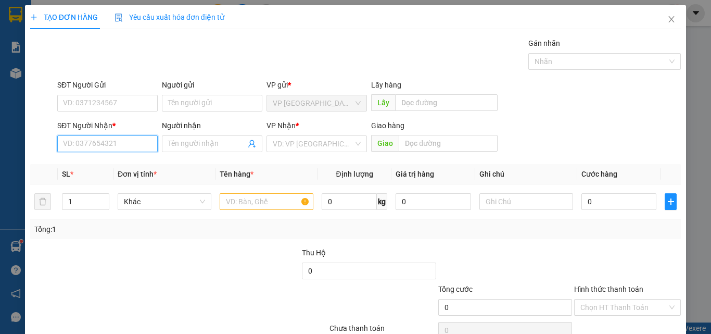
click at [148, 149] on input "SĐT Người Nhận *" at bounding box center [107, 143] width 100 height 17
click at [136, 168] on div "0919370611 - PHÁT" at bounding box center [106, 164] width 87 height 11
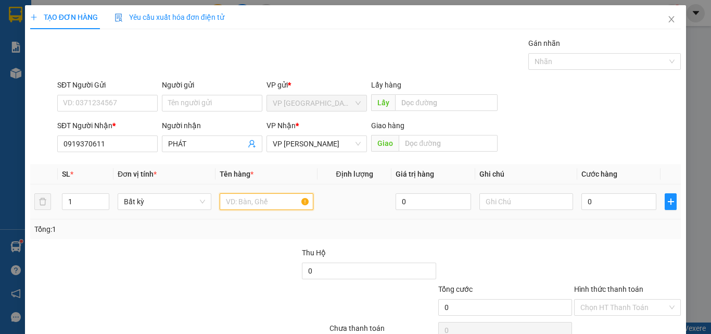
click at [243, 201] on input "text" at bounding box center [267, 201] width 94 height 17
click at [604, 196] on input "0" at bounding box center [619, 201] width 75 height 17
click at [594, 219] on td "30.000" at bounding box center [618, 201] width 83 height 35
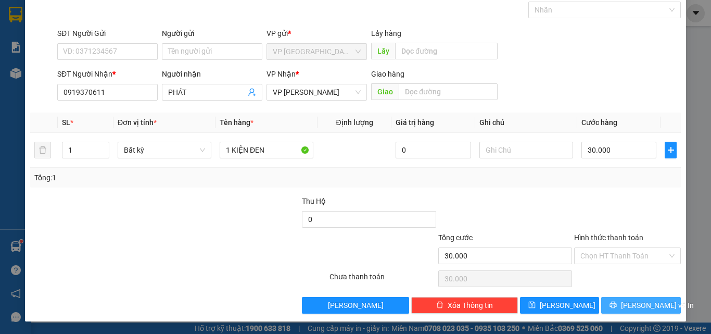
click at [638, 305] on span "[PERSON_NAME] và In" at bounding box center [657, 304] width 73 height 11
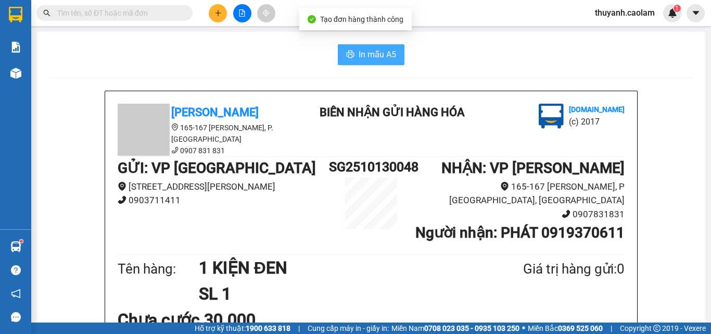
drag, startPoint x: 386, startPoint y: 56, endPoint x: 435, endPoint y: 87, distance: 58.3
click at [387, 56] on span "In mẫu A5" at bounding box center [377, 54] width 37 height 13
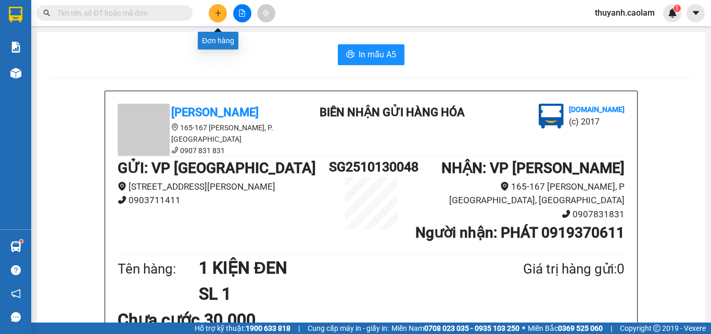
click at [215, 13] on icon "plus" at bounding box center [218, 12] width 7 height 7
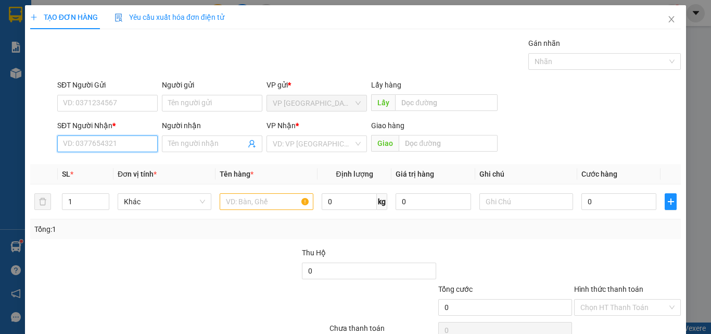
click at [126, 142] on input "SĐT Người Nhận *" at bounding box center [107, 143] width 100 height 17
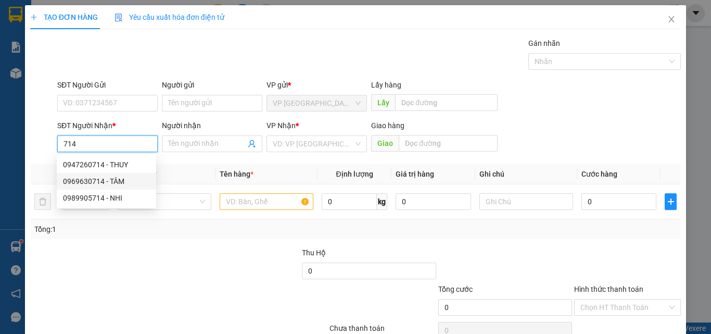
click at [128, 181] on div "0969630714 - TÂM" at bounding box center [106, 180] width 87 height 11
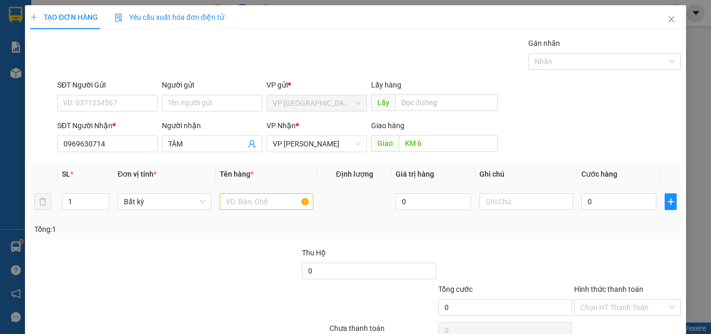
click at [259, 211] on div at bounding box center [267, 201] width 94 height 21
click at [260, 200] on input "text" at bounding box center [267, 201] width 94 height 17
click at [599, 205] on input "0" at bounding box center [619, 201] width 75 height 17
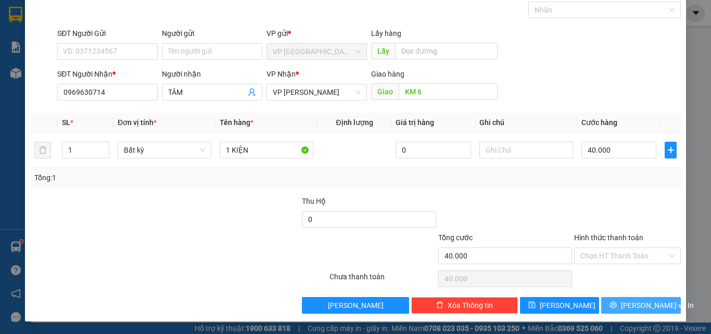
click at [638, 303] on span "[PERSON_NAME] và In" at bounding box center [657, 304] width 73 height 11
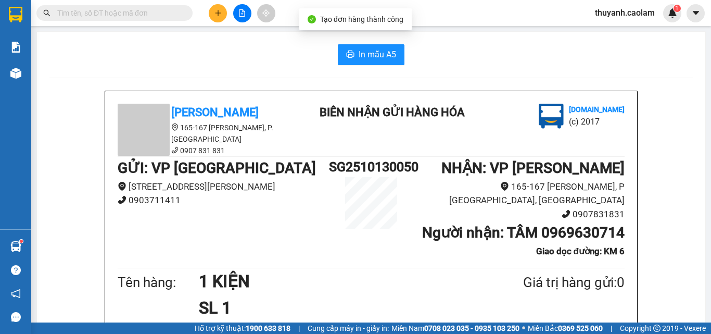
click at [364, 52] on span "In mẫu A5" at bounding box center [377, 54] width 37 height 13
click at [212, 12] on button at bounding box center [218, 13] width 18 height 18
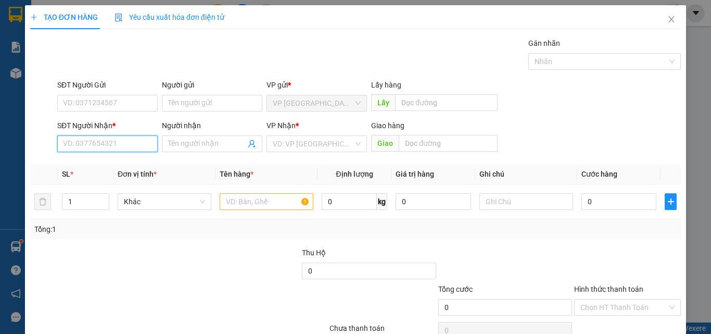
click at [110, 138] on input "SĐT Người Nhận *" at bounding box center [107, 143] width 100 height 17
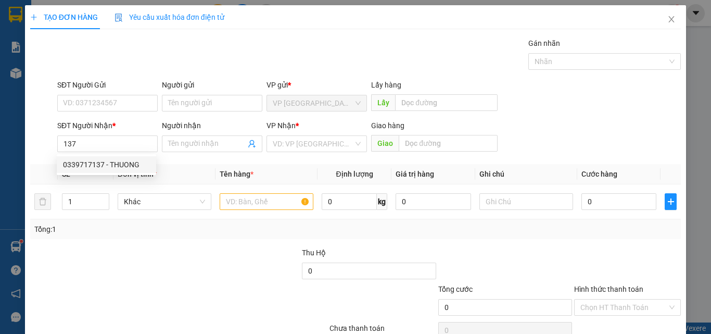
click at [129, 166] on div "0339717137 - THUONG" at bounding box center [106, 164] width 87 height 11
type input "0339717137"
type input "THUONG"
type input "KM 12"
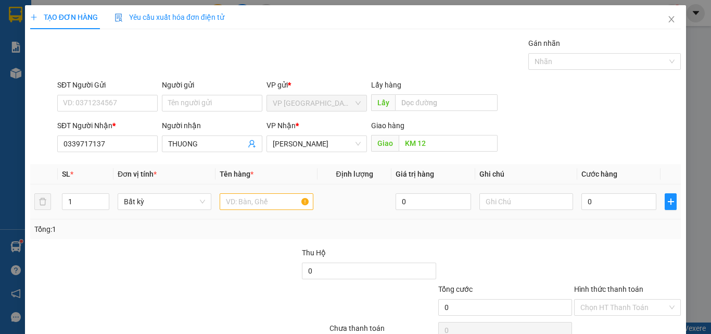
type input "0339717137"
click at [255, 204] on input "text" at bounding box center [267, 201] width 94 height 17
type input "TRAI CAY"
click at [614, 195] on input "0" at bounding box center [619, 201] width 75 height 17
type input "4"
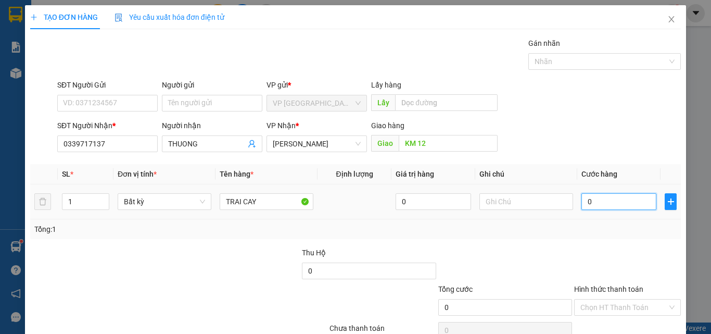
type input "4"
type input "40"
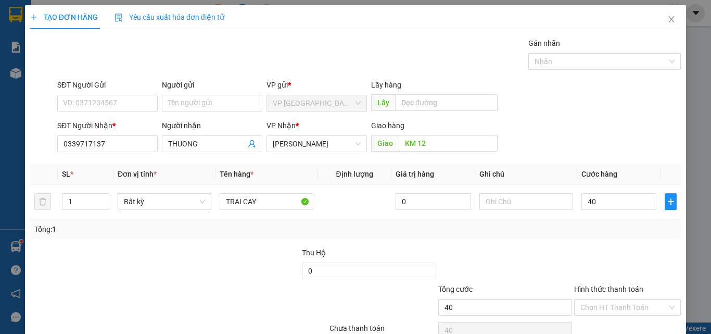
type input "40.000"
click at [575, 245] on div "Transit Pickup Surcharge Ids Transit Deliver Surcharge Ids Transit Deliver Surc…" at bounding box center [355, 200] width 651 height 327
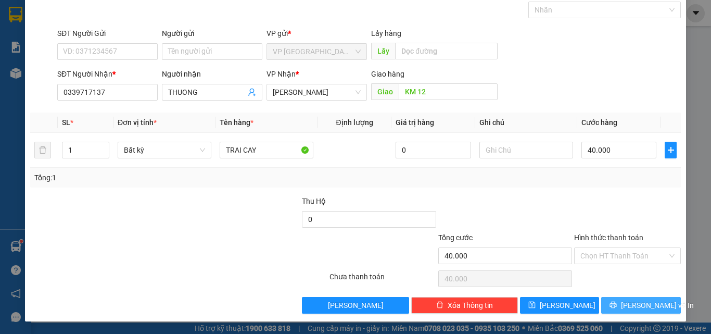
click at [617, 302] on icon "printer" at bounding box center [613, 304] width 7 height 7
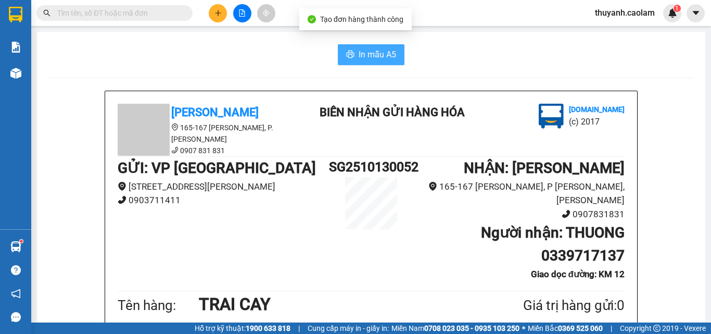
click at [348, 54] on icon "printer" at bounding box center [351, 54] width 8 height 7
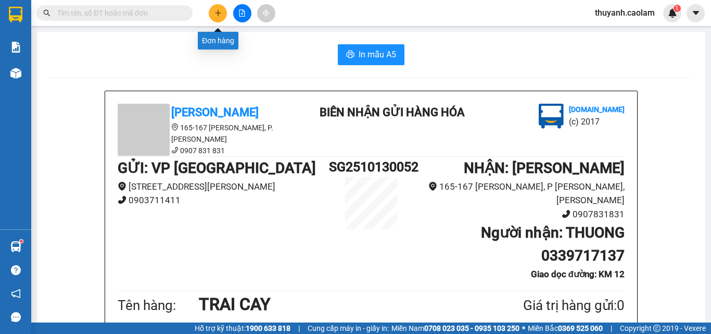
click at [219, 8] on button at bounding box center [218, 13] width 18 height 18
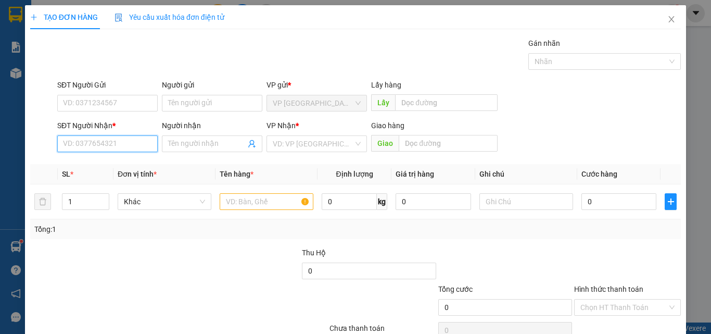
click at [127, 143] on input "SĐT Người Nhận *" at bounding box center [107, 143] width 100 height 17
type input "0971366363"
click at [194, 139] on input "Người nhận" at bounding box center [207, 143] width 78 height 11
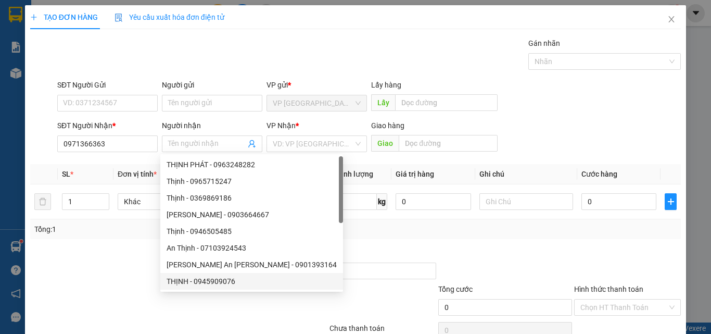
click at [109, 270] on div at bounding box center [97, 265] width 136 height 36
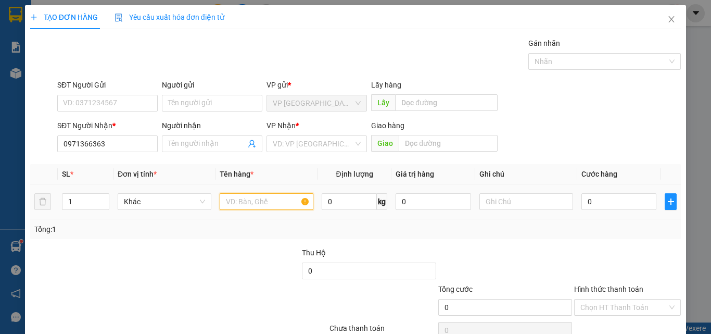
click at [253, 202] on input "text" at bounding box center [267, 201] width 94 height 17
type input "1 KIỆN"
click at [604, 198] on input "0" at bounding box center [619, 201] width 75 height 17
drag, startPoint x: 603, startPoint y: 192, endPoint x: 595, endPoint y: 198, distance: 10.4
click at [602, 193] on div "0" at bounding box center [619, 201] width 75 height 21
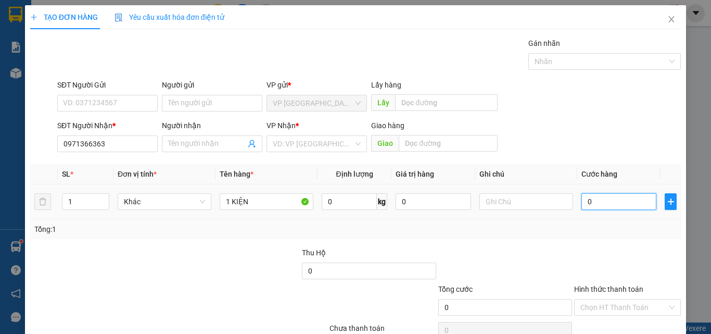
click at [595, 198] on input "0" at bounding box center [619, 201] width 75 height 17
type input "3"
type input "30"
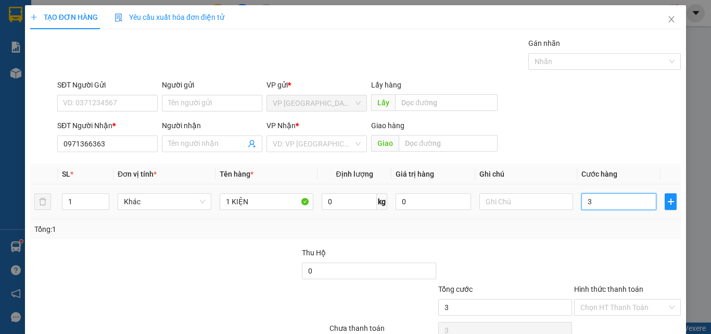
type input "30"
type input "30.000"
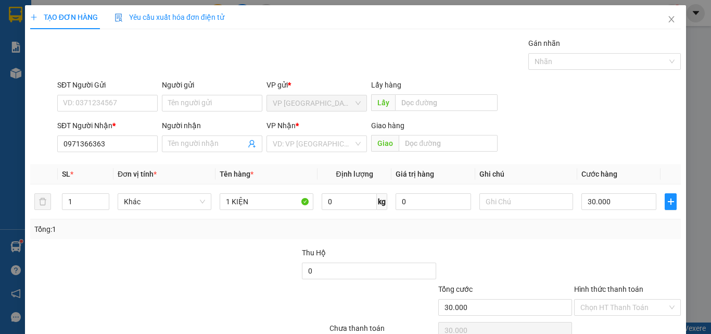
click at [518, 237] on div "Tổng: 1" at bounding box center [355, 229] width 651 height 20
click at [342, 142] on input "search" at bounding box center [313, 144] width 81 height 16
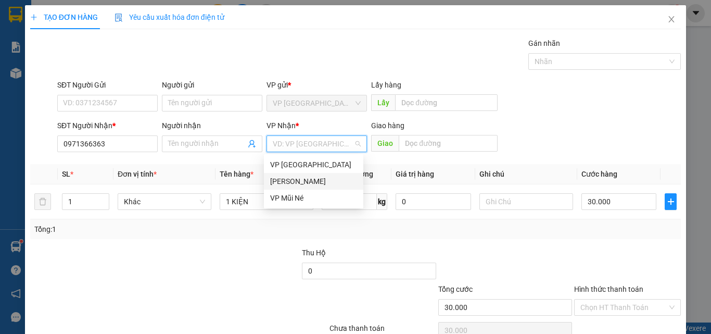
click at [318, 184] on div "VP [PERSON_NAME]" at bounding box center [313, 180] width 87 height 11
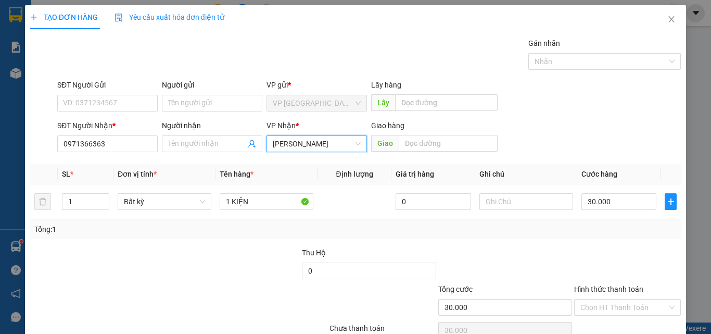
scroll to position [52, 0]
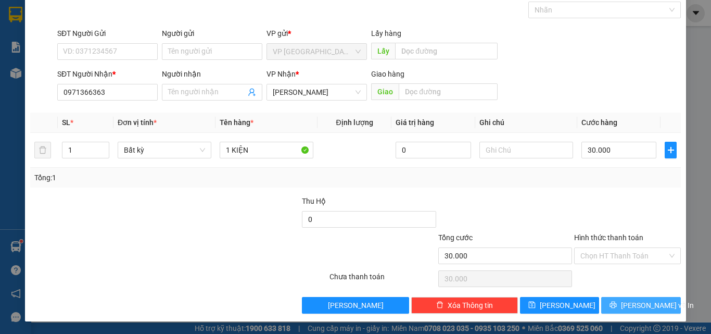
click at [638, 307] on span "[PERSON_NAME] và In" at bounding box center [657, 304] width 73 height 11
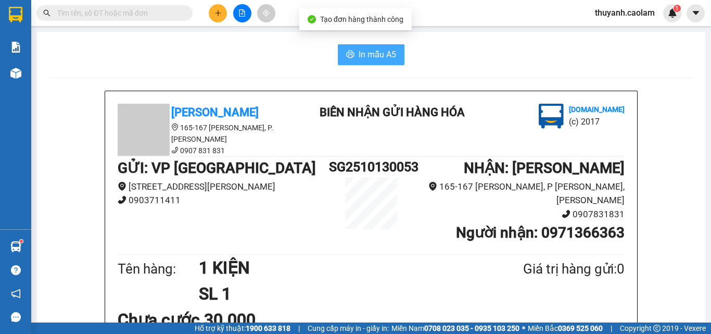
click at [359, 49] on span "In mẫu A5" at bounding box center [377, 54] width 37 height 13
click at [221, 10] on icon "plus" at bounding box center [218, 12] width 7 height 7
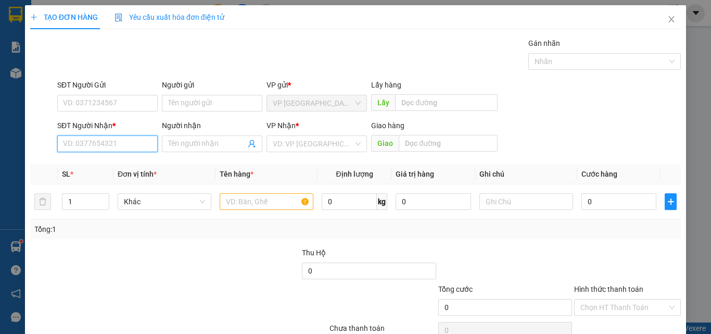
click at [118, 141] on input "SĐT Người Nhận *" at bounding box center [107, 143] width 100 height 17
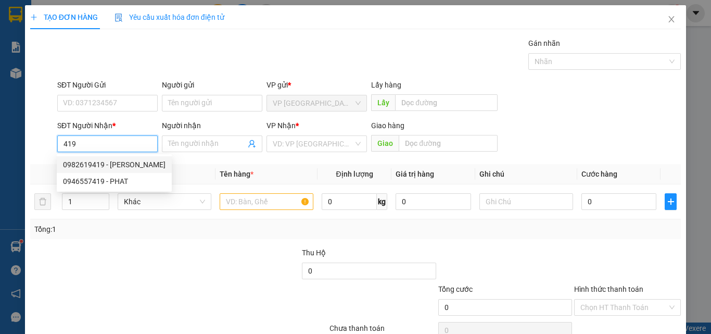
click at [135, 165] on div "0982619419 - BẢO LINH" at bounding box center [114, 164] width 103 height 11
type input "0982619419"
type input "BẢO LINH"
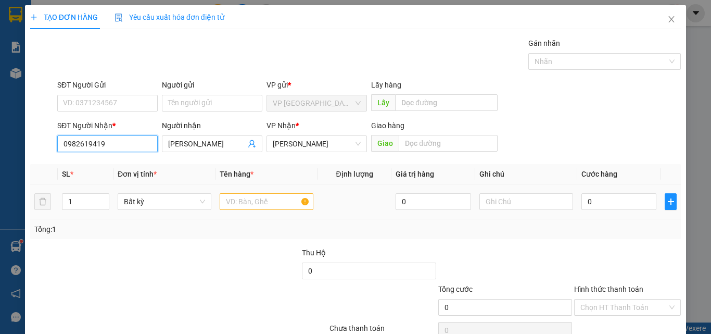
type input "0982619419"
click at [244, 198] on input "text" at bounding box center [267, 201] width 94 height 17
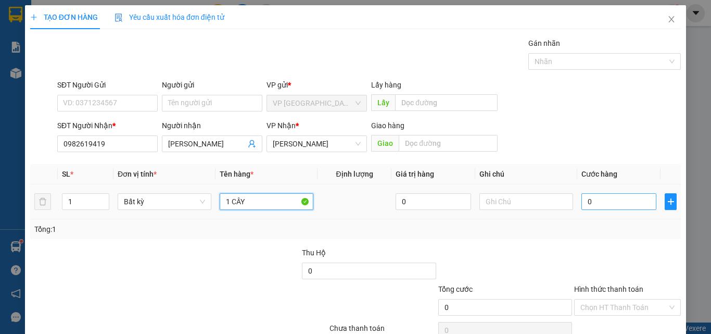
type input "1 CÂY"
click at [623, 200] on input "0" at bounding box center [619, 201] width 75 height 17
type input "5"
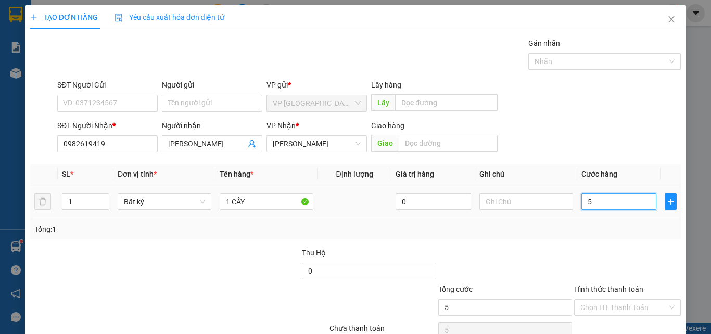
type input "50"
type input "50.000"
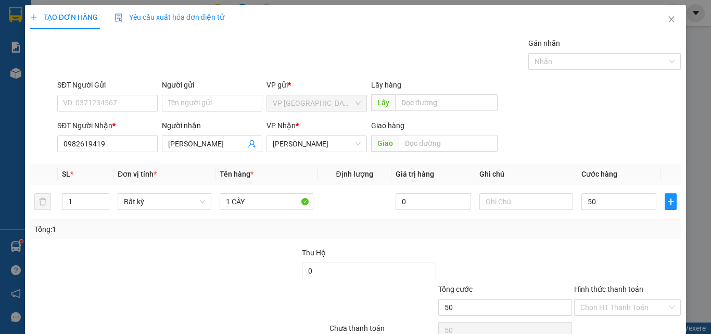
type input "50.000"
click at [586, 254] on div at bounding box center [627, 265] width 109 height 36
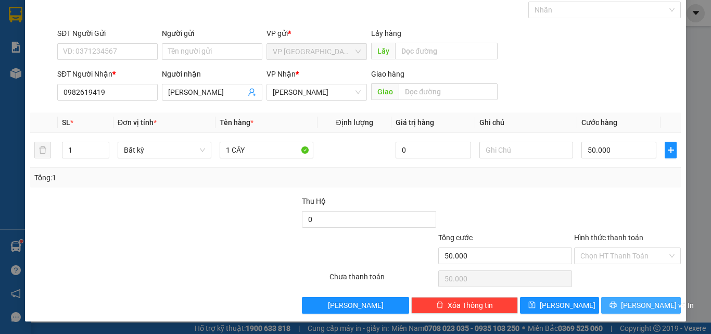
click at [630, 310] on span "[PERSON_NAME] và In" at bounding box center [657, 304] width 73 height 11
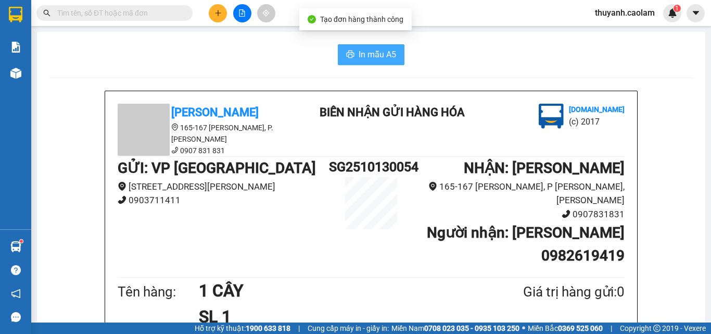
click at [386, 51] on span "In mẫu A5" at bounding box center [377, 54] width 37 height 13
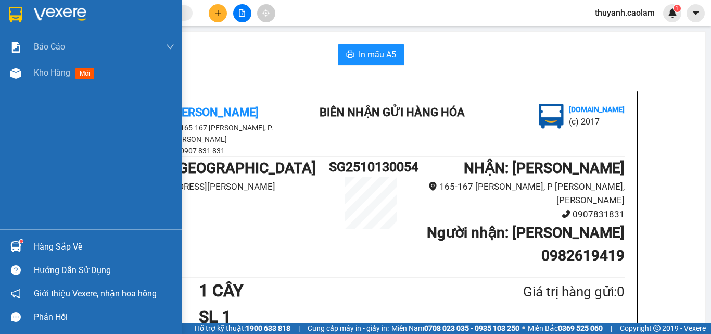
click at [3, 6] on div at bounding box center [91, 17] width 182 height 34
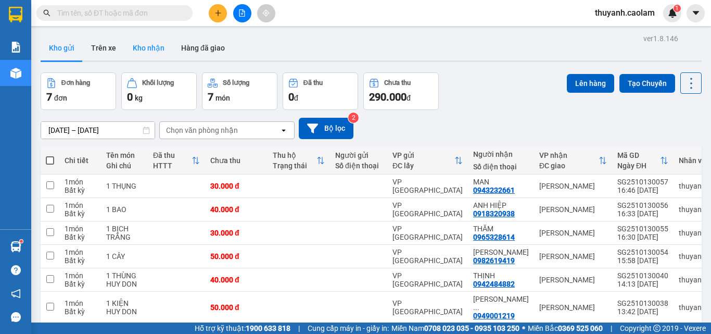
click at [160, 50] on button "Kho nhận" at bounding box center [148, 47] width 48 height 25
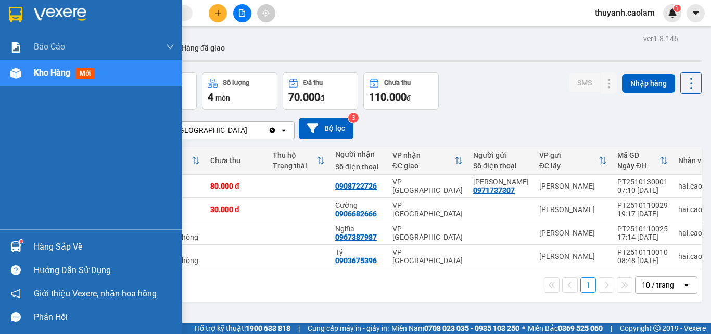
click at [11, 14] on img at bounding box center [16, 15] width 14 height 16
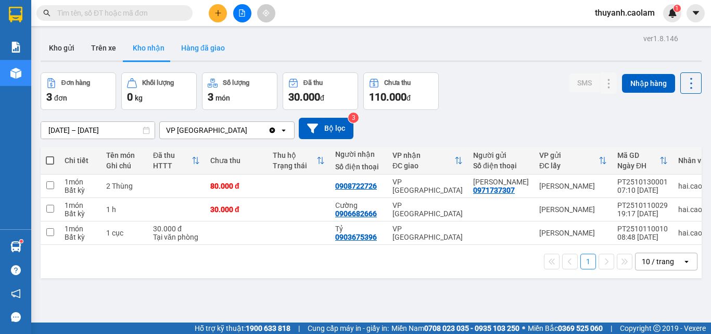
drag, startPoint x: 66, startPoint y: 46, endPoint x: 183, endPoint y: 48, distance: 116.6
click at [69, 42] on button "Kho gửi" at bounding box center [62, 47] width 42 height 25
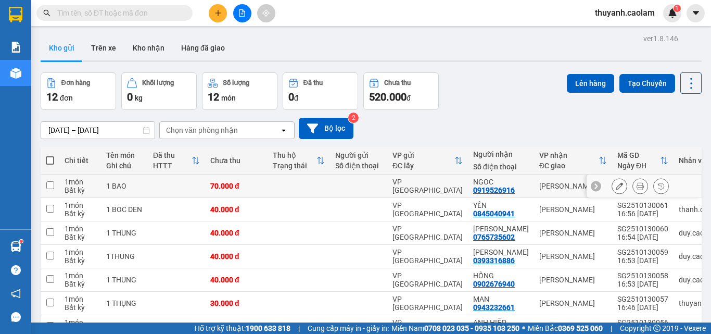
click at [616, 184] on icon at bounding box center [619, 185] width 7 height 7
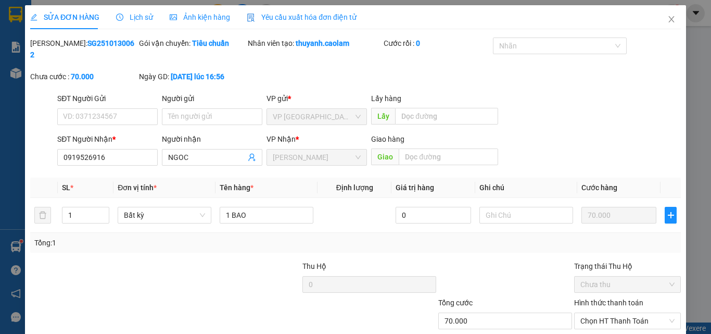
type input "0919526916"
type input "70.000"
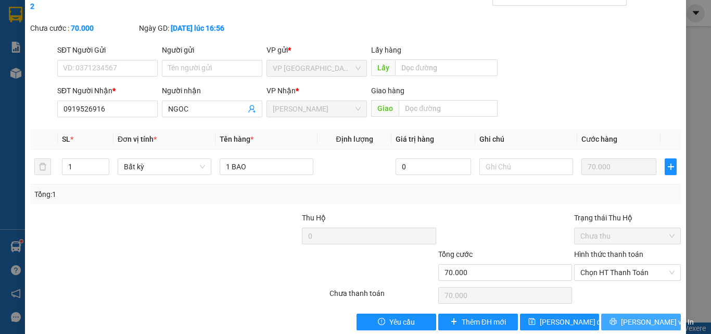
click at [640, 316] on span "[PERSON_NAME] và In" at bounding box center [657, 321] width 73 height 11
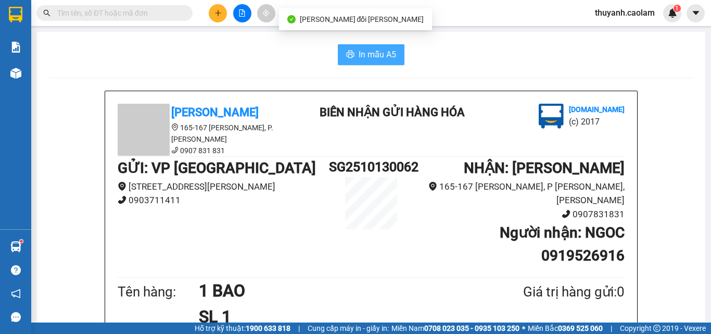
click at [352, 59] on button "In mẫu A5" at bounding box center [371, 54] width 67 height 21
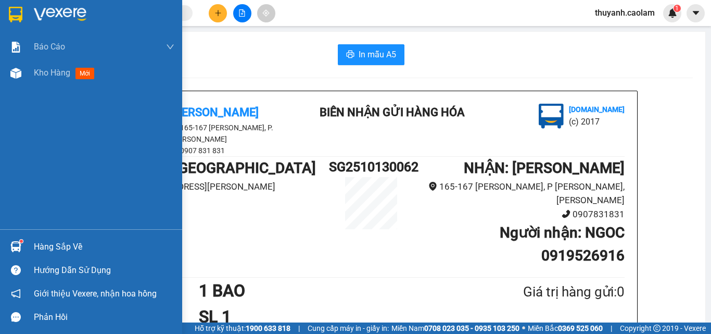
click at [13, 5] on div at bounding box center [91, 17] width 182 height 34
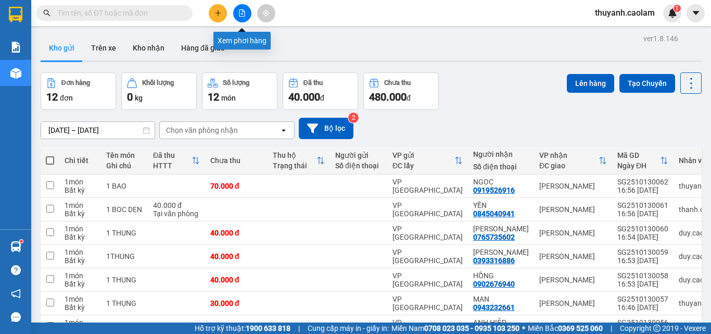
click at [239, 11] on icon "file-add" at bounding box center [242, 12] width 6 height 7
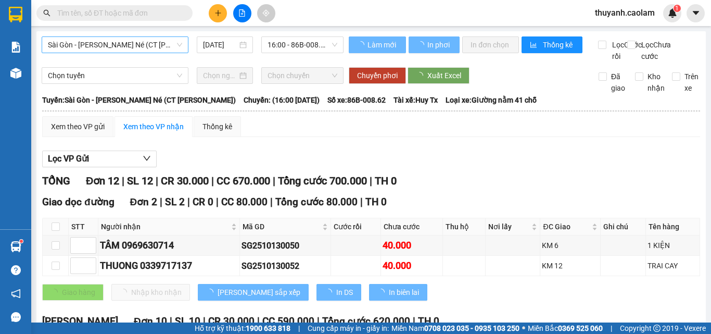
click at [124, 50] on span "Sài Gòn - [PERSON_NAME] - Mũi Né (CT Ông Đồn)" at bounding box center [115, 45] width 134 height 16
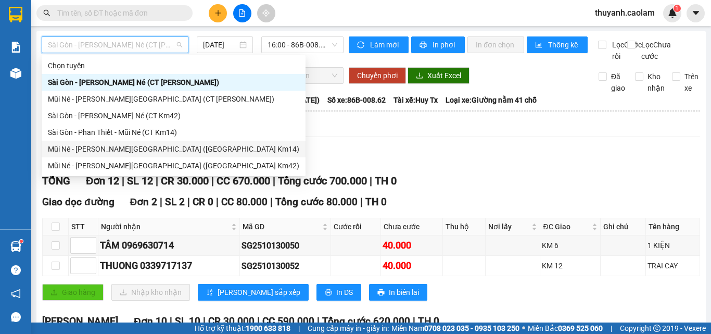
click at [158, 150] on div "Mũi Né - Phan Thiết - [GEOGRAPHIC_DATA] ([GEOGRAPHIC_DATA] Km14)" at bounding box center [173, 148] width 251 height 11
type input "[DATE]"
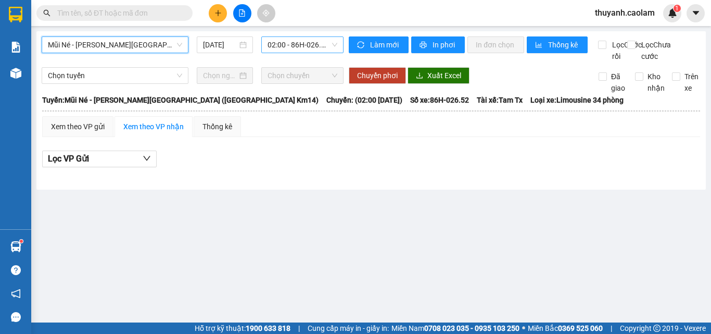
click at [303, 42] on span "02:00 - 86H-026.52" at bounding box center [303, 45] width 70 height 16
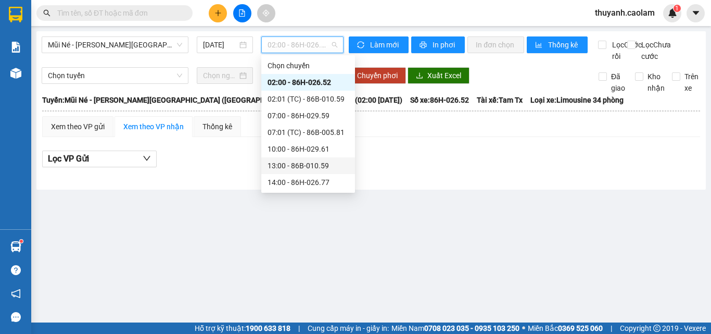
click at [302, 167] on div "13:00 - 86B-010.59" at bounding box center [308, 165] width 81 height 11
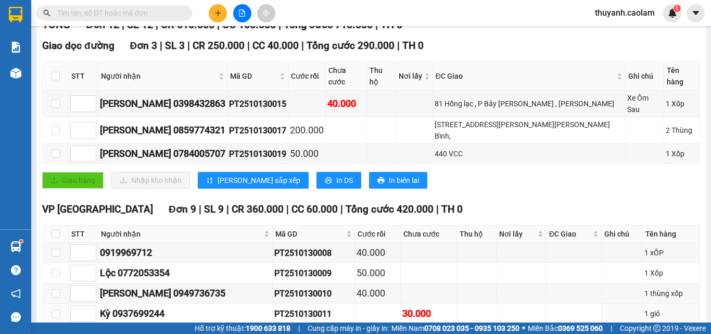
scroll to position [260, 0]
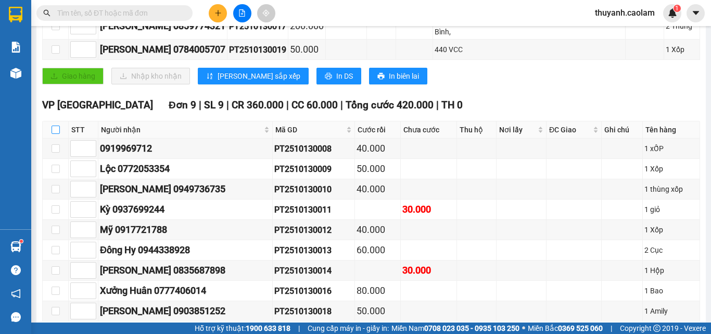
click at [54, 125] on input "checkbox" at bounding box center [56, 129] width 8 height 8
checkbox input "true"
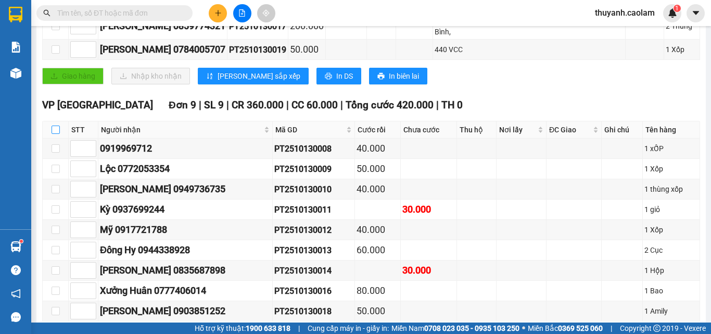
checkbox input "true"
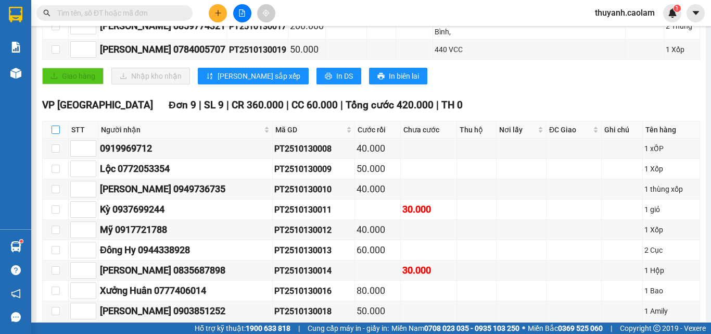
checkbox input "true"
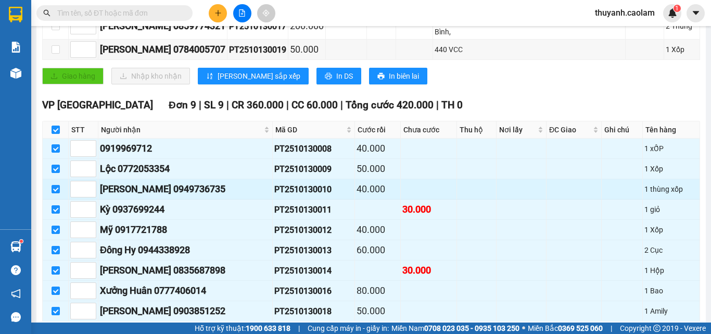
scroll to position [300, 0]
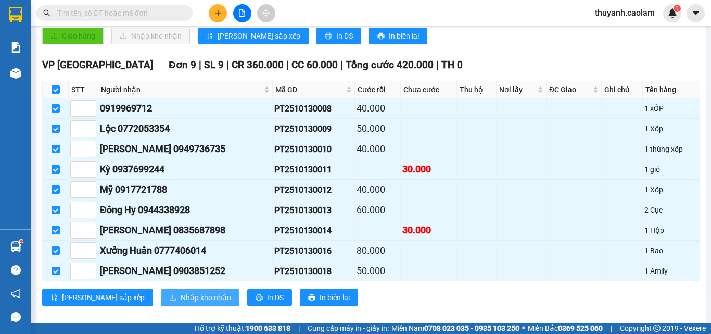
click at [181, 292] on span "Nhập kho nhận" at bounding box center [206, 297] width 51 height 11
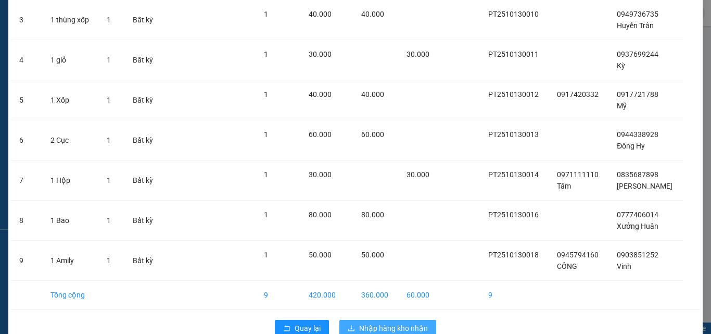
scroll to position [179, 0]
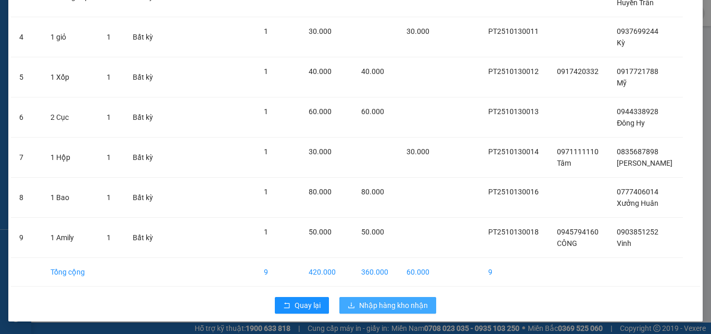
click at [390, 309] on span "Nhập hàng kho nhận" at bounding box center [393, 304] width 69 height 11
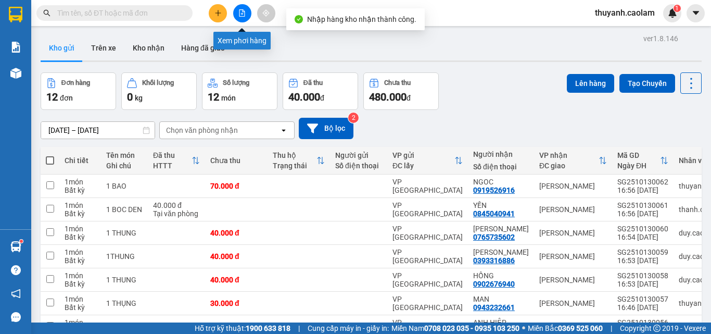
click at [250, 17] on button at bounding box center [242, 13] width 18 height 18
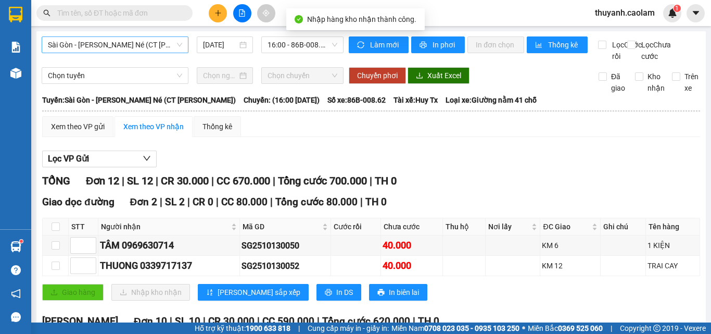
click at [149, 42] on span "Sài Gòn - [PERSON_NAME] - Mũi Né (CT Ông Đồn)" at bounding box center [115, 45] width 134 height 16
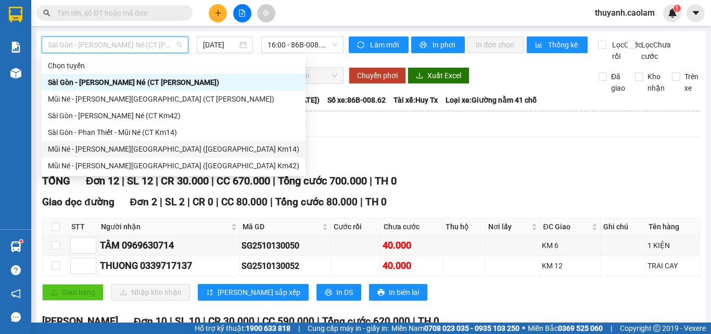
click at [172, 147] on div "Mũi Né - Phan Thiết - [GEOGRAPHIC_DATA] ([GEOGRAPHIC_DATA] Km14)" at bounding box center [173, 148] width 251 height 11
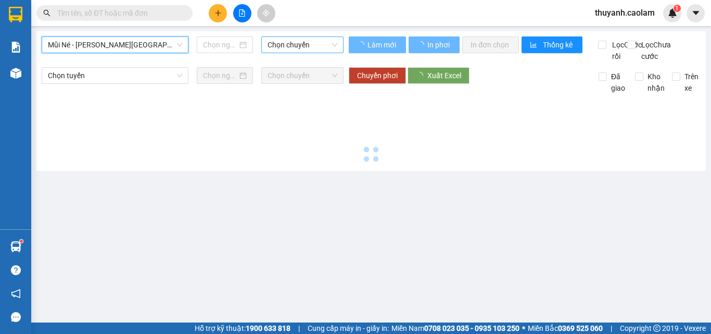
type input "[DATE]"
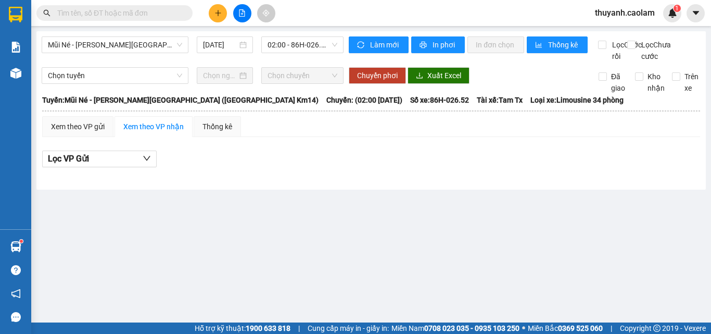
drag, startPoint x: 283, startPoint y: 35, endPoint x: 299, endPoint y: 86, distance: 52.9
click at [283, 37] on div "Mũi Né - Phan Thiết - Sài Gòn (CT Km14) 13/10/2025 02:00 - 86H-026.52 Làm mới I…" at bounding box center [371, 110] width 670 height 158
click at [306, 36] on div "02:00 - 86H-026.52" at bounding box center [302, 44] width 82 height 17
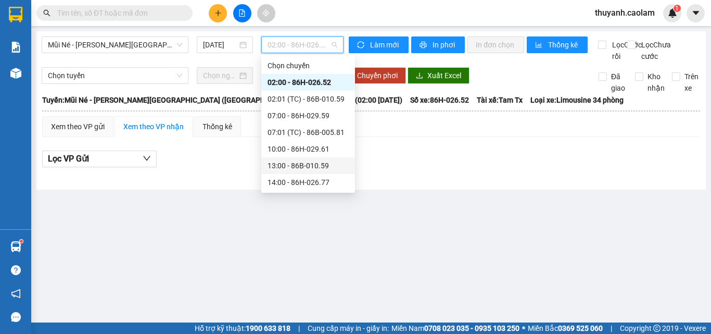
click at [305, 166] on div "13:00 - 86B-010.59" at bounding box center [308, 165] width 81 height 11
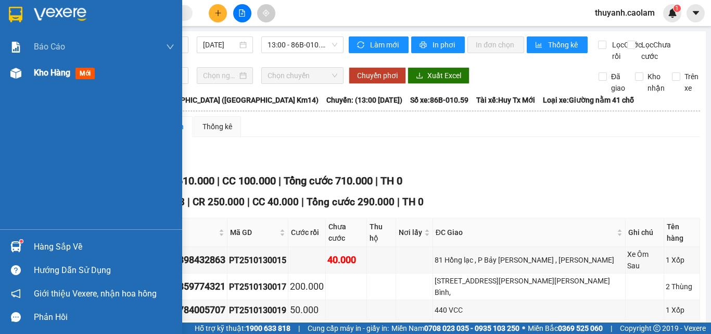
click at [48, 78] on div "Kho hàng mới" at bounding box center [66, 72] width 65 height 13
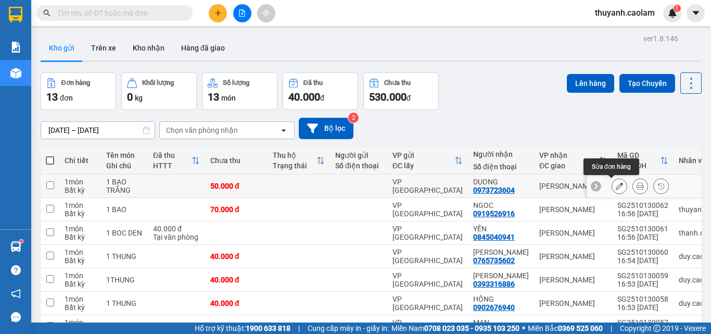
click at [616, 187] on icon at bounding box center [619, 185] width 7 height 7
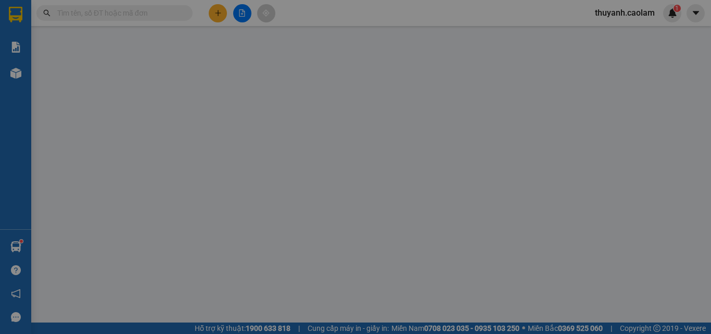
type input "0973723604"
type input "50.000"
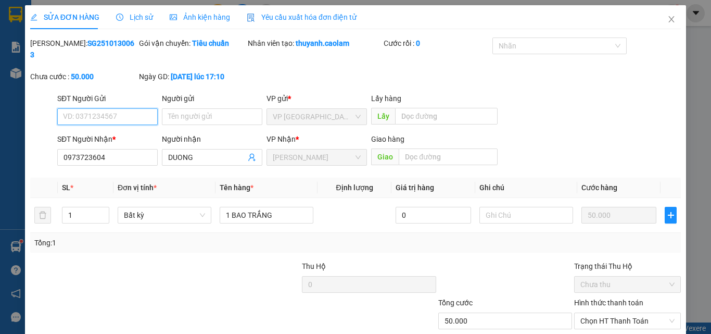
scroll to position [54, 0]
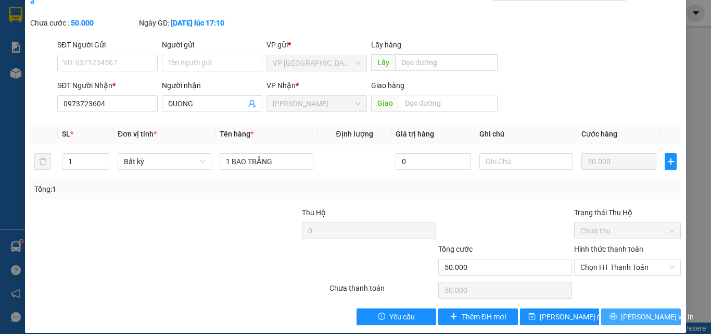
click at [628, 311] on span "[PERSON_NAME] và In" at bounding box center [657, 316] width 73 height 11
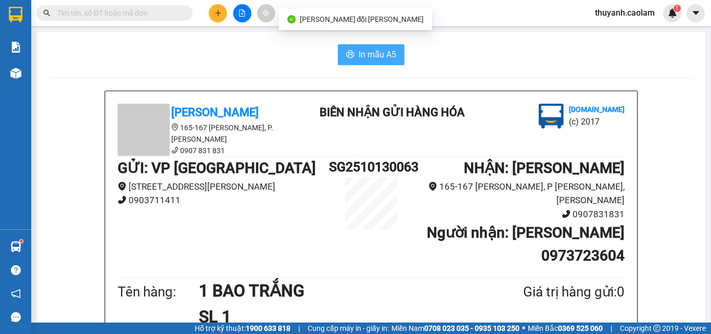
click at [368, 57] on span "In mẫu A5" at bounding box center [377, 54] width 37 height 13
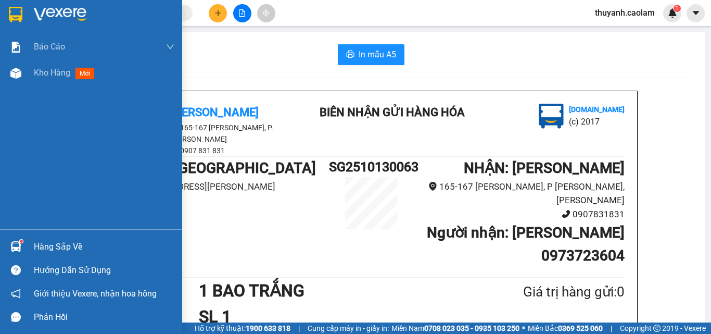
click at [2, 5] on div at bounding box center [91, 17] width 182 height 34
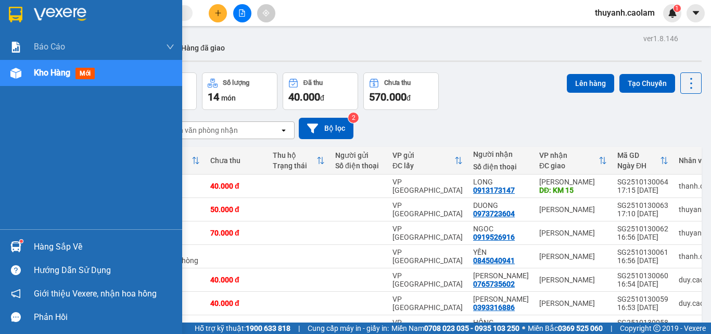
click at [15, 15] on img at bounding box center [16, 15] width 14 height 16
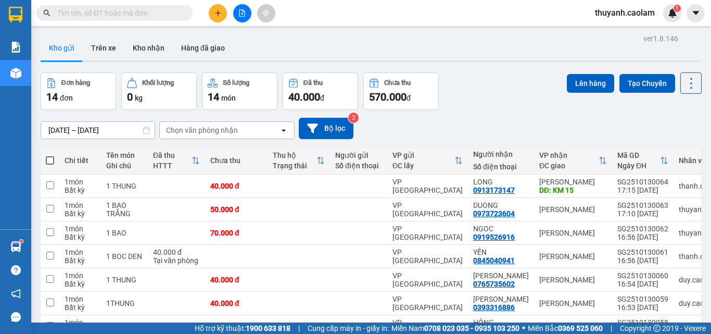
click at [244, 19] on button at bounding box center [242, 13] width 18 height 18
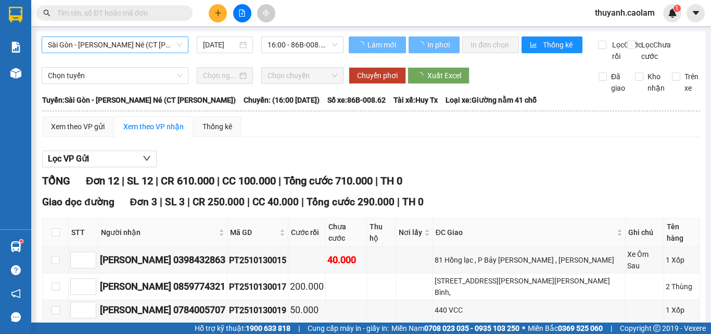
click at [161, 48] on span "Sài Gòn - [PERSON_NAME] - Mũi Né (CT Ông Đồn)" at bounding box center [115, 45] width 134 height 16
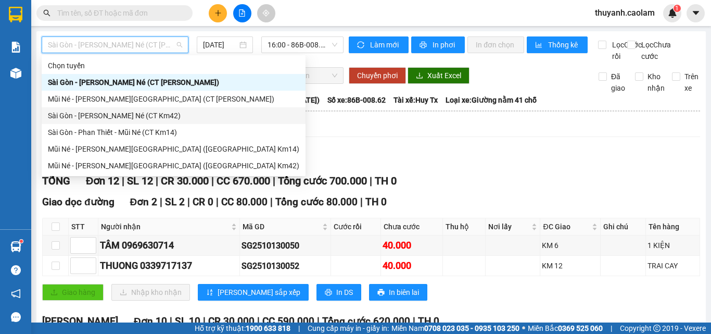
click at [170, 116] on div "Sài Gòn - [PERSON_NAME] - Mũi Né (CT Km42)" at bounding box center [173, 115] width 251 height 11
type input "[DATE]"
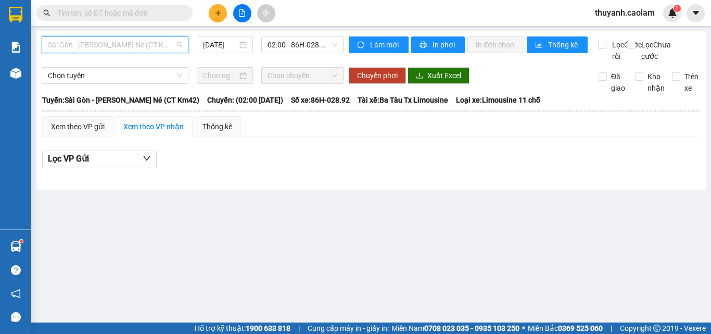
drag, startPoint x: 162, startPoint y: 52, endPoint x: 160, endPoint y: 132, distance: 80.7
click at [163, 52] on span "Sài Gòn - [PERSON_NAME] - Mũi Né (CT Km42)" at bounding box center [115, 45] width 134 height 16
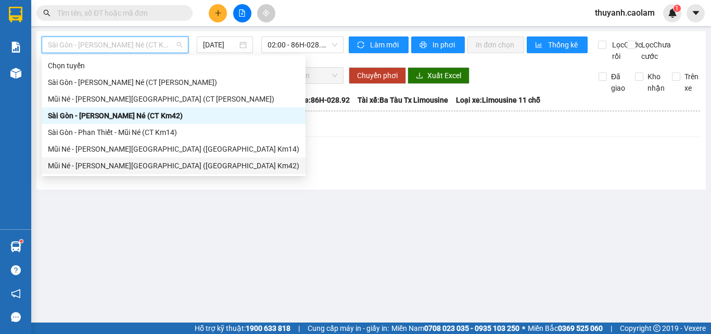
click at [152, 169] on div "Mũi Né - Phan Thiết - [GEOGRAPHIC_DATA] ([GEOGRAPHIC_DATA] Km42)" at bounding box center [173, 165] width 251 height 11
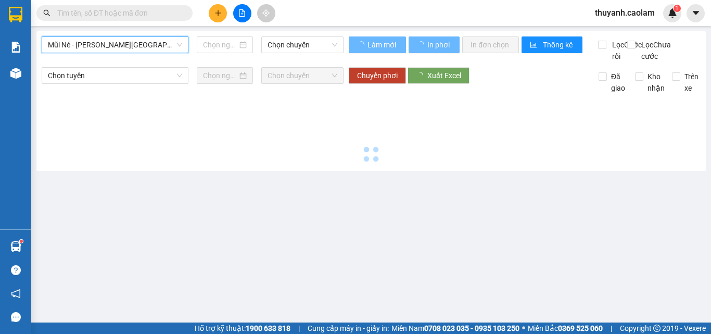
type input "[DATE]"
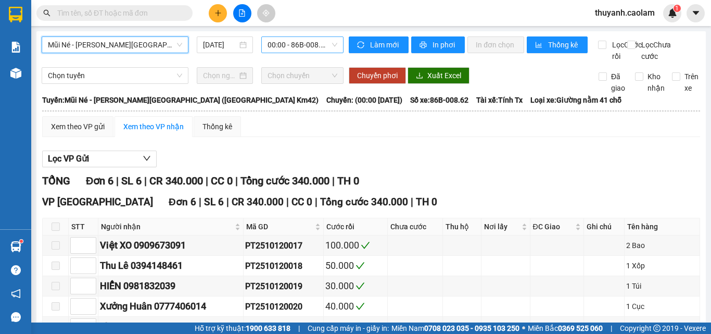
click at [317, 36] on div "00:00 - 86B-008.62" at bounding box center [302, 44] width 82 height 17
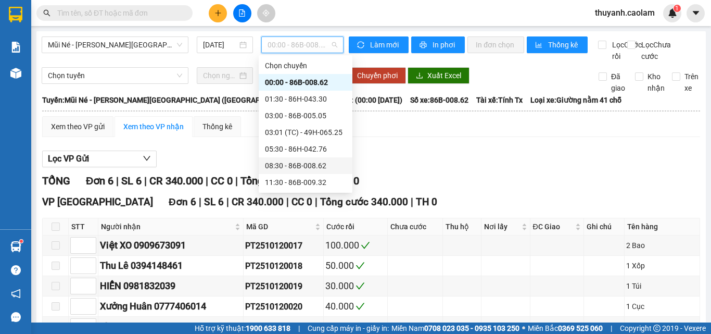
click at [299, 162] on div "08:30 - 86B-008.62" at bounding box center [305, 165] width 81 height 11
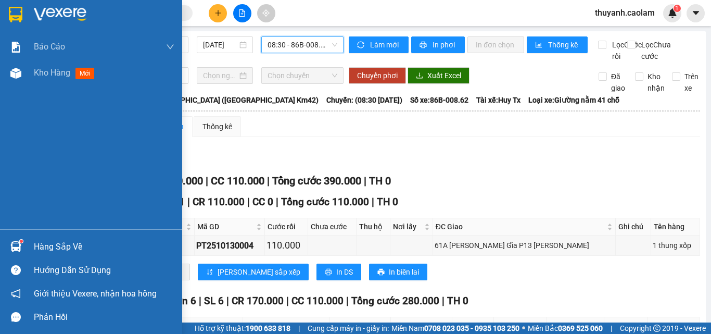
click at [15, 20] on div at bounding box center [16, 14] width 18 height 18
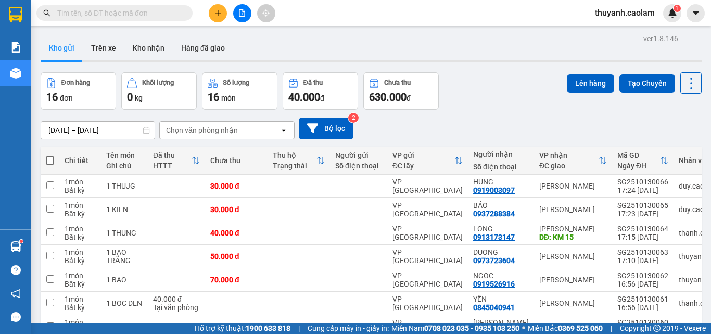
click at [73, 45] on button "Kho gửi" at bounding box center [62, 47] width 42 height 25
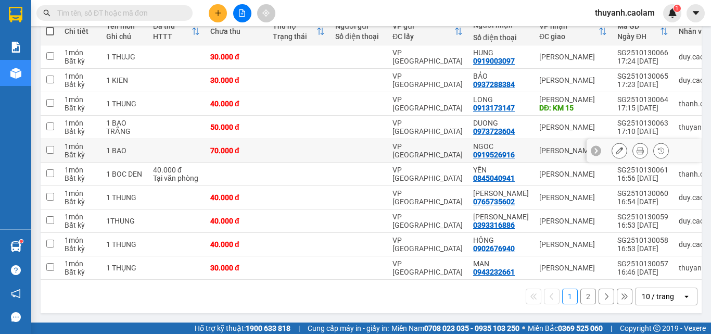
scroll to position [133, 0]
click at [582, 294] on button "2" at bounding box center [589, 296] width 16 height 16
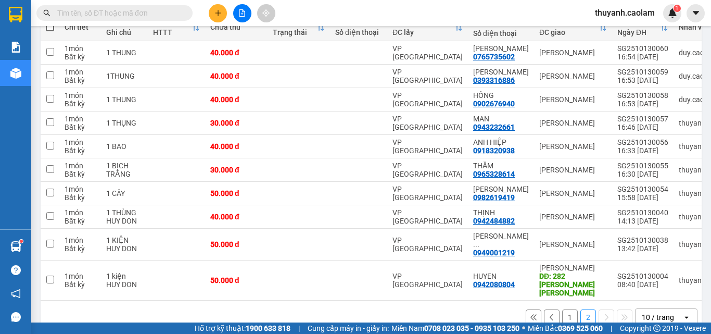
click at [558, 312] on div "1 2 10 / trang open" at bounding box center [371, 317] width 653 height 18
click at [564, 314] on div "1 2 10 / trang open" at bounding box center [371, 316] width 661 height 33
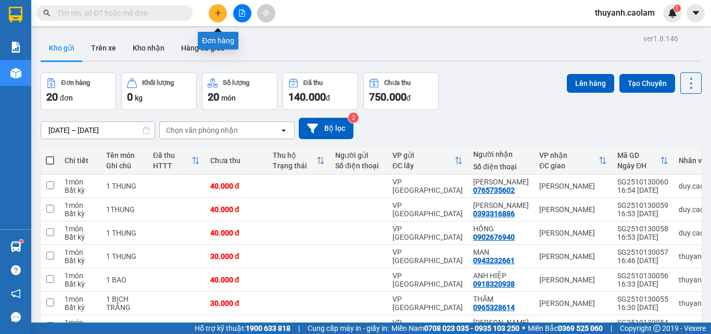
click at [221, 12] on icon "plus" at bounding box center [218, 12] width 7 height 7
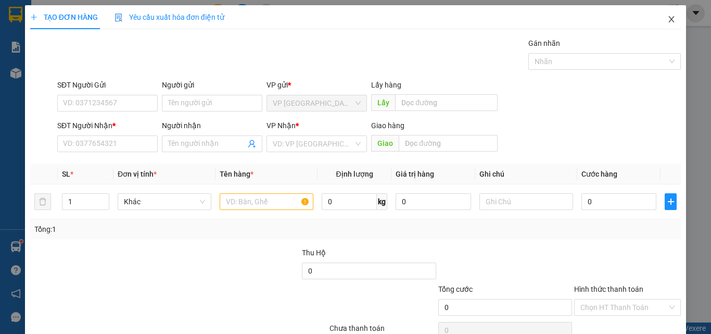
click at [665, 14] on span "Close" at bounding box center [671, 19] width 29 height 29
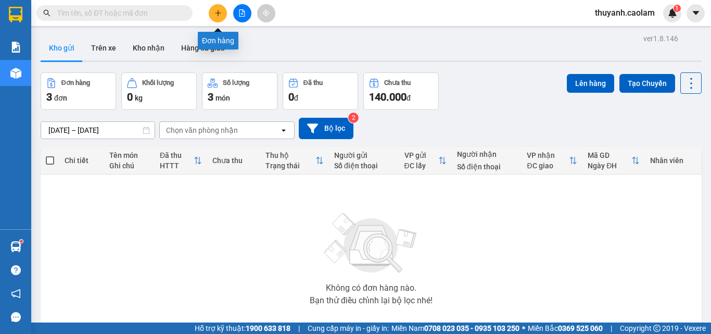
click at [217, 18] on button at bounding box center [218, 13] width 18 height 18
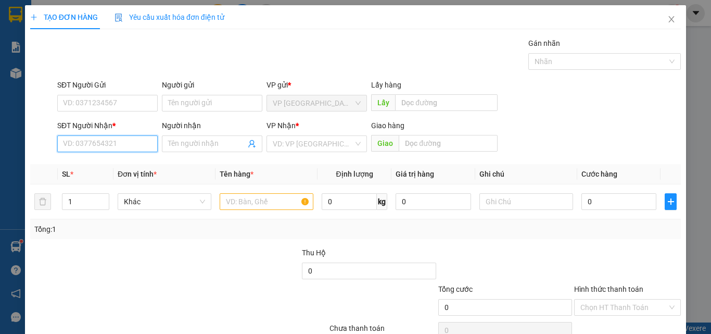
click at [131, 150] on input "SĐT Người Nhận *" at bounding box center [107, 143] width 100 height 17
type input "0348658056"
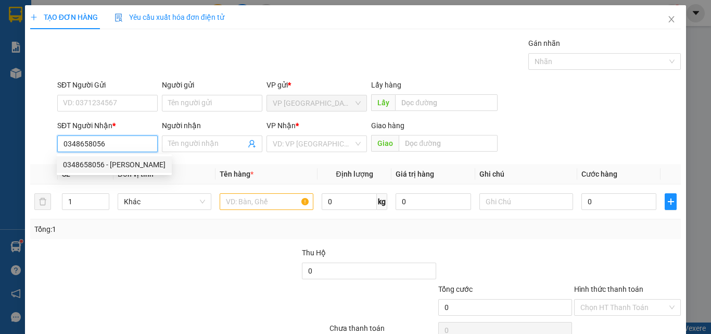
click at [134, 161] on div "0348658056 - DŨNG" at bounding box center [114, 164] width 103 height 11
type input "DŨNG"
type input "KM18"
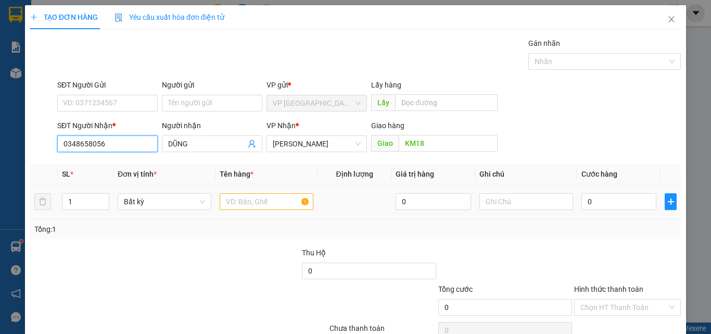
type input "0348658056"
click at [270, 200] on input "text" at bounding box center [267, 201] width 94 height 17
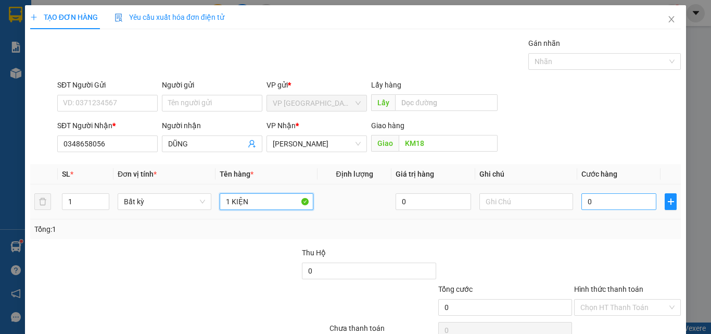
type input "1 KIỆN"
click at [592, 197] on input "0" at bounding box center [619, 201] width 75 height 17
type input "7"
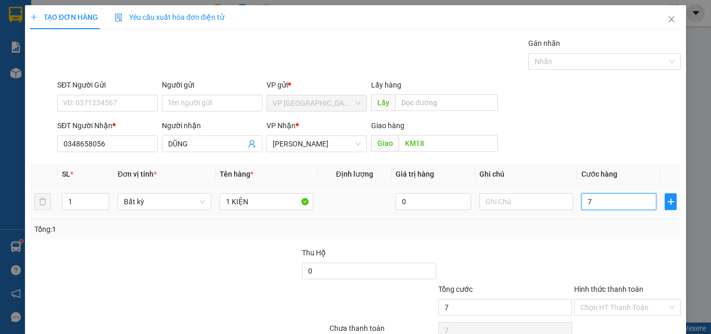
type input "70"
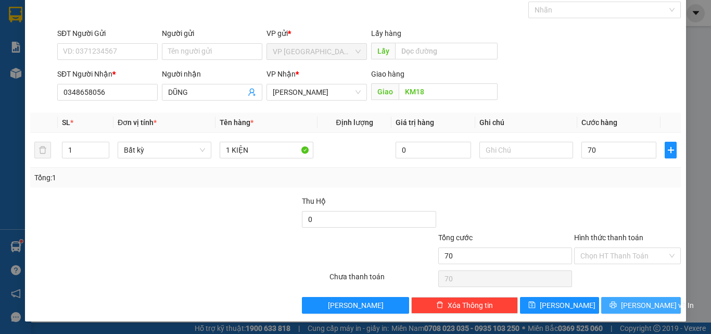
type input "70.000"
click at [617, 302] on icon "printer" at bounding box center [613, 304] width 7 height 7
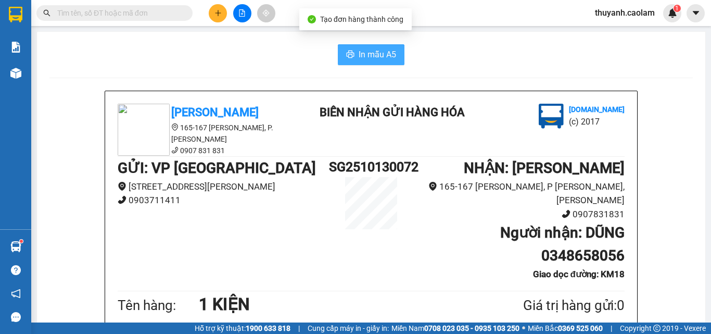
click at [371, 51] on span "In mẫu A5" at bounding box center [377, 54] width 37 height 13
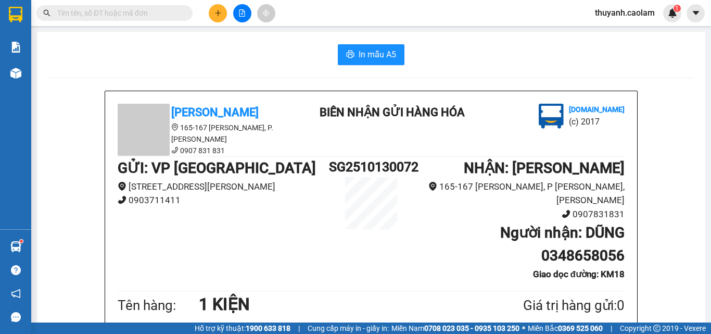
click at [218, 14] on icon "plus" at bounding box center [218, 12] width 7 height 7
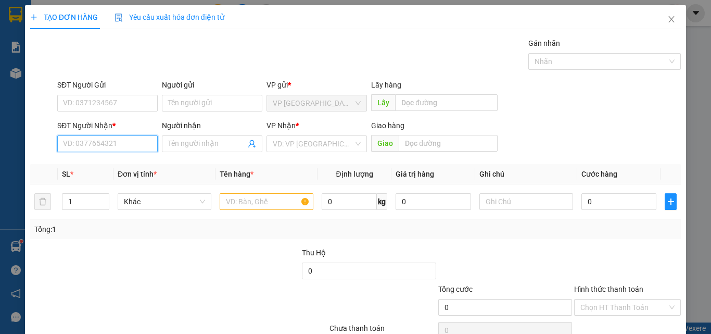
click at [135, 142] on input "SĐT Người Nhận *" at bounding box center [107, 143] width 100 height 17
type input "0946725799"
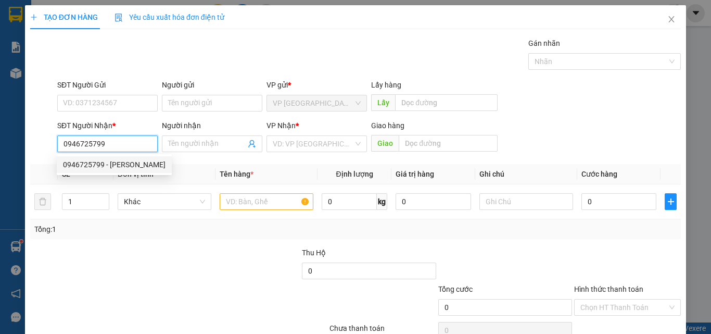
click at [86, 169] on div "0946725799 - Cường" at bounding box center [114, 164] width 103 height 11
type input "Cường"
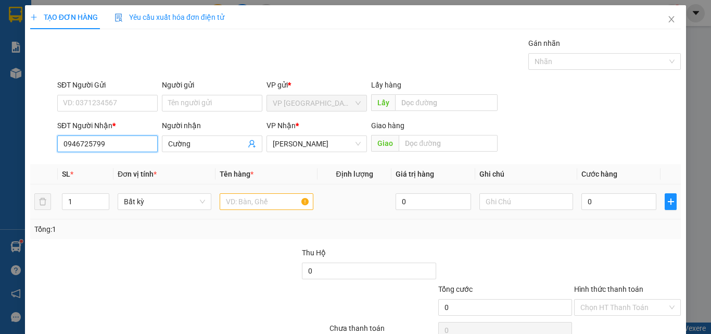
type input "0946725799"
click at [251, 208] on input "text" at bounding box center [267, 201] width 94 height 17
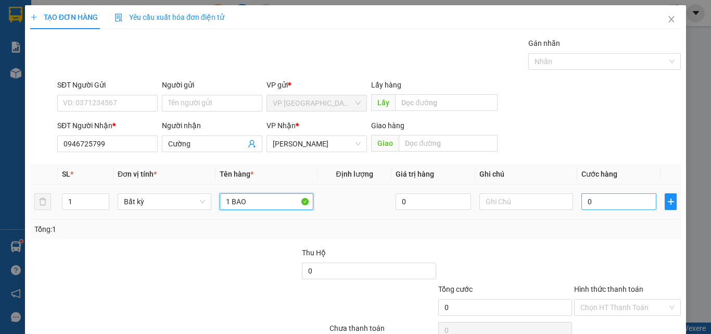
type input "1 BAO"
click at [632, 204] on input "0" at bounding box center [619, 201] width 75 height 17
type input "3"
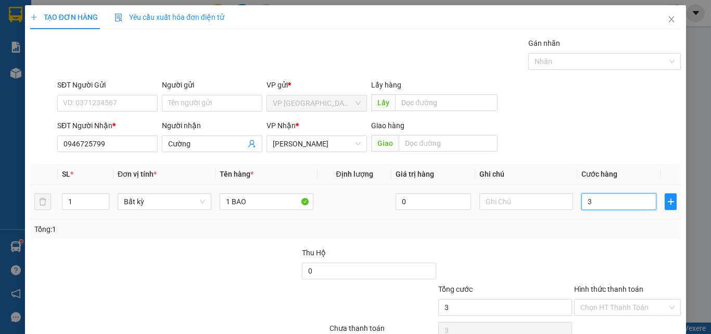
type input "30"
type input "30.000"
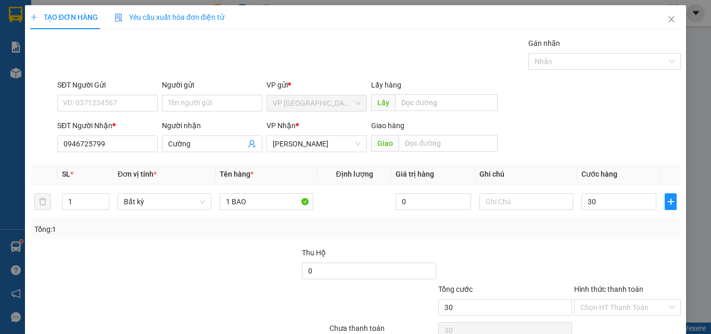
type input "30.000"
click at [579, 238] on div "Tổng: 1" at bounding box center [355, 229] width 651 height 20
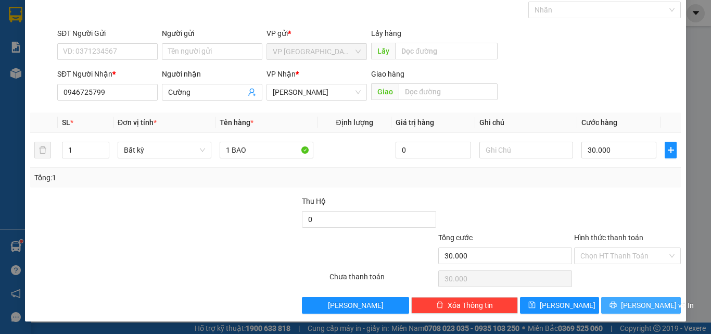
click at [633, 306] on span "[PERSON_NAME] và In" at bounding box center [657, 304] width 73 height 11
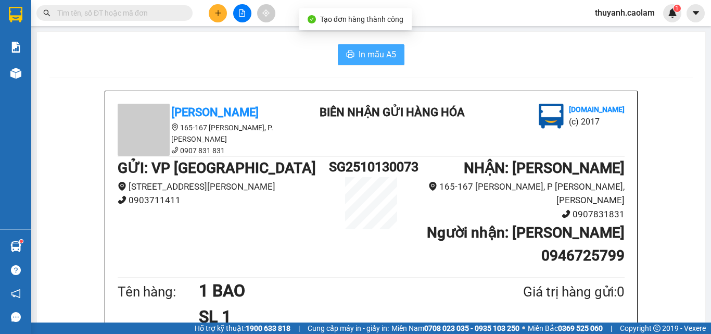
click at [370, 58] on span "In mẫu A5" at bounding box center [377, 54] width 37 height 13
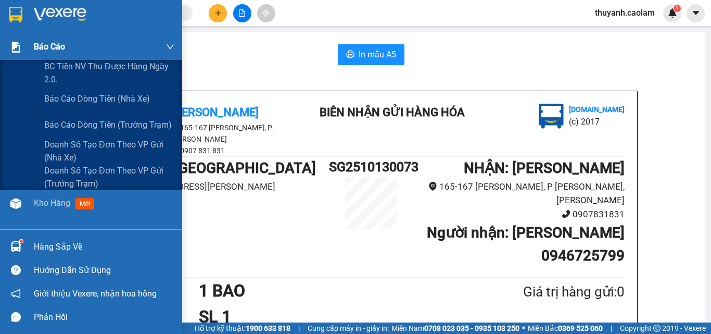
click at [52, 48] on span "Báo cáo" at bounding box center [49, 46] width 31 height 13
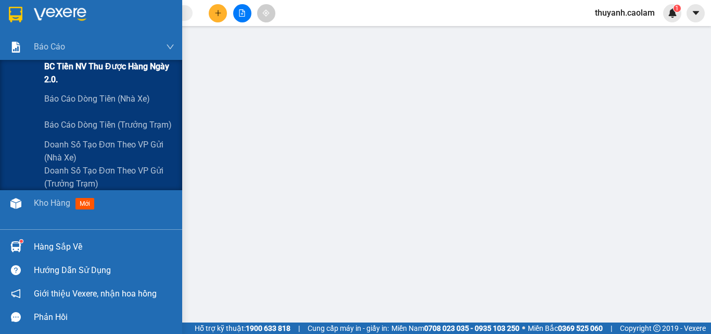
click at [80, 71] on span "BC Tiền NV thu được hàng ngày 2.0." at bounding box center [109, 73] width 130 height 26
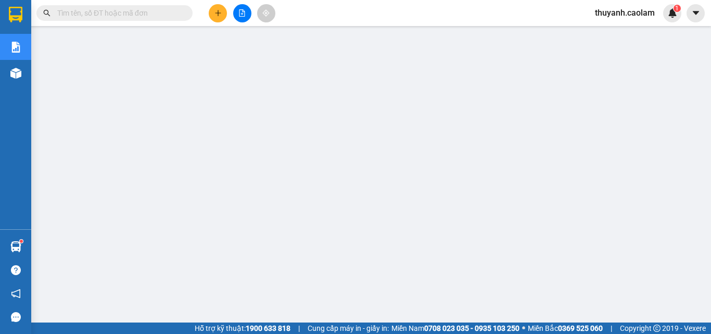
click at [140, 13] on input "text" at bounding box center [118, 12] width 123 height 11
paste input "0984942432"
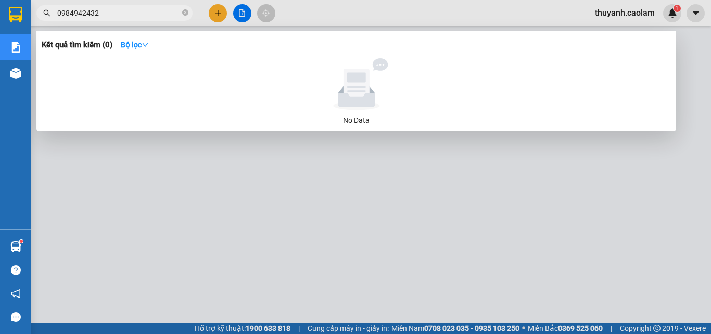
type input "0984942432"
click at [221, 14] on div at bounding box center [355, 167] width 711 height 334
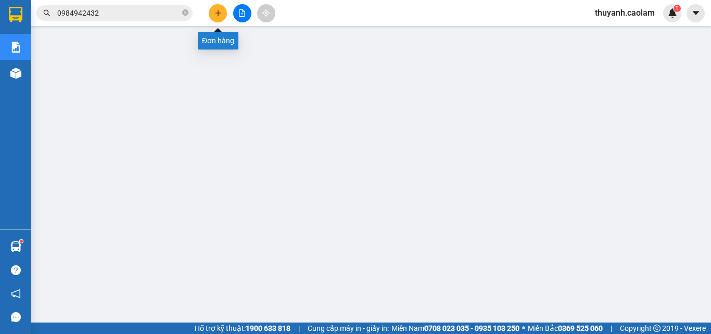
click at [221, 14] on icon "plus" at bounding box center [218, 12] width 7 height 7
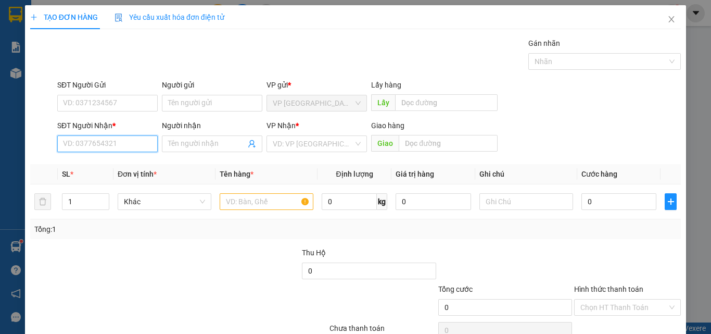
click at [138, 146] on input "SĐT Người Nhận *" at bounding box center [107, 143] width 100 height 17
click at [129, 166] on div "0839000196 - VY" at bounding box center [106, 164] width 87 height 11
type input "0839000196"
type input "VY"
type input "0839000196"
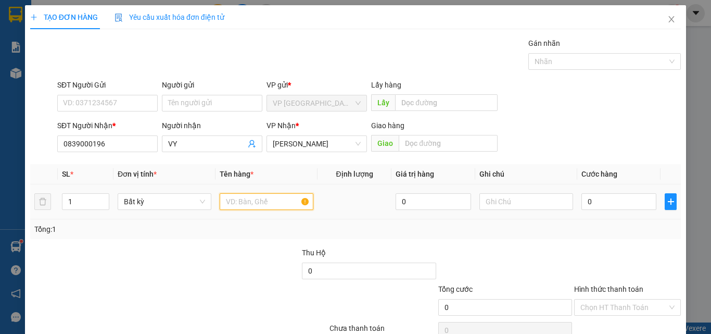
click at [286, 204] on input "text" at bounding box center [267, 201] width 94 height 17
type input "1 THANH XỐP"
click at [596, 203] on input "0" at bounding box center [619, 201] width 75 height 17
type input "5"
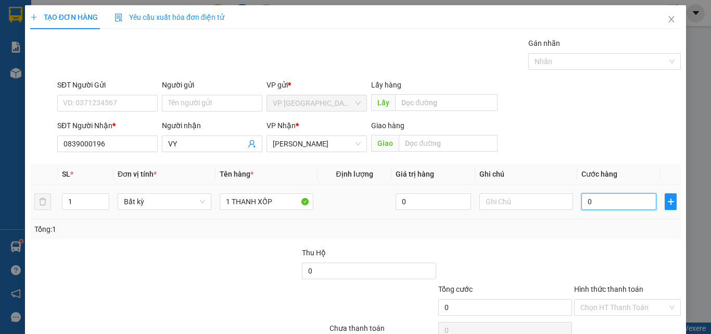
type input "5"
type input "50"
type input "50.000"
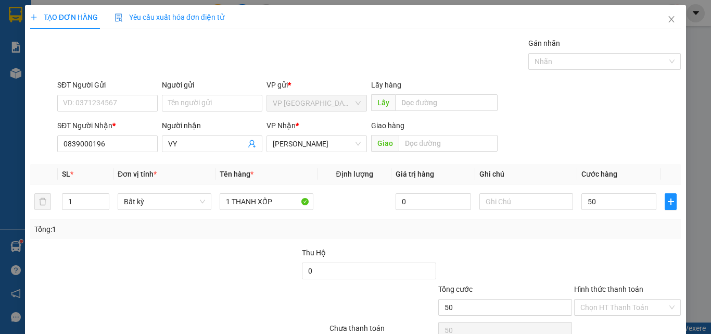
type input "50.000"
click at [575, 235] on div "Tổng: 1" at bounding box center [355, 229] width 651 height 20
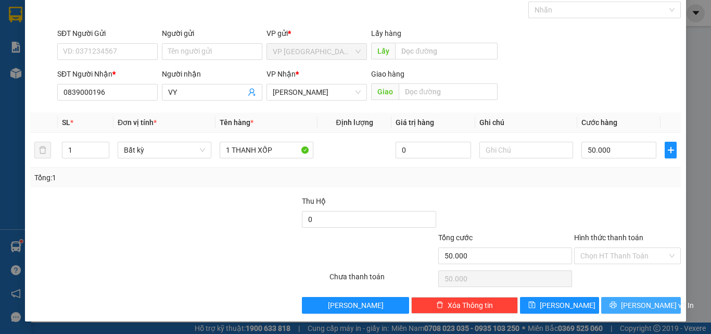
click at [617, 303] on icon "printer" at bounding box center [613, 304] width 7 height 7
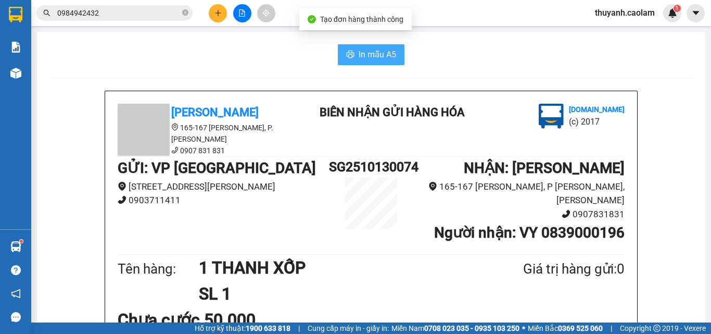
click at [359, 47] on button "In mẫu A5" at bounding box center [371, 54] width 67 height 21
click at [185, 14] on icon "close-circle" at bounding box center [185, 12] width 6 height 6
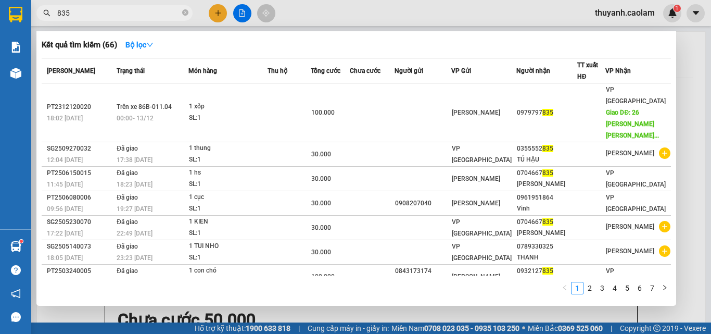
type input "835"
drag, startPoint x: 413, startPoint y: 5, endPoint x: 163, endPoint y: 100, distance: 267.3
click at [408, 7] on div at bounding box center [355, 167] width 711 height 334
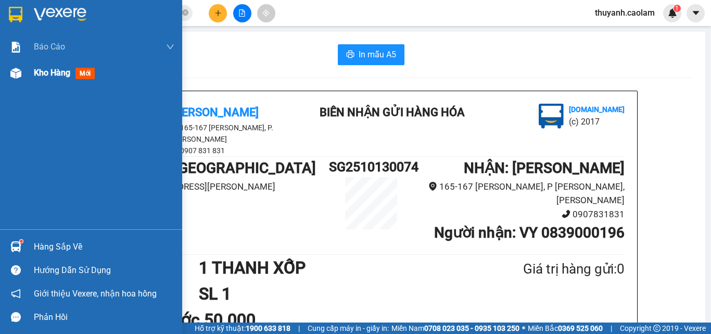
click at [12, 75] on img at bounding box center [15, 73] width 11 height 11
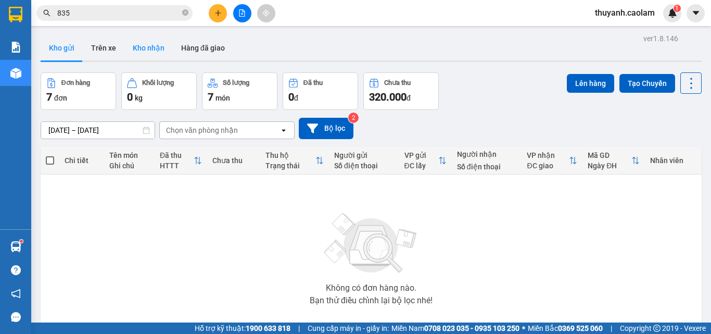
click at [141, 47] on button "Kho nhận" at bounding box center [148, 47] width 48 height 25
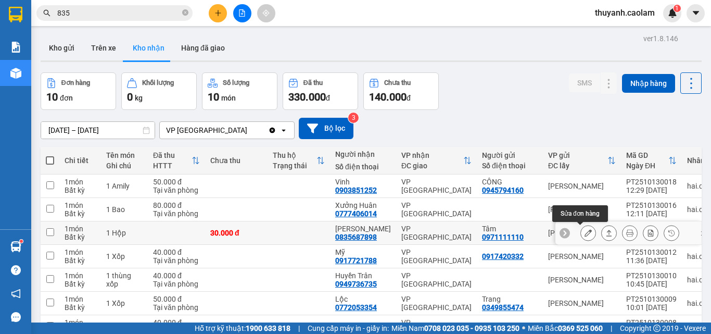
click at [586, 234] on button at bounding box center [588, 233] width 15 height 18
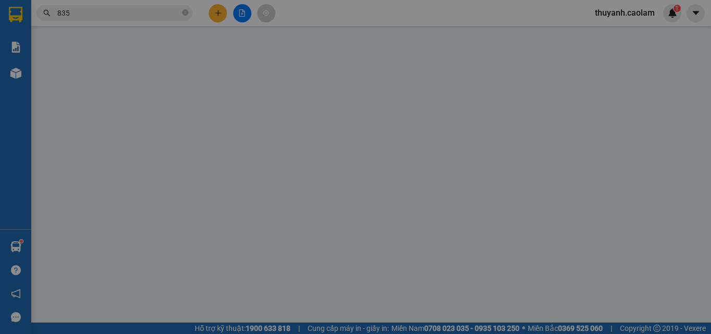
type input "0971111110"
type input "Tâm"
type input "0835687898"
type input "Chí Hiện"
type input "30.000"
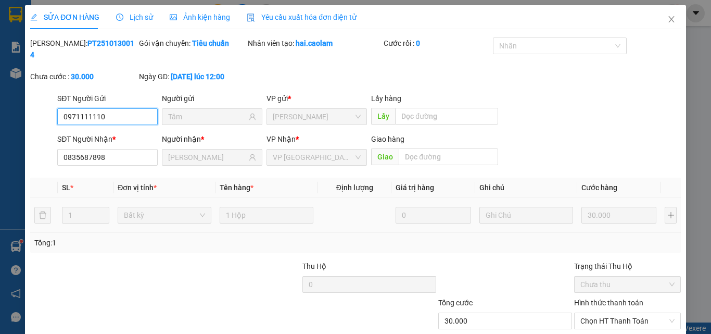
scroll to position [54, 0]
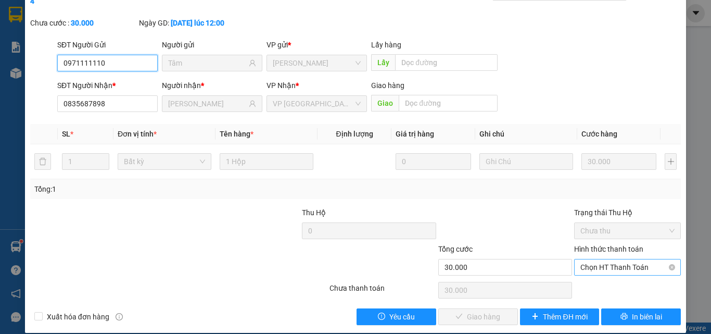
click at [607, 261] on span "Chọn HT Thanh Toán" at bounding box center [628, 267] width 94 height 16
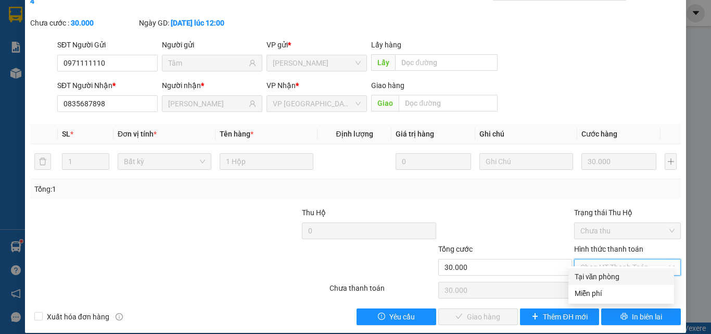
drag, startPoint x: 593, startPoint y: 278, endPoint x: 546, endPoint y: 294, distance: 50.1
click at [593, 279] on div "Tại văn phòng" at bounding box center [621, 276] width 93 height 11
type input "0"
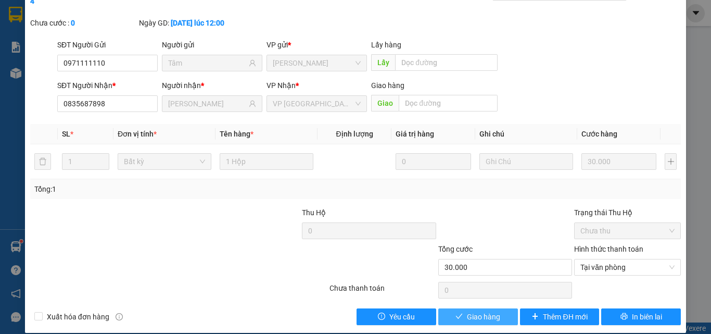
click at [485, 311] on span "Giao hàng" at bounding box center [483, 316] width 33 height 11
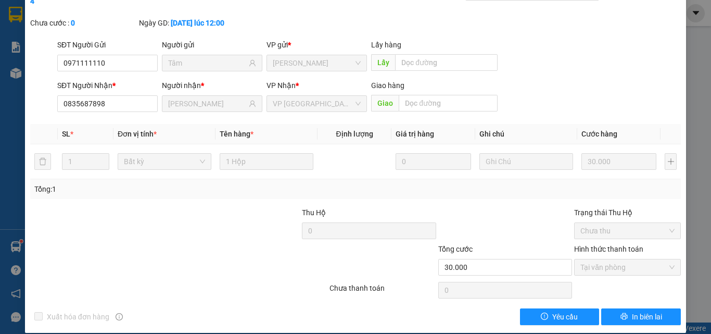
click at [18, 7] on div "SỬA ĐƠN HÀNG Lịch sử Ảnh kiện hàng Yêu cầu xuất hóa đơn điện tử Total Paid Fee …" at bounding box center [355, 167] width 711 height 334
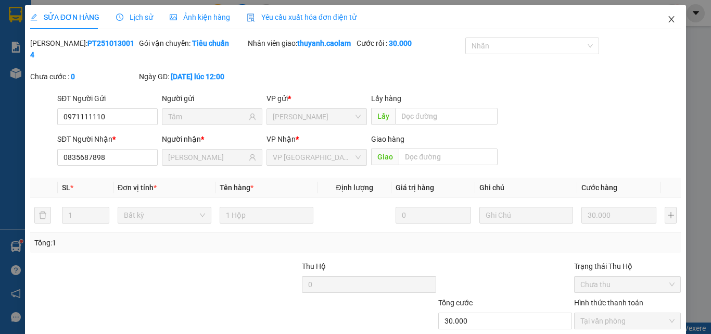
click at [667, 18] on icon "close" at bounding box center [671, 19] width 8 height 8
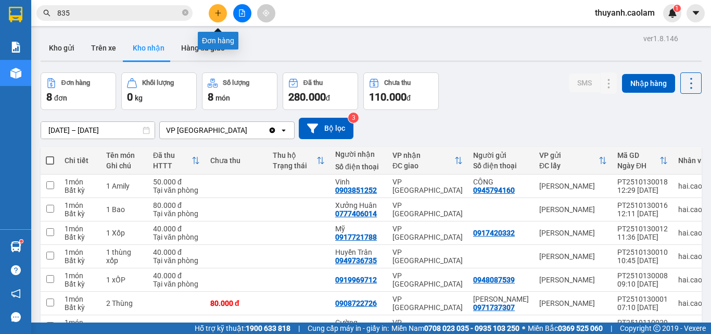
click at [216, 11] on icon "plus" at bounding box center [218, 12] width 7 height 7
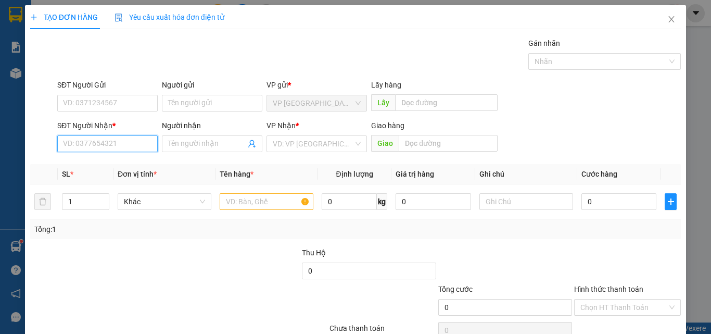
click at [110, 145] on input "SĐT Người Nhận *" at bounding box center [107, 143] width 100 height 17
click at [116, 142] on input "SĐT Người Nhận *" at bounding box center [107, 143] width 100 height 17
type input "1"
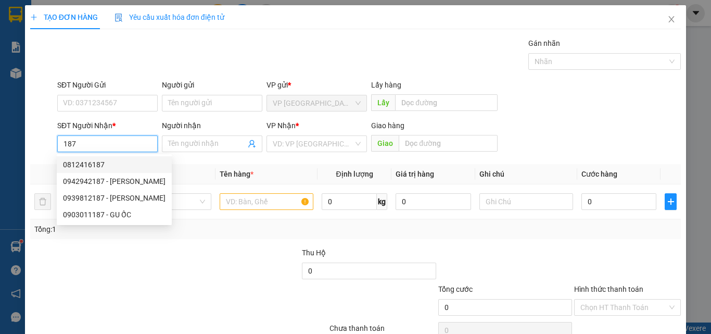
click at [112, 146] on input "187" at bounding box center [107, 143] width 100 height 17
type input "187"
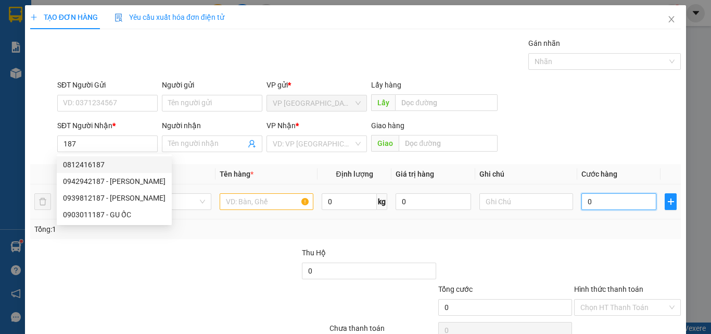
click at [603, 199] on input "0" at bounding box center [619, 201] width 75 height 17
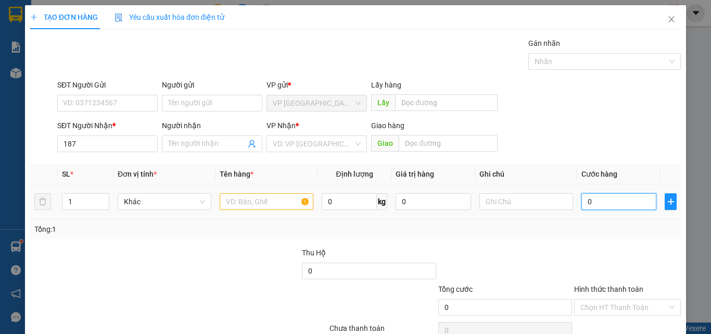
type input "5"
type input "50"
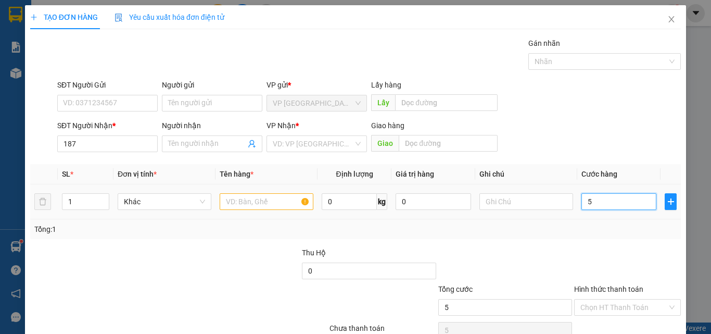
type input "50"
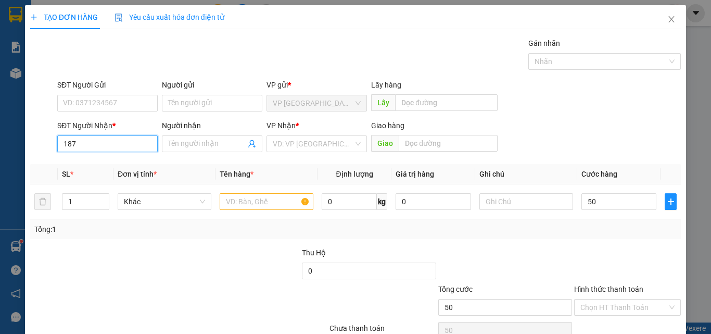
type input "50.000"
click at [124, 143] on input "187" at bounding box center [107, 143] width 100 height 17
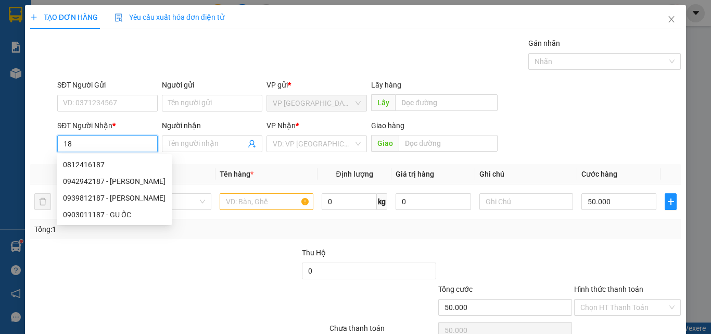
type input "1"
click at [89, 167] on div "0812416187" at bounding box center [114, 164] width 103 height 11
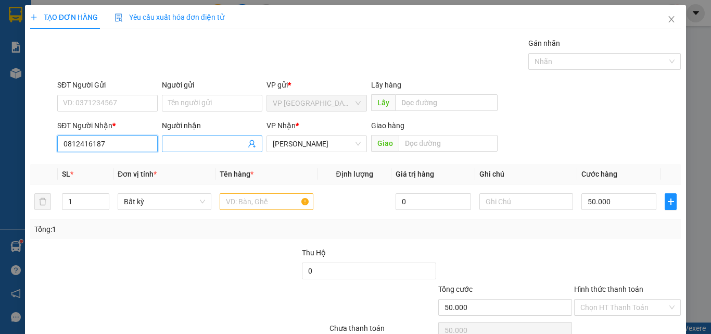
type input "0812416187"
click at [188, 143] on input "Người nhận" at bounding box center [207, 143] width 78 height 11
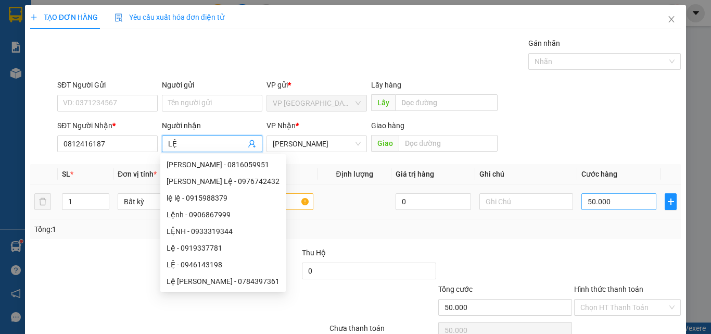
type input "LỆ"
click at [588, 201] on input "50.000" at bounding box center [619, 201] width 75 height 17
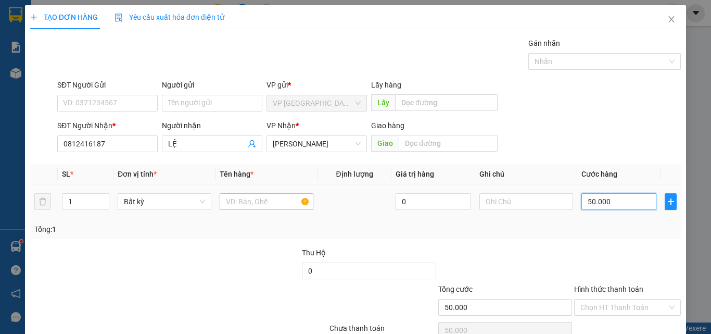
type input "8"
type input "80"
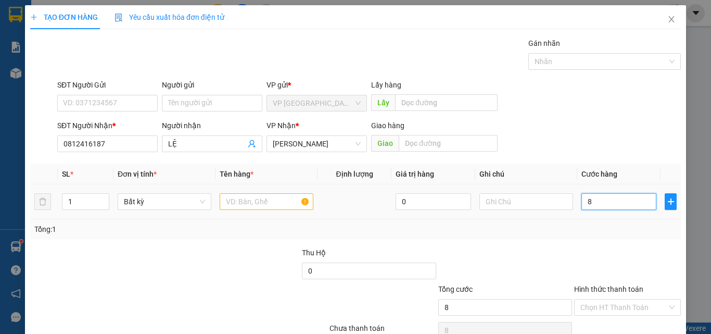
type input "80"
type input "80.000"
click at [284, 200] on input "text" at bounding box center [267, 201] width 94 height 17
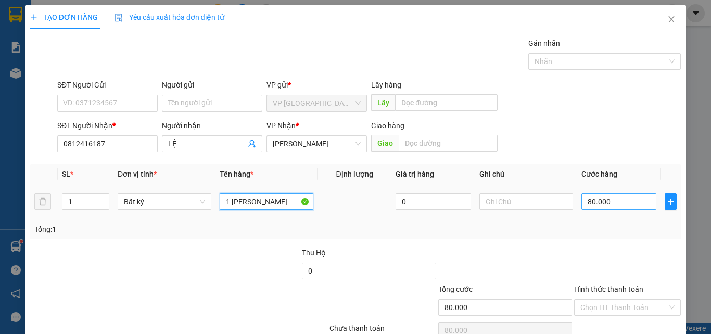
type input "1 BAO VANG"
click at [618, 205] on input "80.000" at bounding box center [619, 201] width 75 height 17
type input "0"
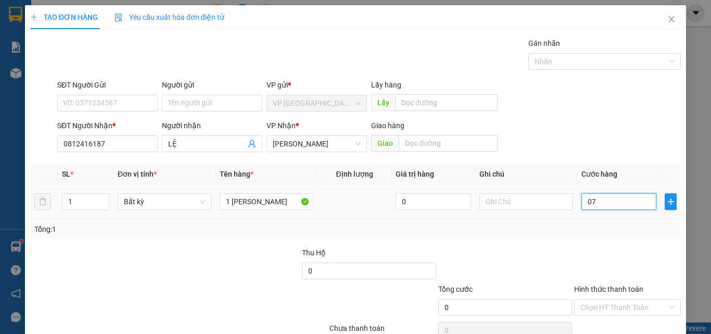
type input "070"
type input "70"
click at [618, 205] on input "070" at bounding box center [619, 201] width 75 height 17
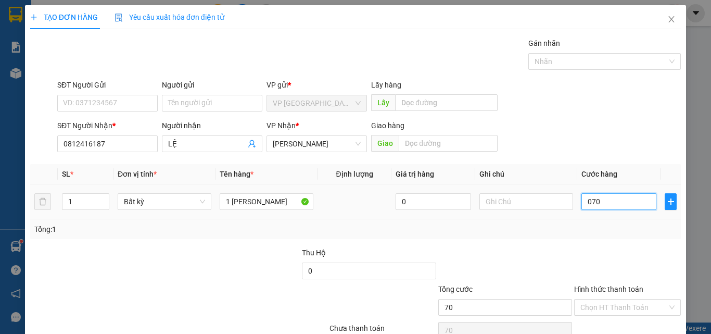
type input "7"
type input "70"
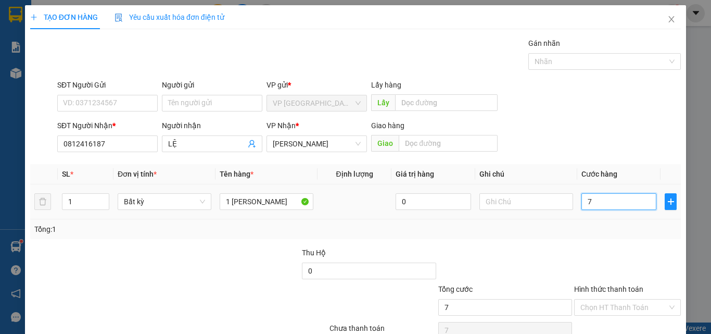
type input "70"
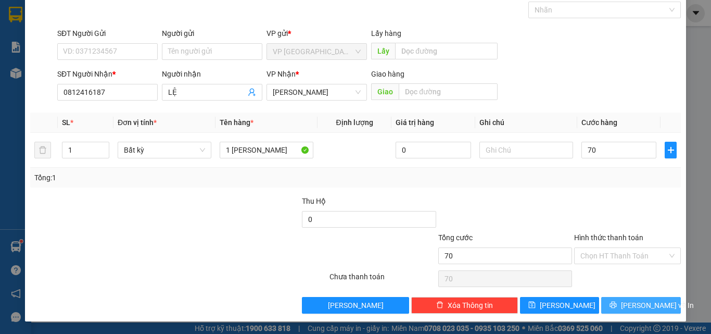
type input "70.000"
click at [623, 303] on button "[PERSON_NAME] và In" at bounding box center [641, 305] width 80 height 17
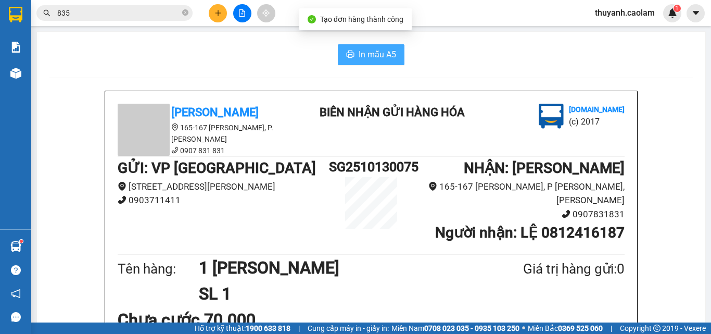
click at [376, 57] on span "In mẫu A5" at bounding box center [377, 54] width 37 height 13
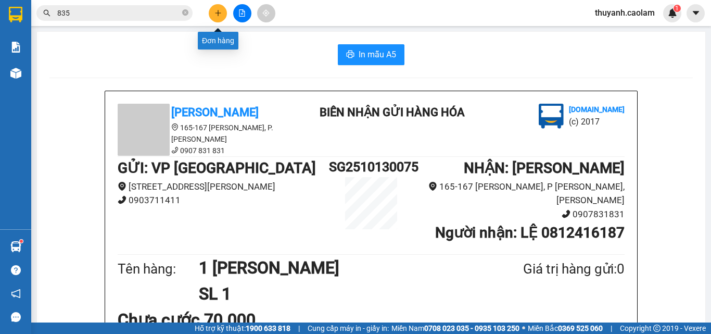
click at [219, 16] on icon "plus" at bounding box center [218, 12] width 7 height 7
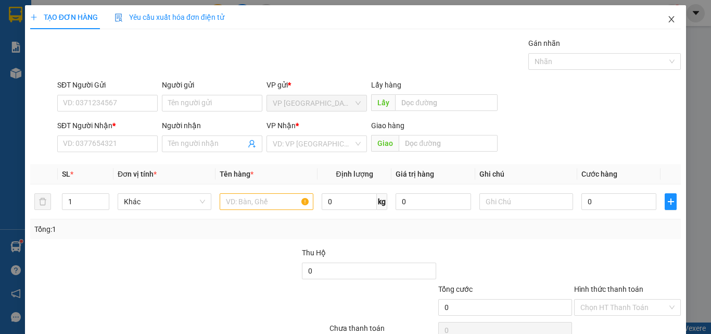
click at [667, 20] on icon "close" at bounding box center [671, 19] width 8 height 8
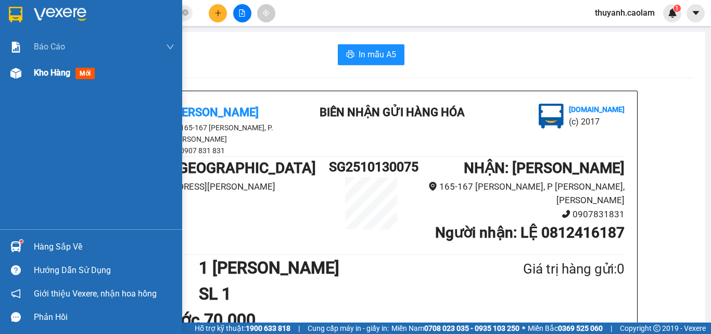
click at [18, 70] on img at bounding box center [15, 73] width 11 height 11
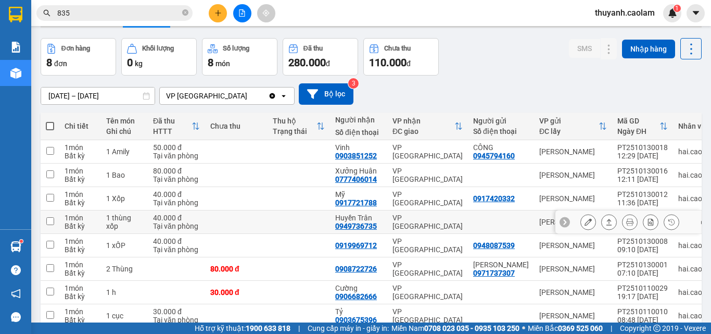
scroll to position [34, 0]
click at [585, 223] on icon at bounding box center [588, 221] width 7 height 7
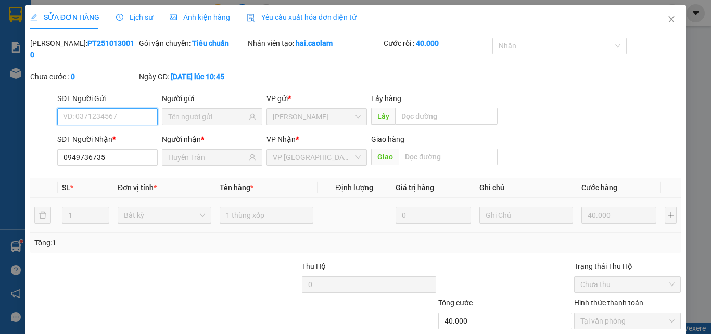
scroll to position [54, 0]
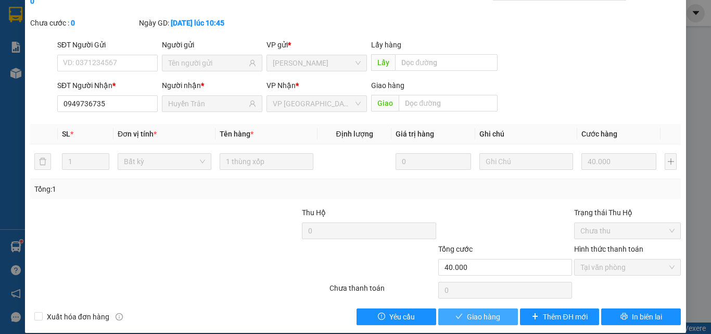
click at [488, 311] on span "Giao hàng" at bounding box center [483, 316] width 33 height 11
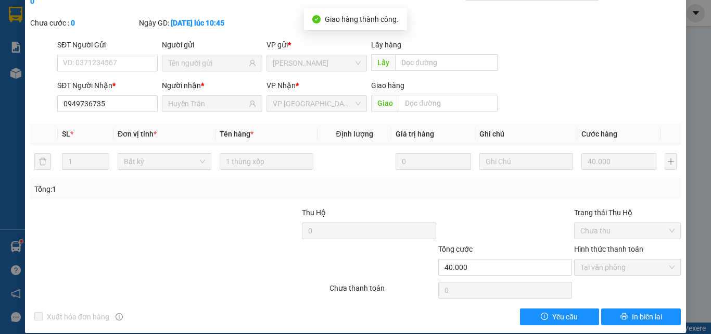
scroll to position [0, 0]
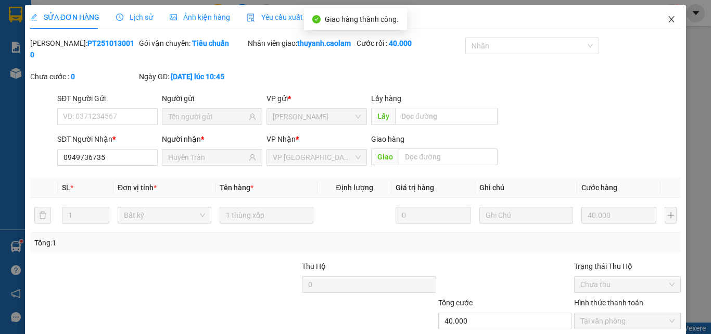
click at [667, 17] on icon "close" at bounding box center [671, 19] width 8 height 8
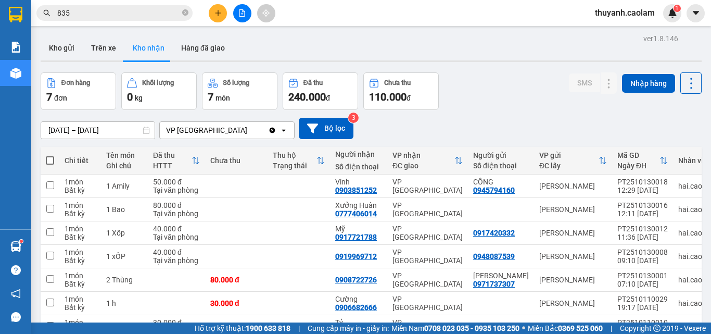
click at [401, 126] on div "11/10/2025 – 13/10/2025 Press the down arrow key to interact with the calendar …" at bounding box center [371, 128] width 661 height 21
click at [65, 53] on button "Kho gửi" at bounding box center [62, 47] width 42 height 25
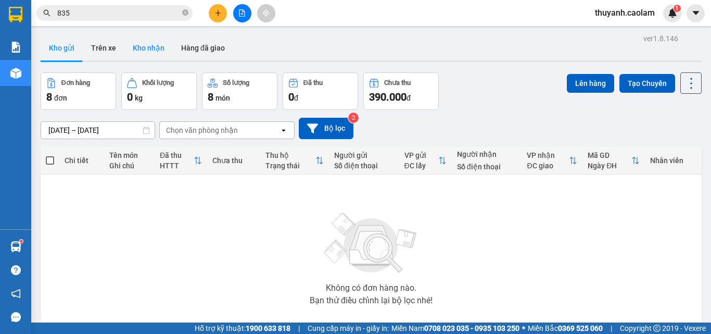
click at [137, 48] on button "Kho nhận" at bounding box center [148, 47] width 48 height 25
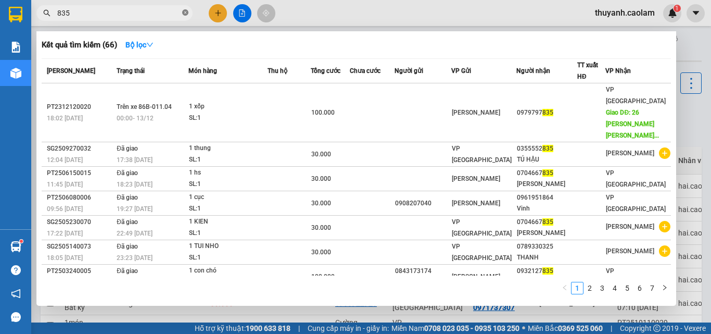
click at [185, 15] on icon "close-circle" at bounding box center [185, 12] width 6 height 6
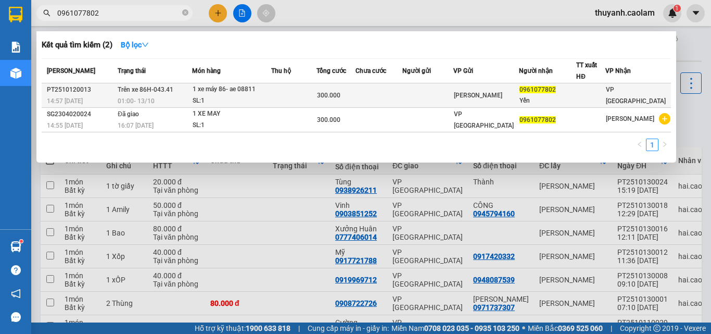
type input "0961077802"
click at [402, 95] on td at bounding box center [379, 95] width 47 height 24
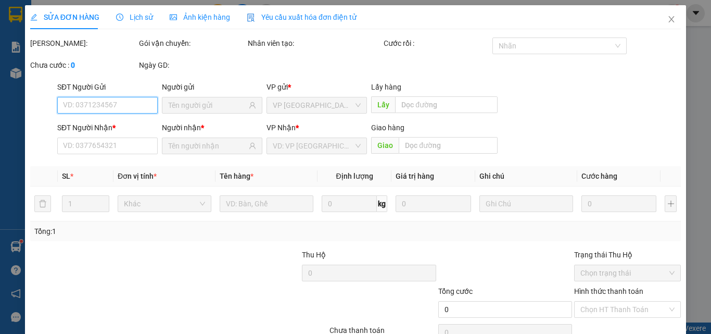
type input "0961077802"
type input "Yến"
type input "300.000"
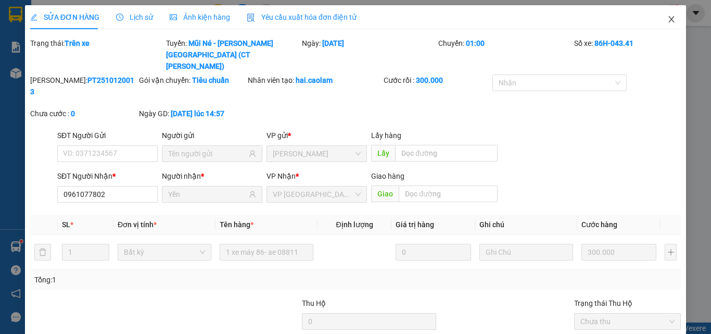
click at [667, 17] on icon "close" at bounding box center [671, 19] width 8 height 8
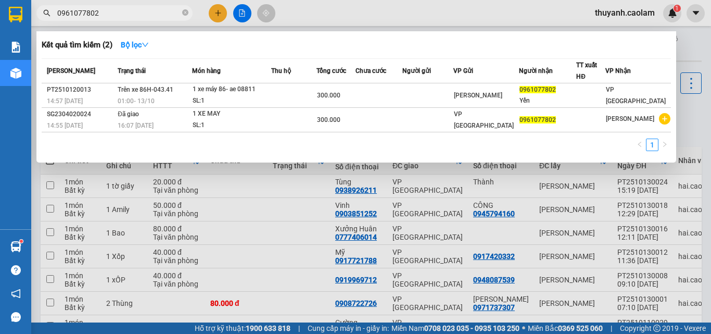
click at [160, 8] on input "0961077802" at bounding box center [118, 12] width 123 height 11
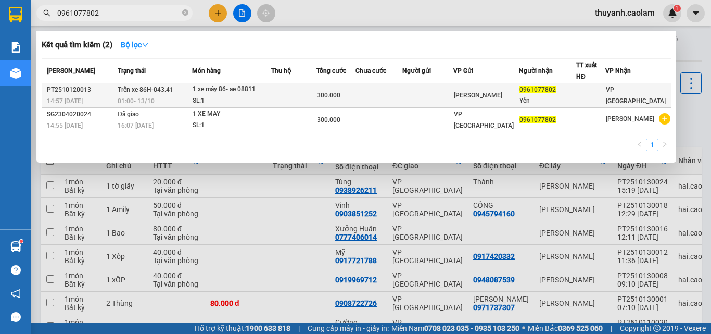
click at [340, 98] on span "300.000" at bounding box center [328, 95] width 23 height 7
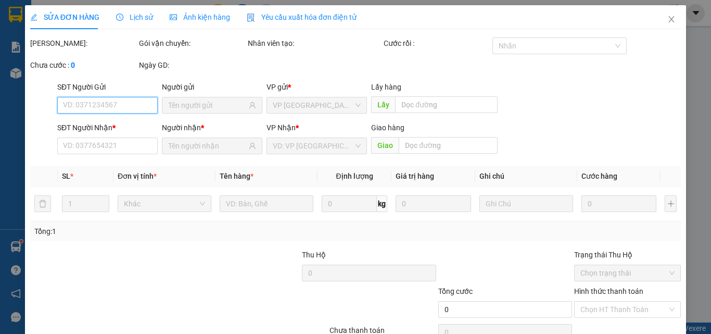
type input "0961077802"
type input "Yến"
type input "300.000"
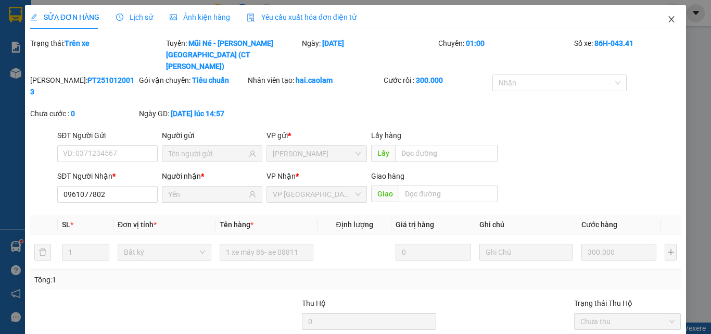
click at [667, 17] on icon "close" at bounding box center [671, 19] width 8 height 8
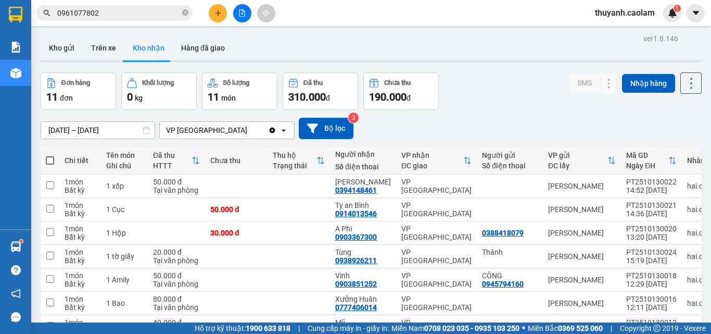
click at [210, 17] on button at bounding box center [218, 13] width 18 height 18
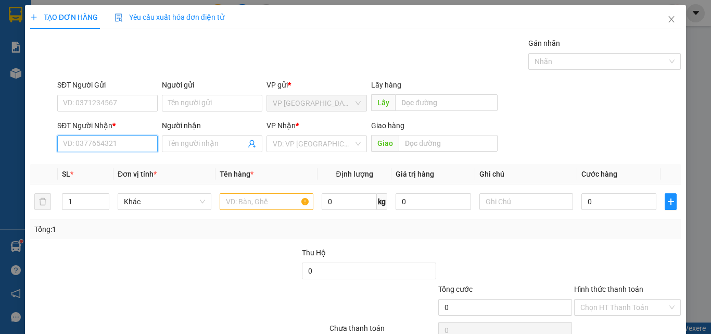
click at [103, 144] on input "SĐT Người Nhận *" at bounding box center [107, 143] width 100 height 17
click at [117, 140] on input "0936900960" at bounding box center [107, 143] width 100 height 17
type input "0949476991"
click at [137, 164] on div "0949476991 - TAI" at bounding box center [106, 164] width 87 height 11
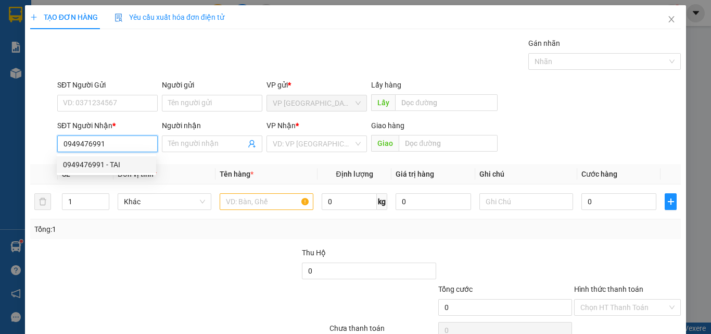
type input "TAI"
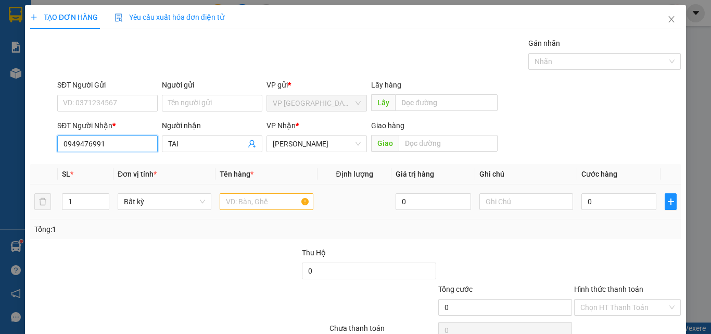
type input "0949476991"
click at [279, 204] on input "text" at bounding box center [267, 201] width 94 height 17
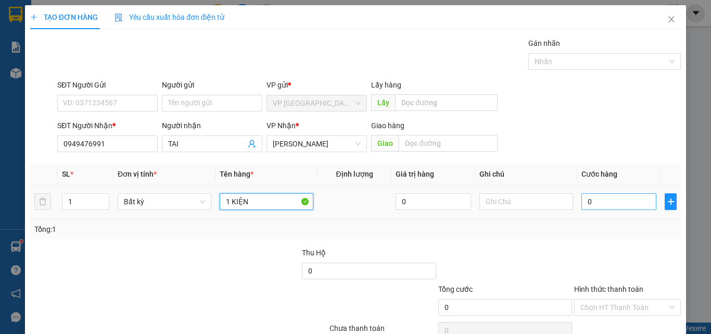
type input "1 KIỆN"
click at [608, 196] on input "0" at bounding box center [619, 201] width 75 height 17
type input "6"
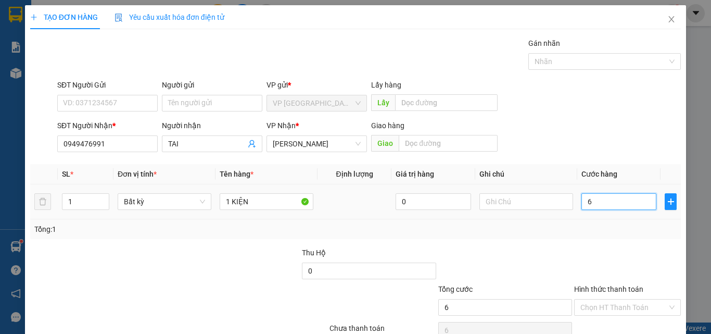
type input "60"
drag, startPoint x: 608, startPoint y: 198, endPoint x: 609, endPoint y: 192, distance: 5.8
click at [608, 195] on input "60" at bounding box center [619, 201] width 75 height 17
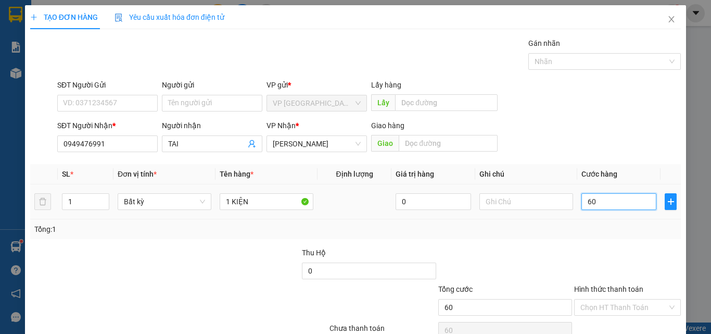
click at [594, 202] on input "60" at bounding box center [619, 201] width 75 height 17
type input "5"
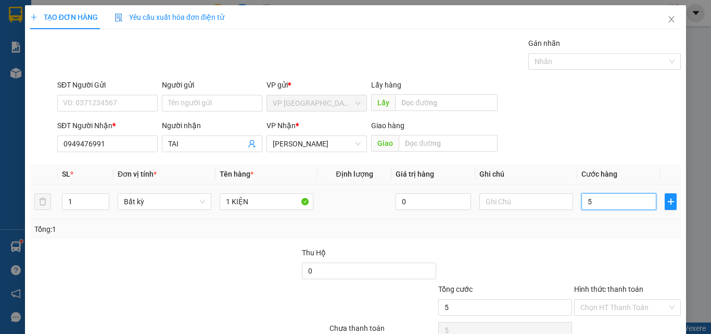
type input "50"
type input "50.000"
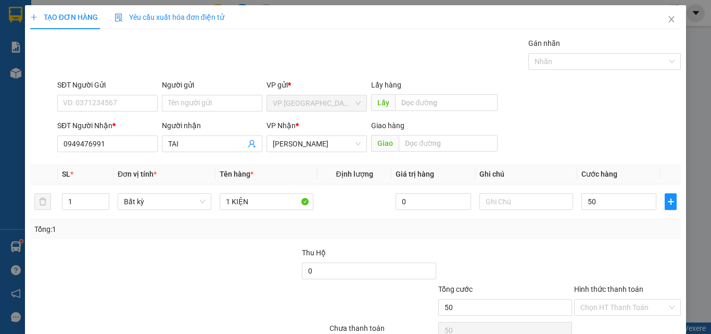
type input "50.000"
click at [573, 249] on div at bounding box center [627, 265] width 109 height 36
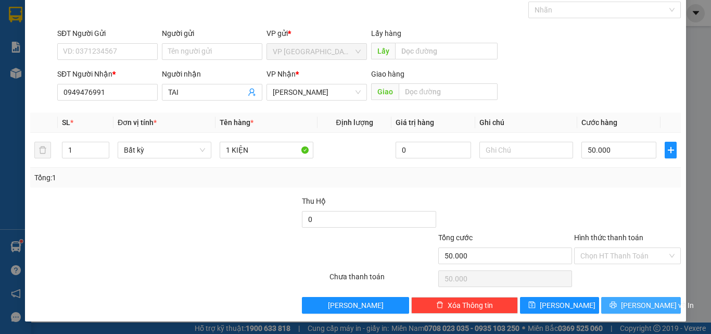
click at [630, 301] on span "[PERSON_NAME] và In" at bounding box center [657, 304] width 73 height 11
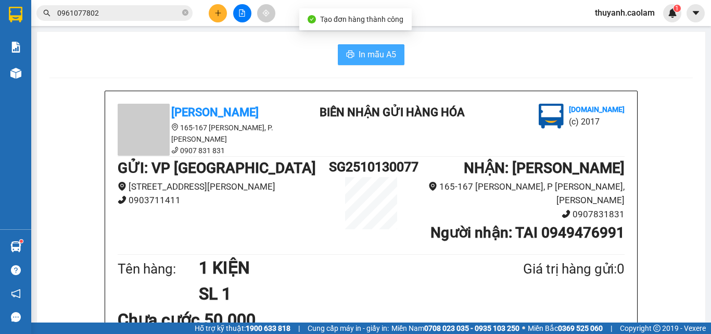
click at [369, 57] on span "In mẫu A5" at bounding box center [377, 54] width 37 height 13
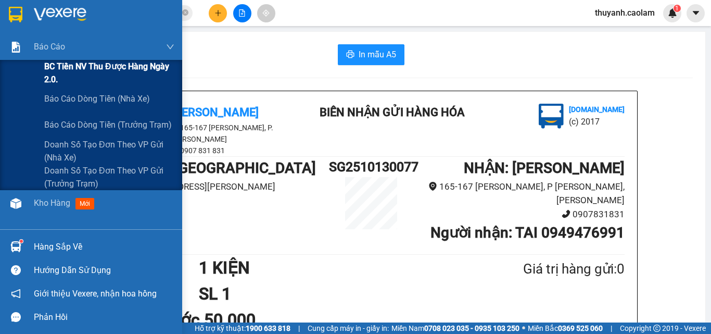
click at [74, 70] on span "BC Tiền NV thu được hàng ngày 2.0." at bounding box center [109, 73] width 130 height 26
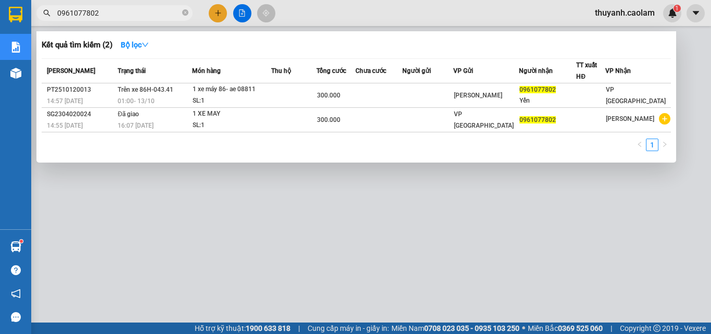
click at [164, 11] on input "0961077802" at bounding box center [118, 12] width 123 height 11
click at [172, 14] on input "0961077802" at bounding box center [118, 12] width 123 height 11
click at [281, 14] on div at bounding box center [355, 167] width 711 height 334
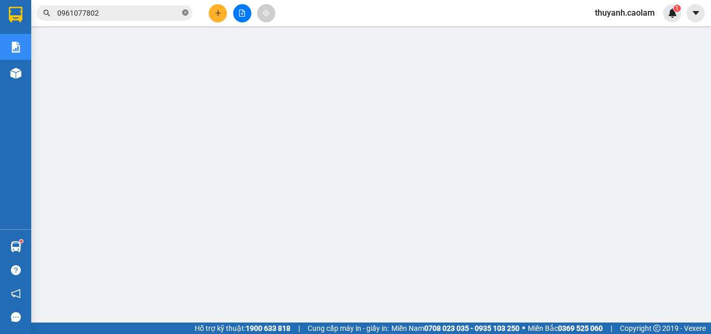
click at [185, 15] on icon "close-circle" at bounding box center [185, 12] width 6 height 6
click at [699, 14] on icon "caret-down" at bounding box center [695, 12] width 9 height 9
click at [645, 15] on span "thuyanh.caolam" at bounding box center [625, 12] width 77 height 13
click at [631, 31] on span "Đăng xuất" at bounding box center [630, 32] width 54 height 11
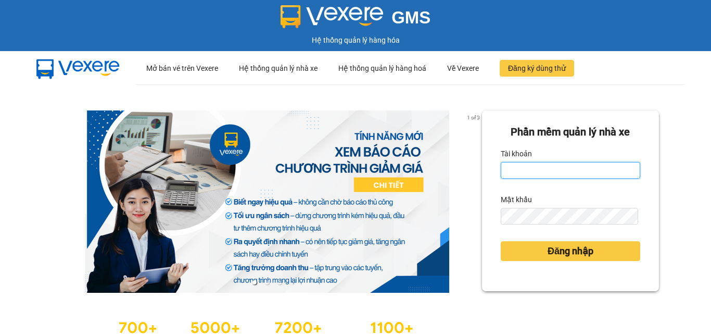
click at [590, 171] on input "Tài khoản" at bounding box center [571, 170] width 140 height 17
type input "thanh1.caolam"
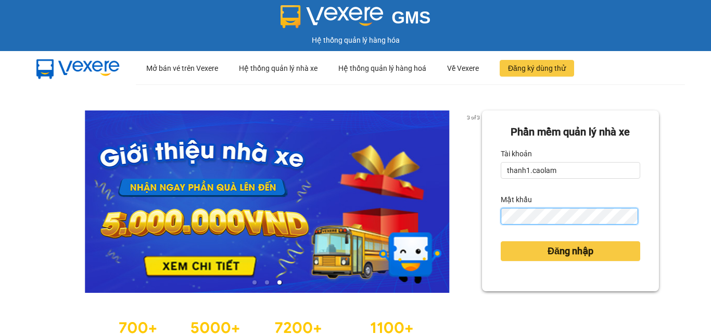
click at [501, 241] on button "Đăng nhập" at bounding box center [571, 251] width 140 height 20
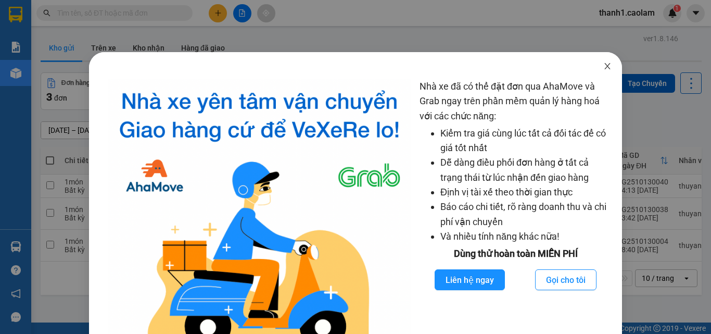
click at [603, 65] on icon "close" at bounding box center [607, 66] width 8 height 8
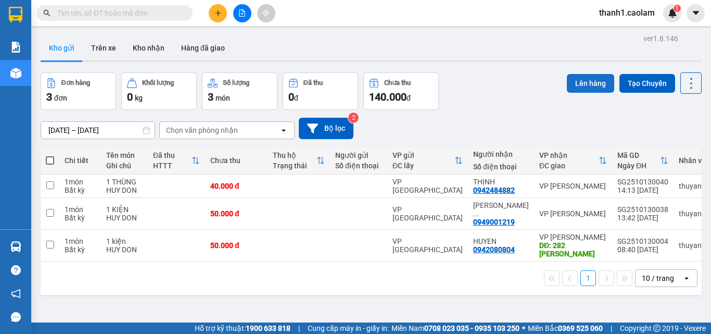
click at [567, 83] on button "Lên hàng" at bounding box center [590, 83] width 47 height 19
click at [218, 10] on icon "plus" at bounding box center [218, 13] width 1 height 6
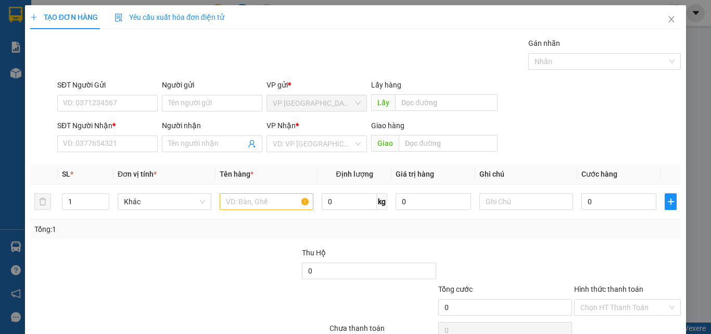
click at [117, 152] on div "SĐT Người Nhận * VD: 0377654321" at bounding box center [107, 138] width 100 height 36
click at [118, 146] on input "SĐT Người Nhận *" at bounding box center [107, 143] width 100 height 17
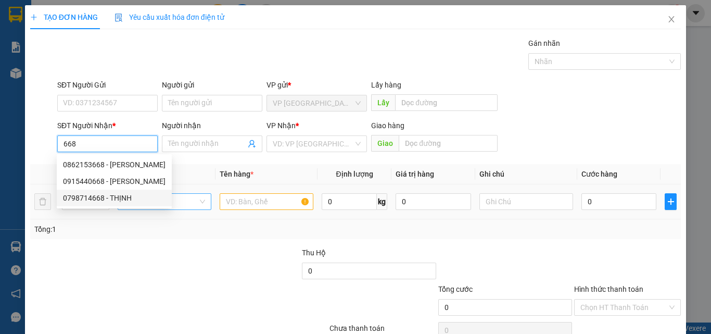
drag, startPoint x: 130, startPoint y: 202, endPoint x: 187, endPoint y: 195, distance: 57.2
click at [133, 200] on div "0798714668 - THỊNH" at bounding box center [114, 197] width 103 height 11
type input "0798714668"
type input "THỊNH"
type input "KM 28"
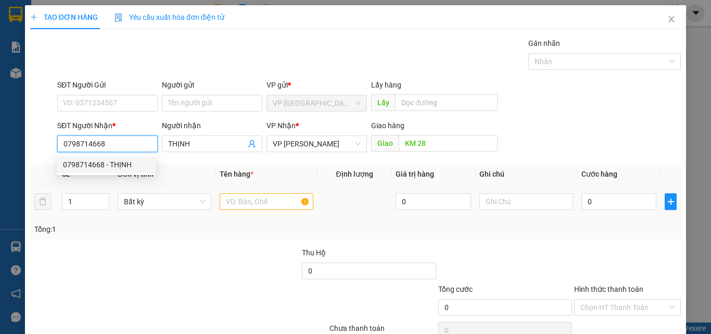
type input "0798714668"
click at [290, 207] on input "text" at bounding box center [267, 201] width 94 height 17
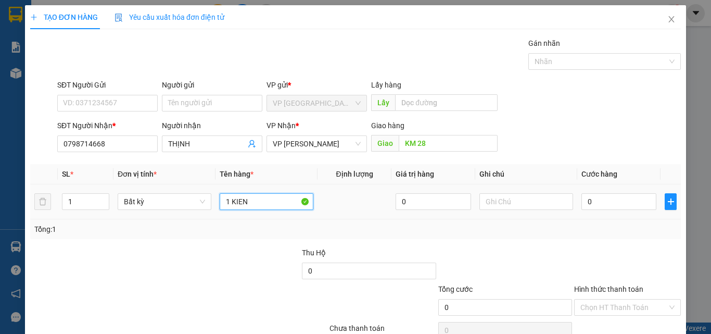
type input "1 KIEN"
type input "5"
type input "50"
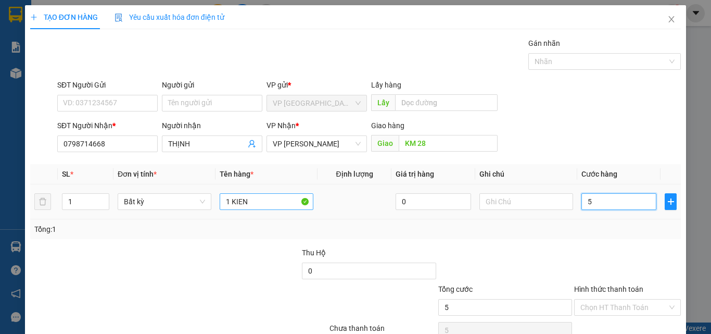
type input "50"
type input "5"
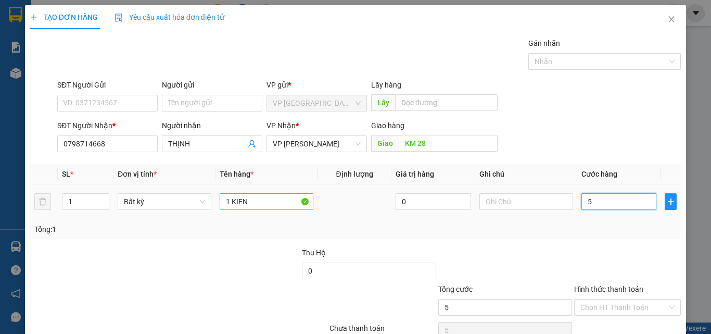
type input "0"
type input "03"
type input "3"
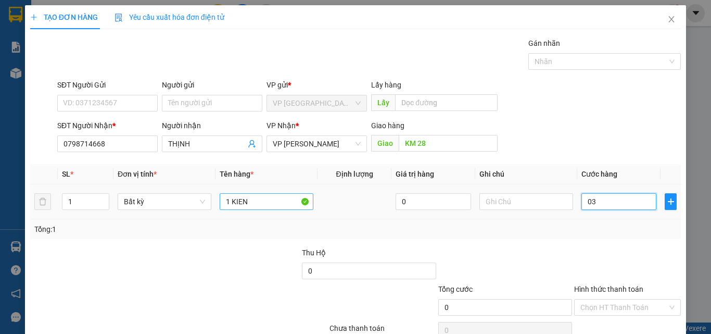
type input "3"
type input "030"
type input "30"
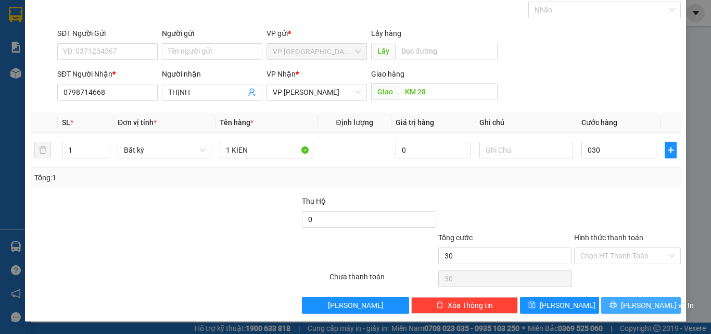
type input "30.000"
click at [632, 297] on button "[PERSON_NAME] và In" at bounding box center [641, 305] width 80 height 17
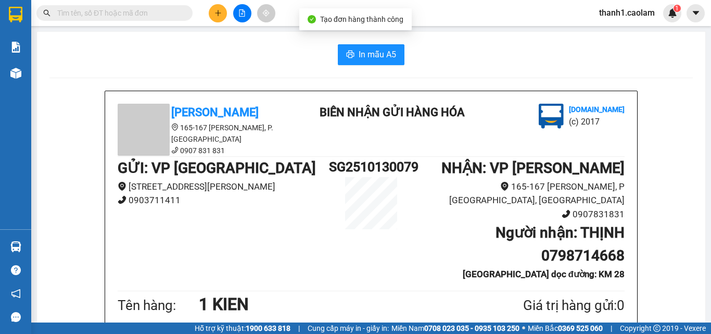
click at [381, 50] on span "In mẫu A5" at bounding box center [377, 54] width 37 height 13
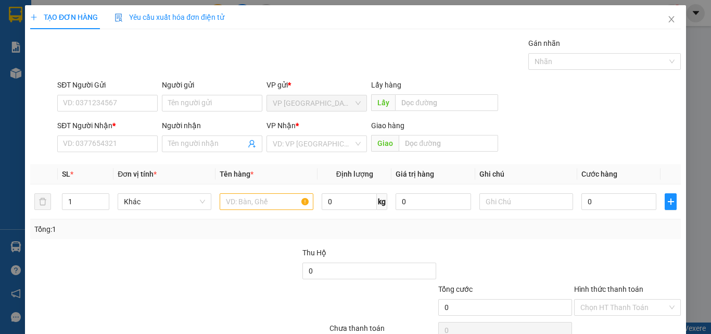
click at [9, 4] on div "TẠO ĐƠN HÀNG Yêu cầu xuất hóa đơn điện tử Transit Pickup Surcharge Ids Transit …" at bounding box center [355, 167] width 711 height 334
click at [667, 20] on icon "close" at bounding box center [671, 19] width 8 height 8
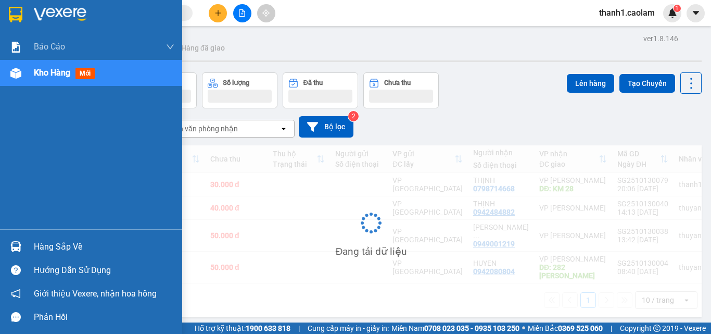
click at [14, 12] on img at bounding box center [16, 15] width 14 height 16
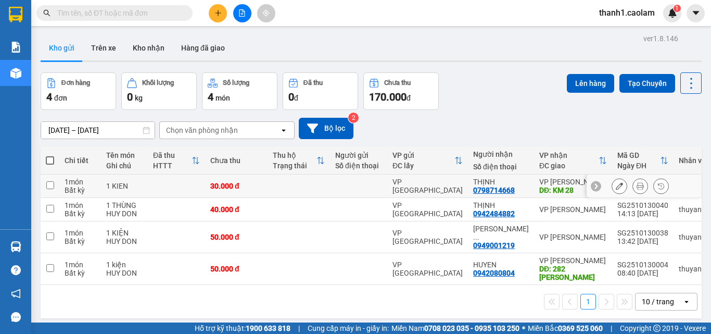
click at [57, 185] on td at bounding box center [50, 185] width 19 height 23
checkbox input "true"
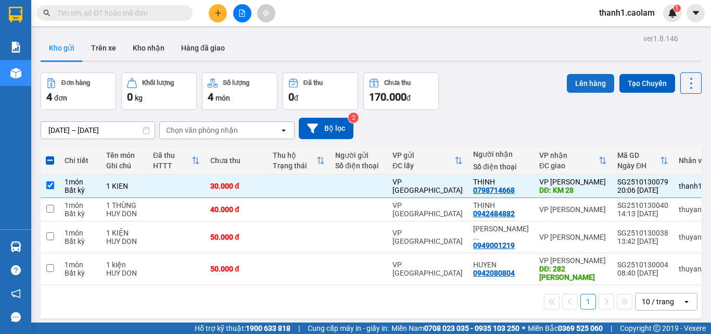
click at [568, 80] on button "Lên hàng" at bounding box center [590, 83] width 47 height 19
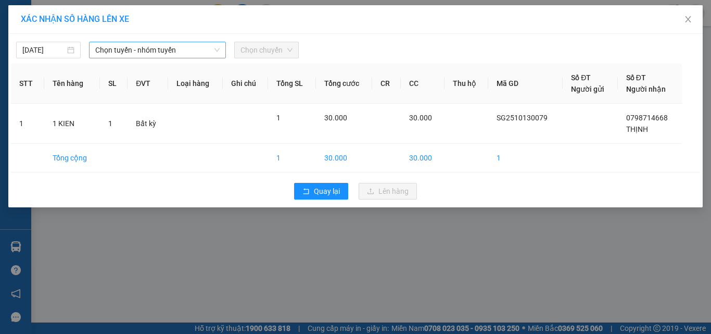
click at [137, 52] on span "Chọn tuyến - nhóm tuyến" at bounding box center [157, 50] width 124 height 16
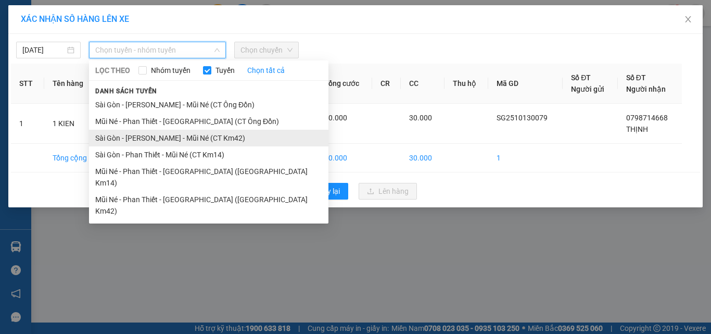
click at [219, 134] on li "Sài Gòn - [PERSON_NAME] - Mũi Né (CT Km42)" at bounding box center [208, 138] width 239 height 17
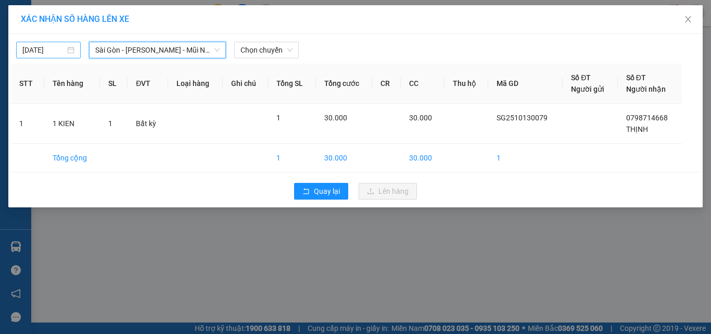
click at [34, 53] on body "Kết quả tìm kiếm ( 0 ) Bộ lọc No Data thanh1.caolam 1 Báo cáo BC Tiền NV thu đư…" at bounding box center [355, 167] width 711 height 334
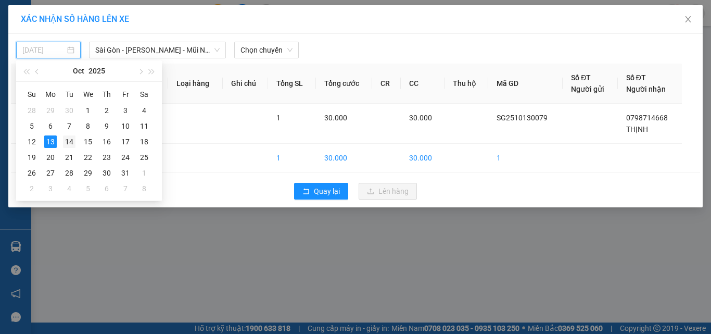
click at [70, 141] on div "14" at bounding box center [69, 141] width 12 height 12
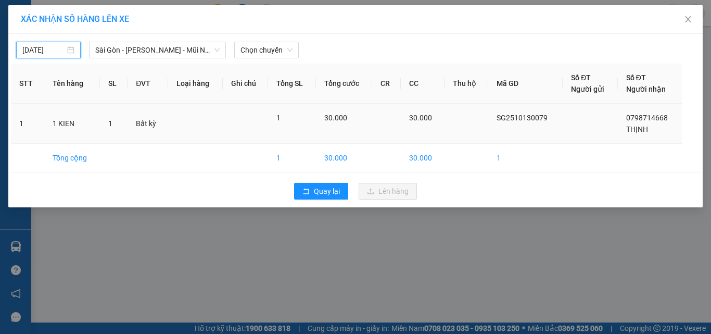
type input "14/10/2025"
click at [261, 49] on span "Chọn chuyến" at bounding box center [267, 50] width 52 height 16
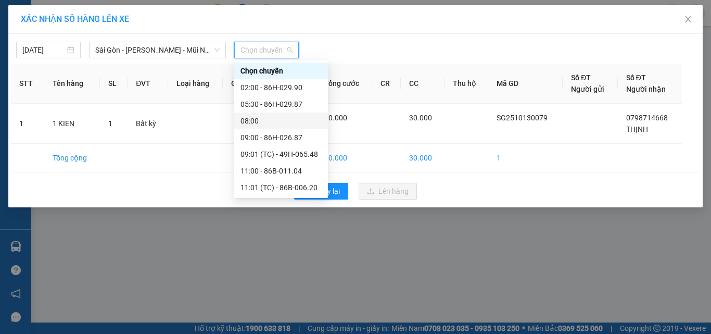
click at [270, 122] on div "08:00" at bounding box center [281, 120] width 81 height 11
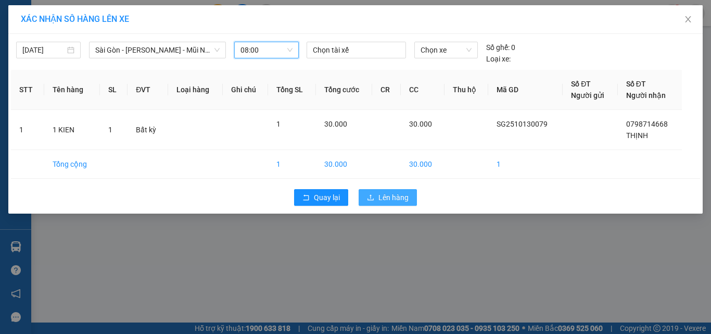
click at [405, 190] on button "Lên hàng" at bounding box center [388, 197] width 58 height 17
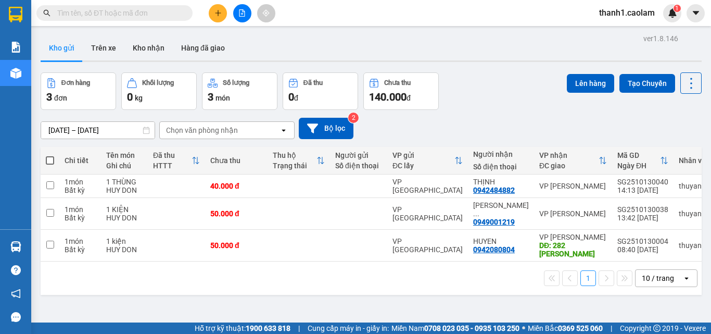
drag, startPoint x: 641, startPoint y: 7, endPoint x: 632, endPoint y: 19, distance: 14.8
click at [639, 8] on span "thanh1.caolam" at bounding box center [627, 12] width 72 height 13
click at [620, 36] on span "Đăng xuất" at bounding box center [632, 32] width 49 height 11
